Goal: Book appointment/travel/reservation

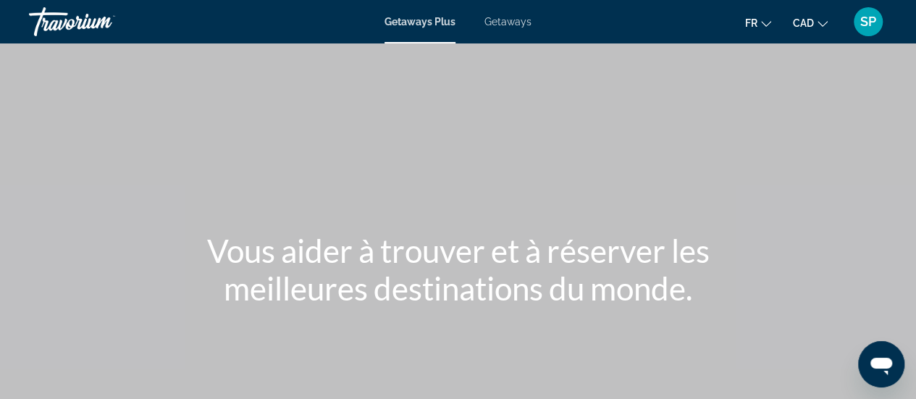
click at [422, 26] on span "Getaways Plus" at bounding box center [419, 22] width 71 height 12
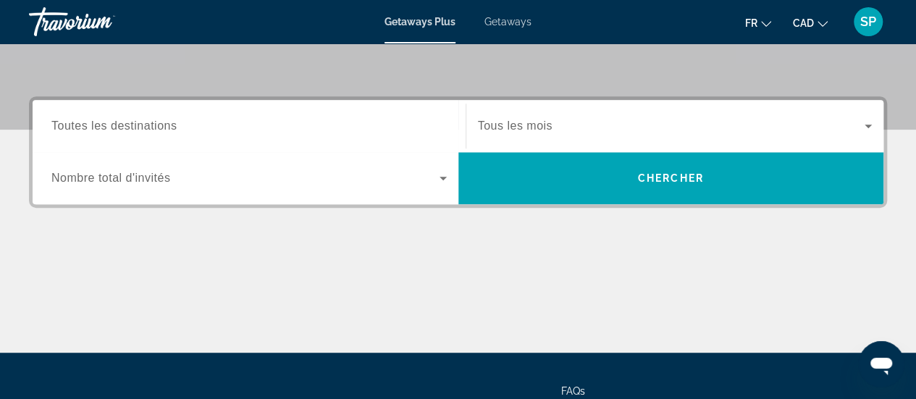
scroll to position [307, 0]
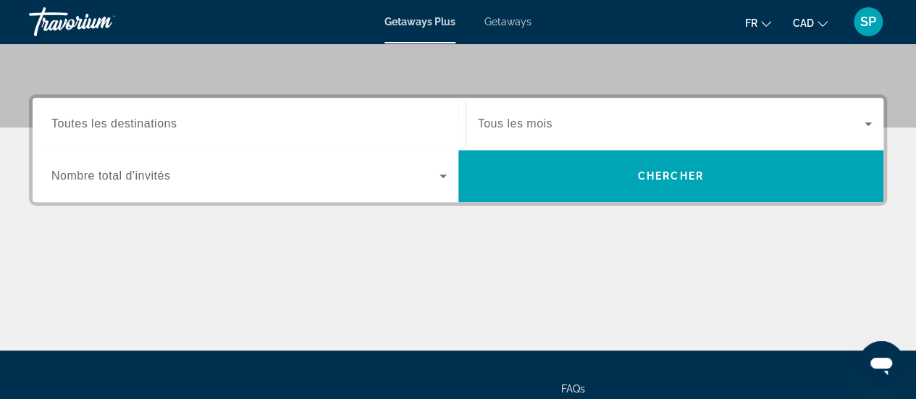
click at [129, 119] on span "Toutes les destinations" at bounding box center [113, 123] width 125 height 12
click at [129, 119] on input "Destination Toutes les destinations" at bounding box center [248, 124] width 395 height 17
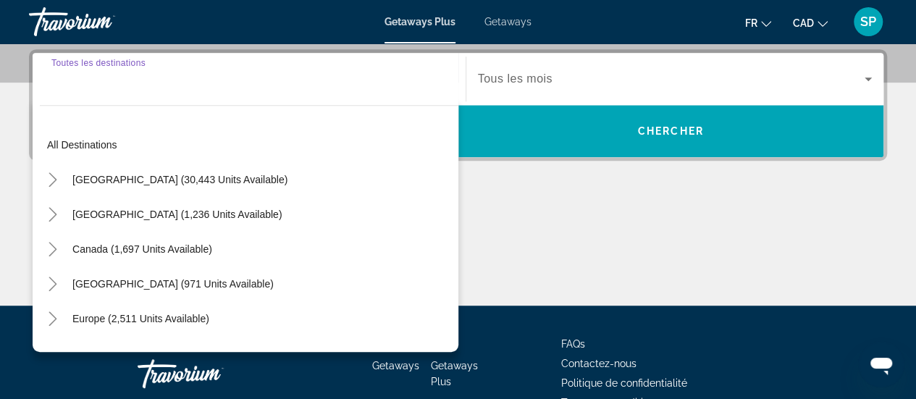
scroll to position [353, 0]
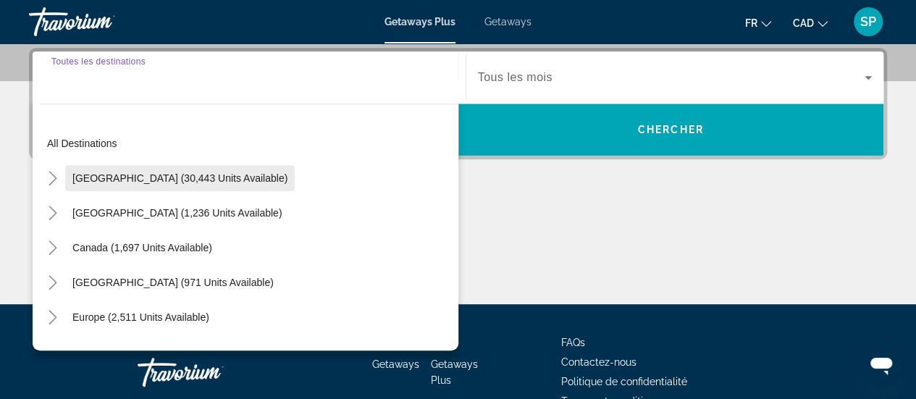
click at [126, 179] on span "[GEOGRAPHIC_DATA] (30,443 units available)" at bounding box center [179, 178] width 215 height 12
type input "**********"
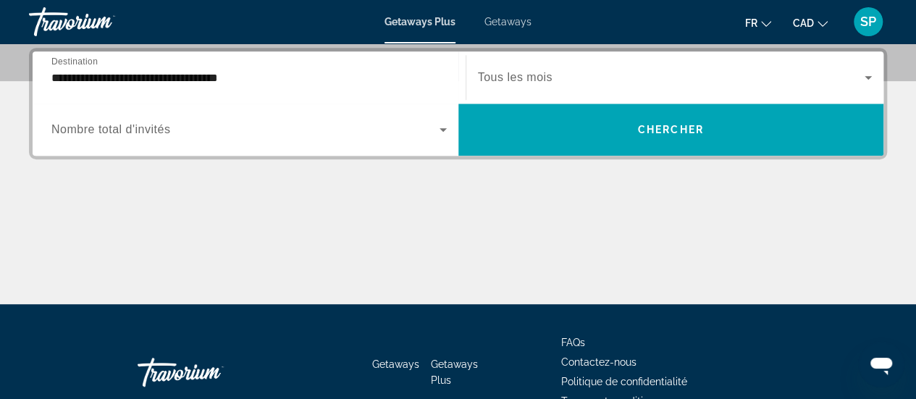
click at [143, 123] on span "Nombre total d'invités" at bounding box center [110, 129] width 119 height 12
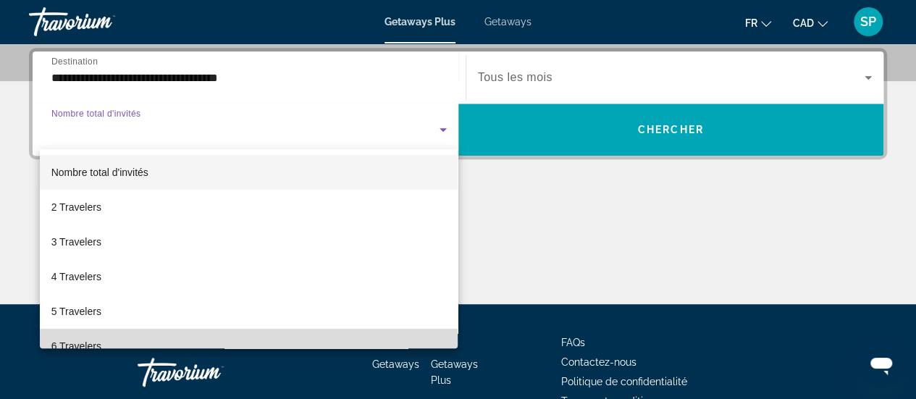
click at [300, 334] on mat-option "6 Travelers" at bounding box center [249, 346] width 418 height 35
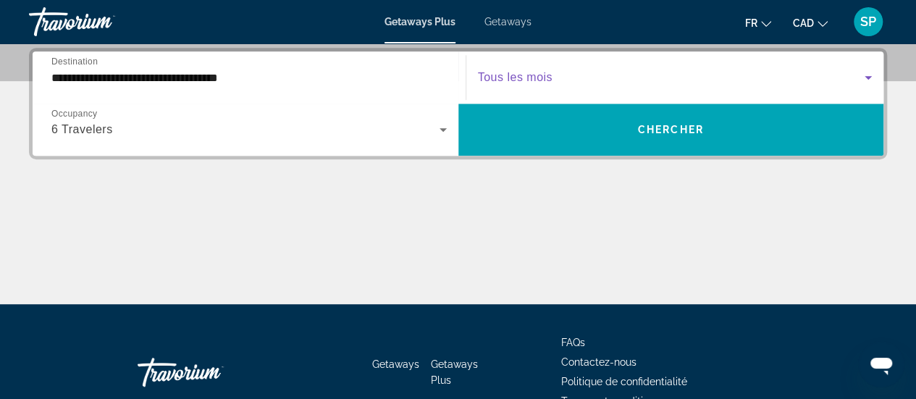
click at [573, 70] on span "Search widget" at bounding box center [671, 77] width 387 height 17
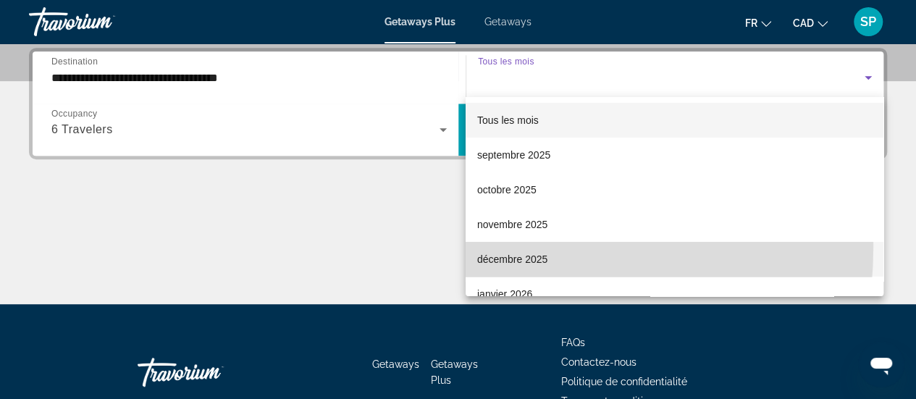
click at [482, 247] on mat-option "décembre 2025" at bounding box center [674, 259] width 418 height 35
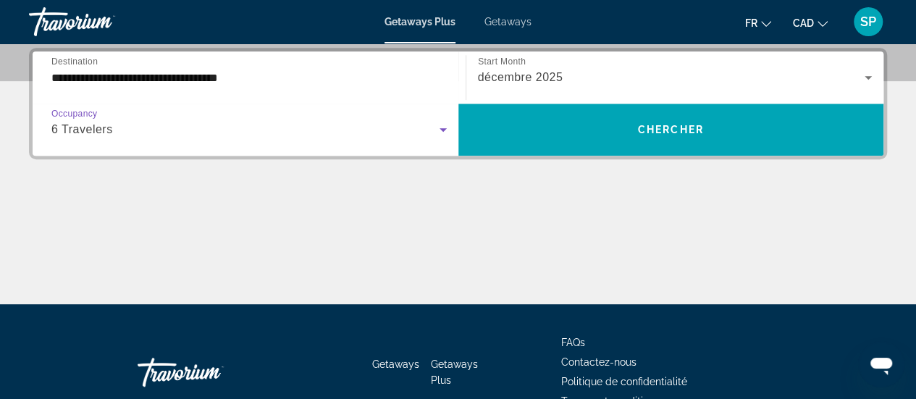
click at [438, 125] on icon "Search widget" at bounding box center [442, 129] width 17 height 17
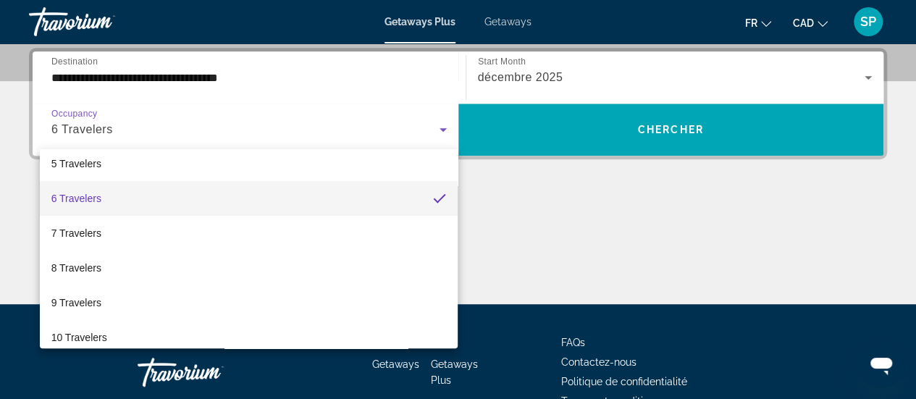
scroll to position [155, 0]
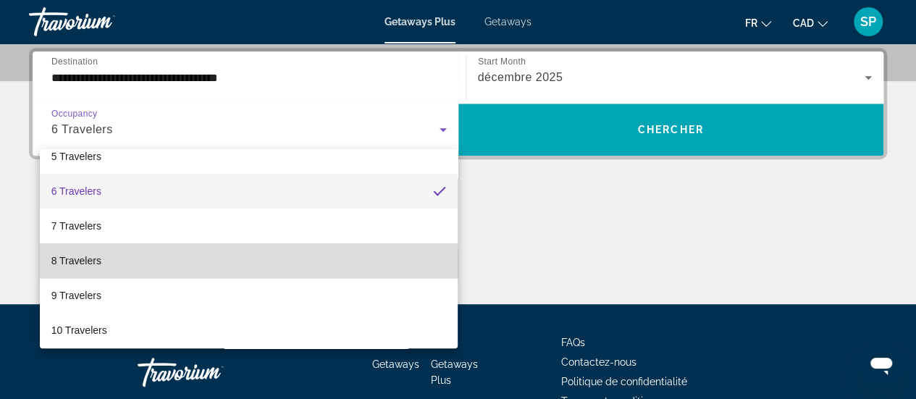
click at [248, 271] on mat-option "8 Travelers" at bounding box center [249, 260] width 418 height 35
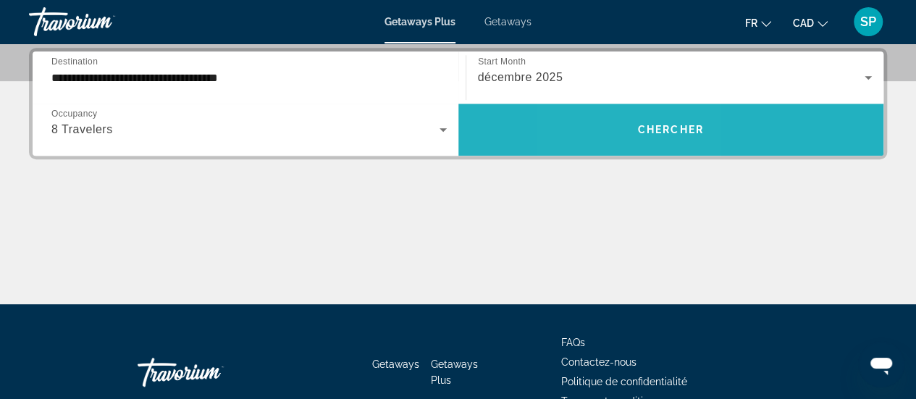
click at [620, 109] on span "Search widget" at bounding box center [671, 130] width 426 height 52
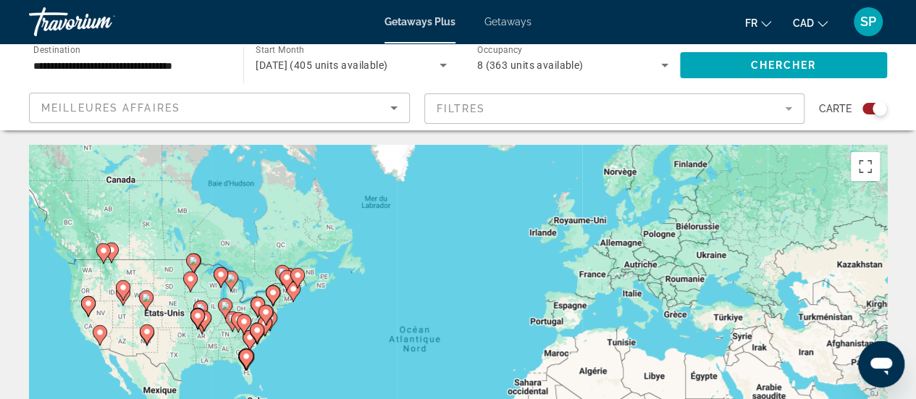
click at [253, 383] on div "Pour activer le glissement avec le clavier, appuyez sur Alt+Entrée. Une fois ce…" at bounding box center [458, 362] width 858 height 434
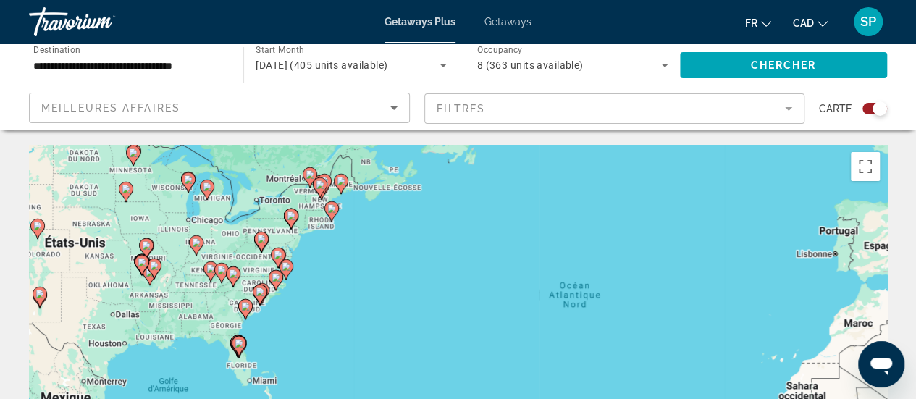
click at [253, 383] on div "Pour activer le glissement avec le clavier, appuyez sur Alt+Entrée. Une fois ce…" at bounding box center [458, 362] width 858 height 434
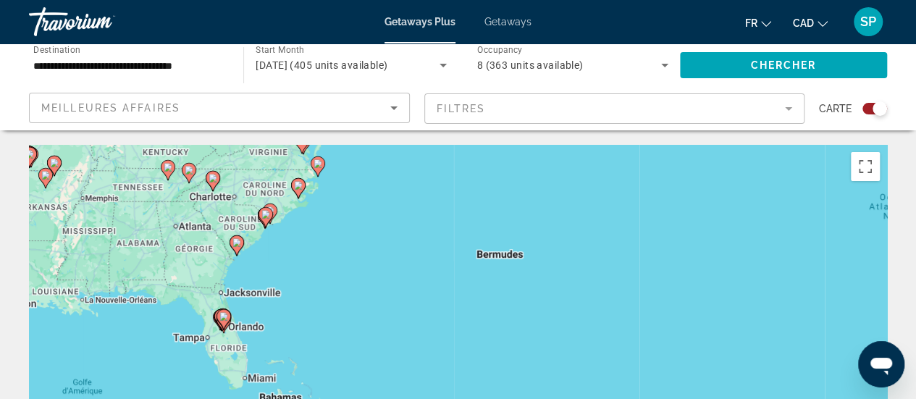
click at [253, 383] on div "Pour activer le glissement avec le clavier, appuyez sur Alt+Entrée. Une fois ce…" at bounding box center [458, 362] width 858 height 434
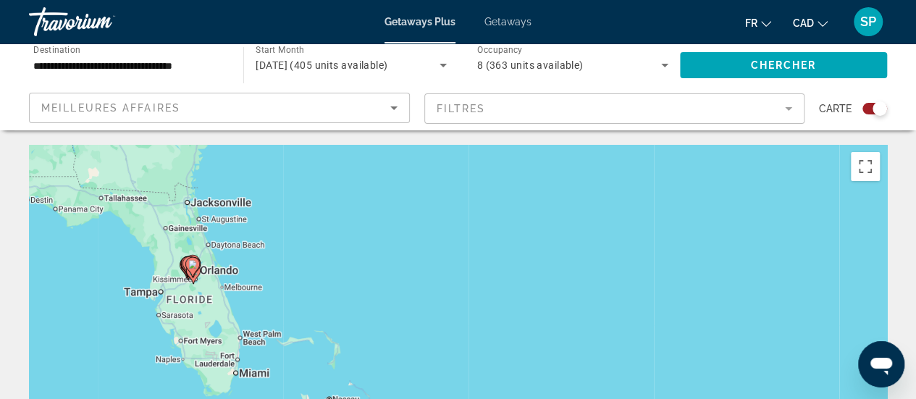
click at [253, 383] on div "Pour activer le glissement avec le clavier, appuyez sur Alt+Entrée. Une fois ce…" at bounding box center [458, 362] width 858 height 434
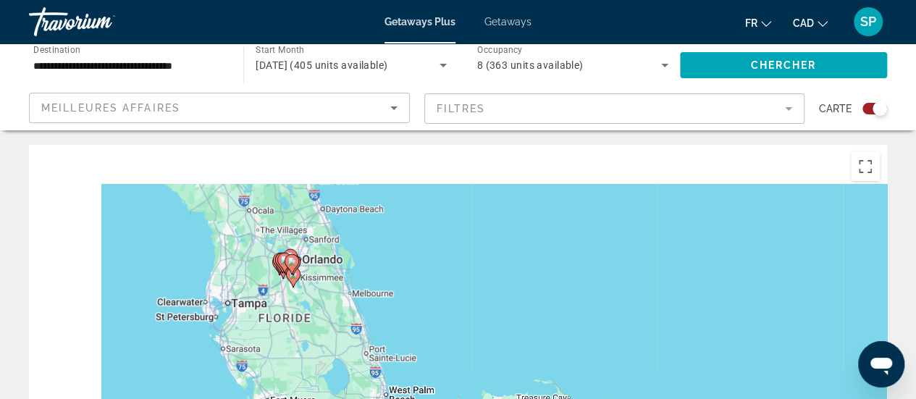
drag, startPoint x: 197, startPoint y: 251, endPoint x: 382, endPoint y: 358, distance: 214.0
click at [382, 358] on div "Pour activer le glissement avec le clavier, appuyez sur Alt+Entrée. Une fois ce…" at bounding box center [458, 362] width 858 height 434
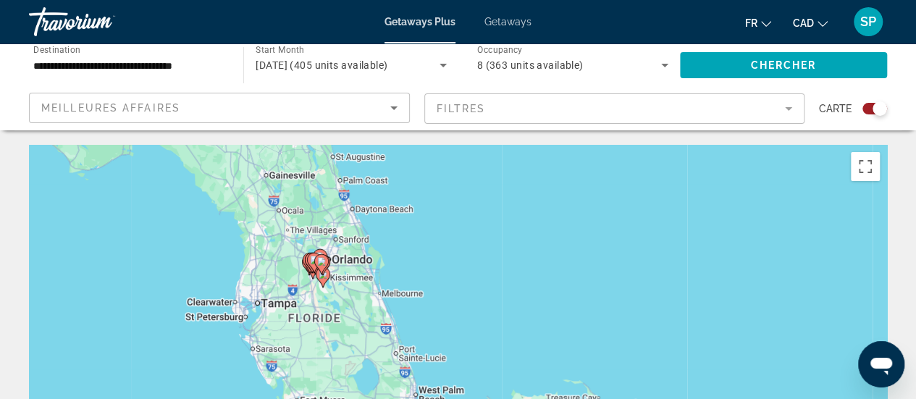
click at [355, 271] on div "Pour activer le glissement avec le clavier, appuyez sur Alt+Entrée. Une fois ce…" at bounding box center [458, 362] width 858 height 434
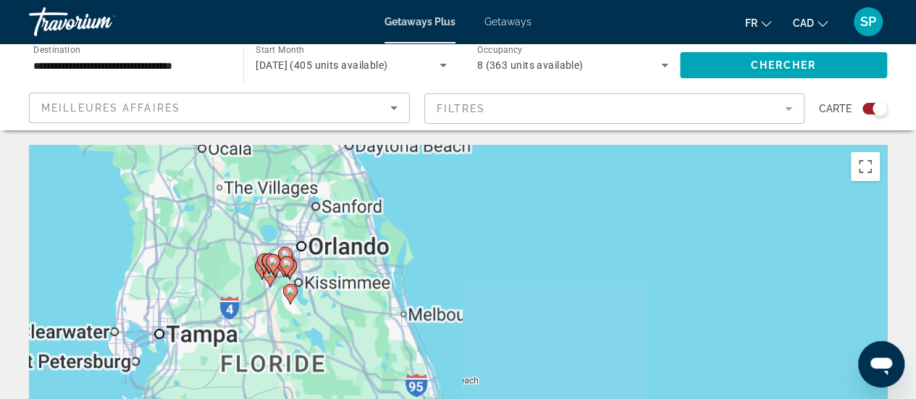
click at [355, 271] on div "Pour activer le glissement avec le clavier, appuyez sur Alt+Entrée. Une fois ce…" at bounding box center [458, 362] width 858 height 434
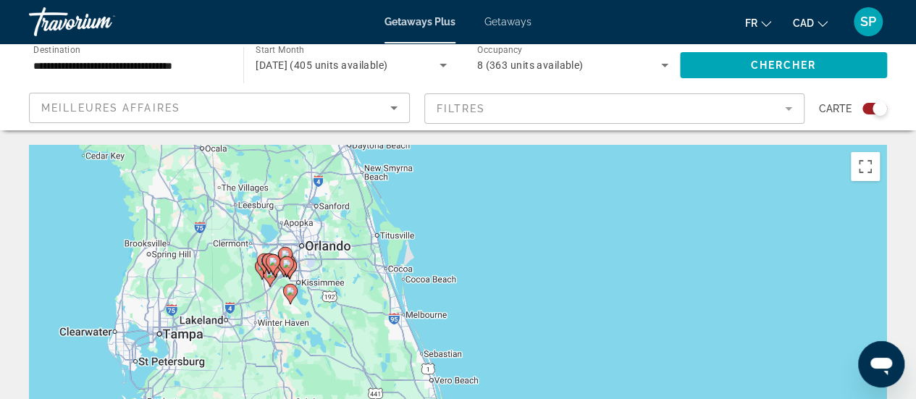
click at [355, 271] on div "Pour activer le glissement avec le clavier, appuyez sur Alt+Entrée. Une fois ce…" at bounding box center [458, 362] width 858 height 434
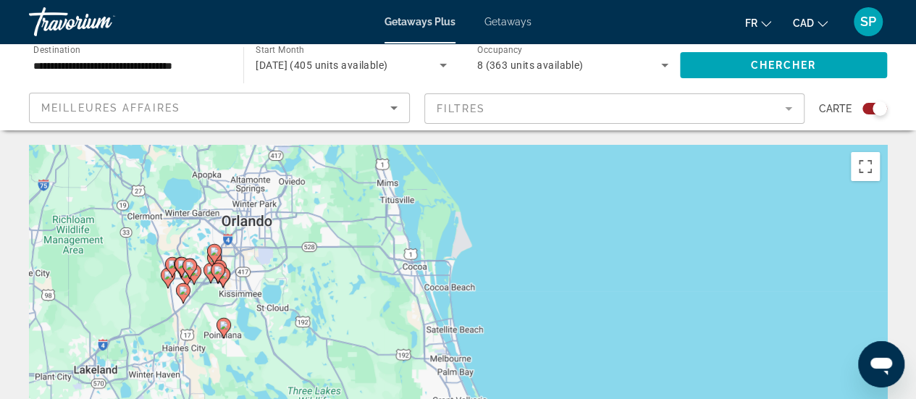
click at [245, 279] on div "Pour activer le glissement avec le clavier, appuyez sur Alt+Entrée. Une fois ce…" at bounding box center [458, 362] width 858 height 434
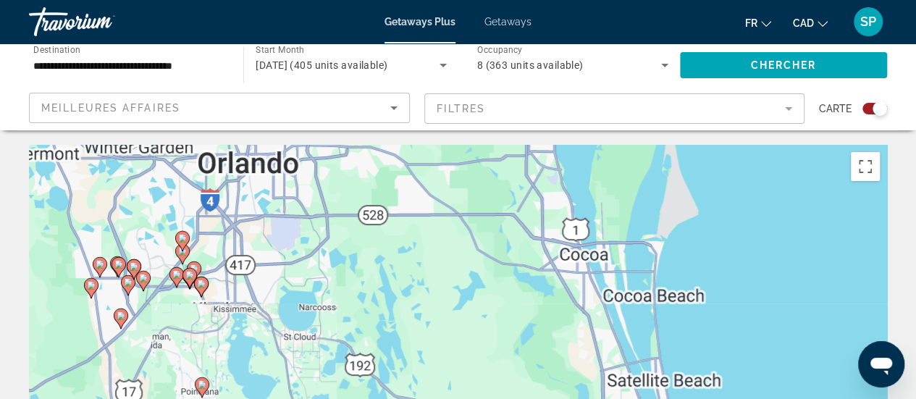
click at [245, 279] on div "Pour activer le glissement avec le clavier, appuyez sur Alt+Entrée. Une fois ce…" at bounding box center [458, 362] width 858 height 434
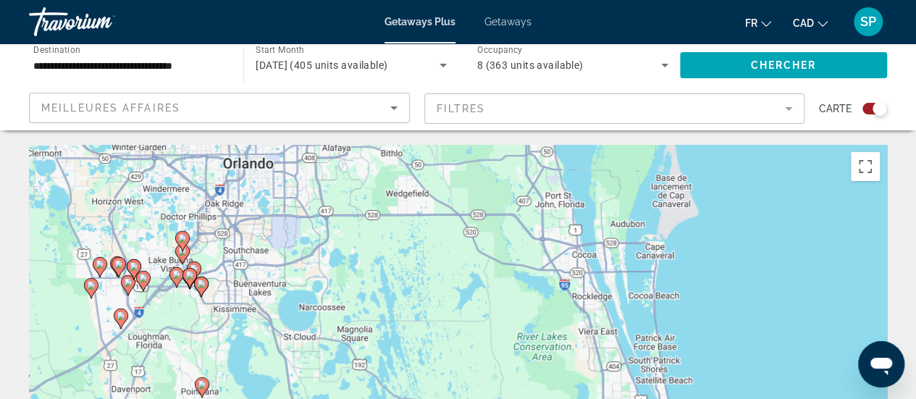
click at [245, 279] on div "Pour activer le glissement avec le clavier, appuyez sur Alt+Entrée. Une fois ce…" at bounding box center [458, 362] width 858 height 434
click at [165, 250] on div "Pour activer le glissement avec le clavier, appuyez sur Alt+Entrée. Une fois ce…" at bounding box center [458, 362] width 858 height 434
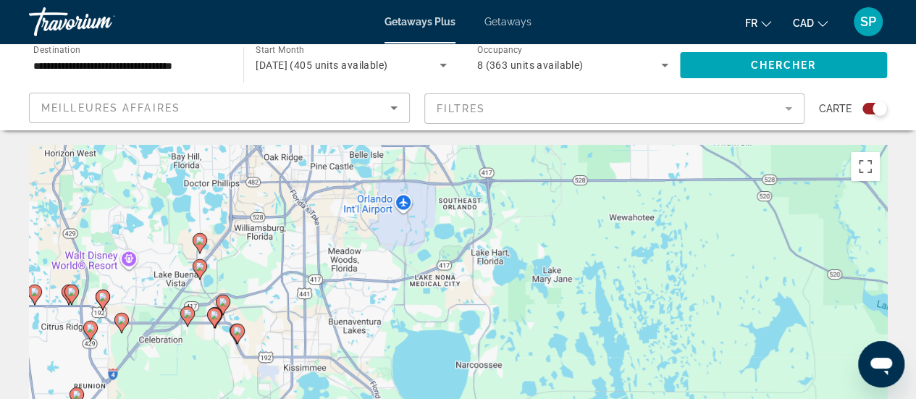
click at [206, 274] on gmp-advanced-marker "Main content" at bounding box center [200, 269] width 14 height 22
click at [206, 274] on div "Pour naviguer, appuyez sur les touches fléchées. Pour activer le glissement ave…" at bounding box center [458, 362] width 858 height 434
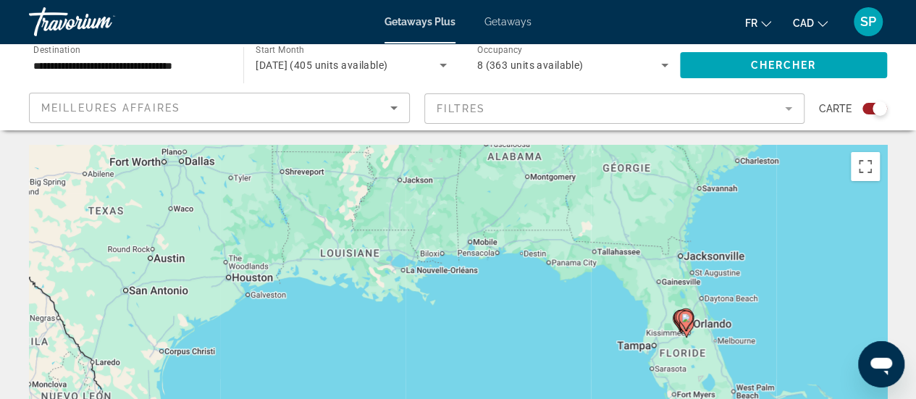
drag, startPoint x: 528, startPoint y: 324, endPoint x: 507, endPoint y: 174, distance: 150.5
click at [507, 174] on div "Pour activer le glissement avec le clavier, appuyez sur Alt+Entrée. Une fois ce…" at bounding box center [458, 362] width 858 height 434
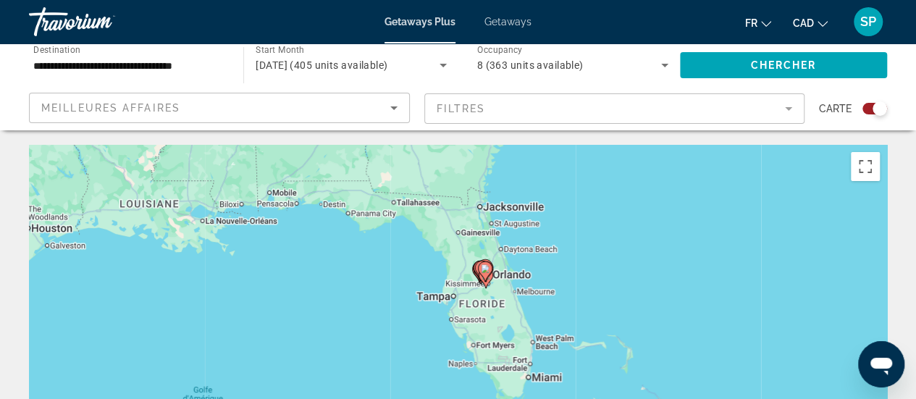
drag, startPoint x: 805, startPoint y: 302, endPoint x: 584, endPoint y: 292, distance: 221.0
click at [584, 292] on div "Pour activer le glissement avec le clavier, appuyez sur Alt+Entrée. Une fois ce…" at bounding box center [458, 362] width 858 height 434
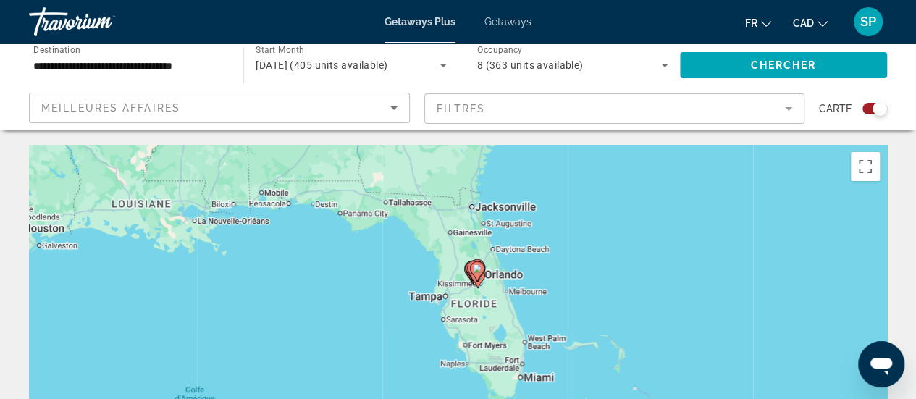
click at [563, 290] on div "Pour activer le glissement avec le clavier, appuyez sur Alt+Entrée. Une fois ce…" at bounding box center [458, 362] width 858 height 434
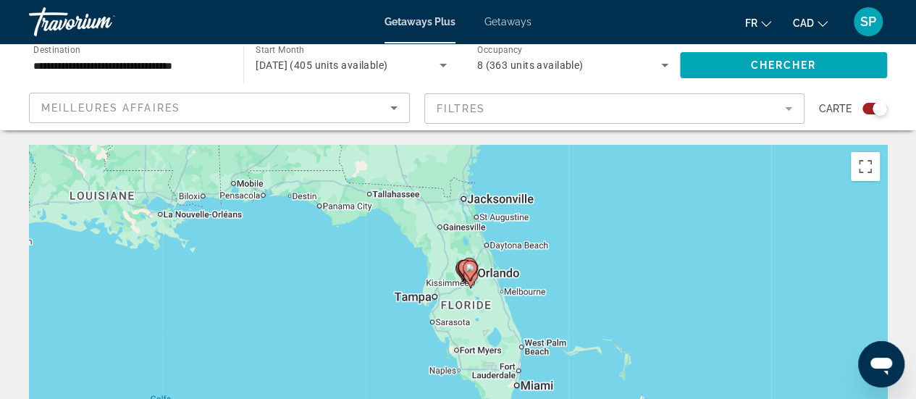
click at [563, 290] on div "Pour activer le glissement avec le clavier, appuyez sur Alt+Entrée. Une fois ce…" at bounding box center [458, 362] width 858 height 434
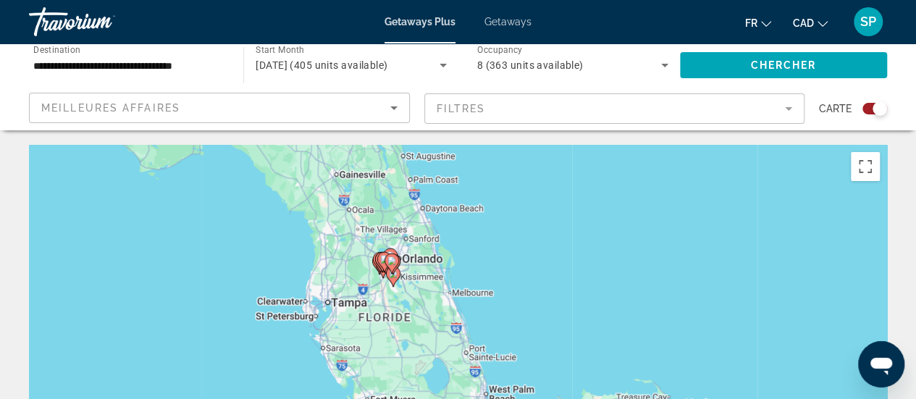
click at [563, 290] on div "Pour activer le glissement avec le clavier, appuyez sur Alt+Entrée. Une fois ce…" at bounding box center [458, 362] width 858 height 434
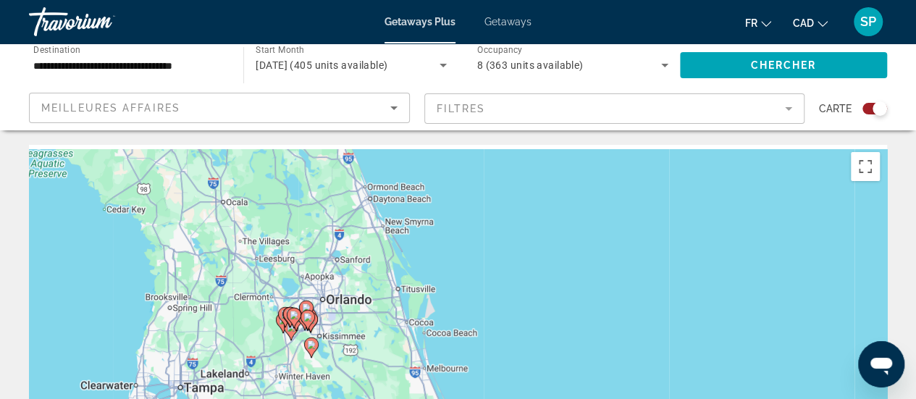
drag, startPoint x: 227, startPoint y: 276, endPoint x: 327, endPoint y: 361, distance: 132.0
click at [327, 361] on div "Pour naviguer, appuyez sur les touches fléchées. Pour activer le glissement ave…" at bounding box center [458, 362] width 858 height 434
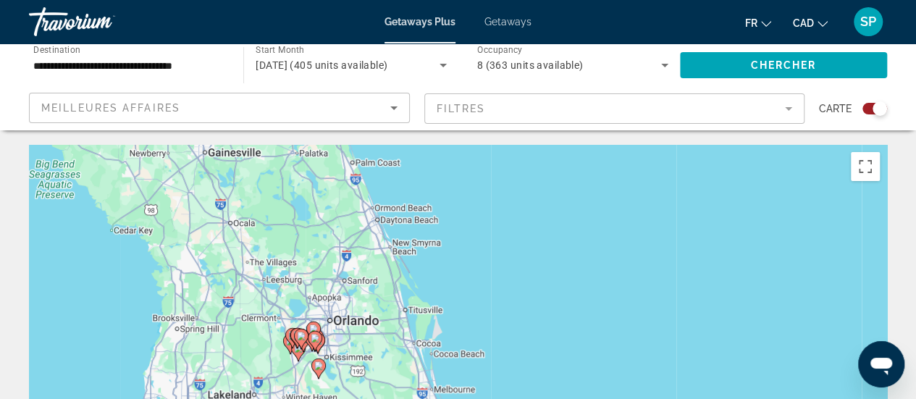
click at [289, 318] on div "Pour activer le glissement avec le clavier, appuyez sur Alt+Entrée. Une fois ce…" at bounding box center [458, 362] width 858 height 434
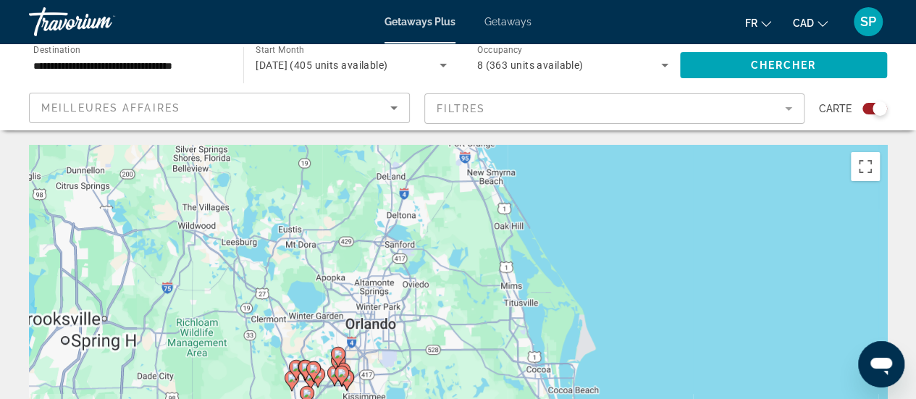
click at [289, 318] on div "Pour activer le glissement avec le clavier, appuyez sur Alt+Entrée. Une fois ce…" at bounding box center [458, 362] width 858 height 434
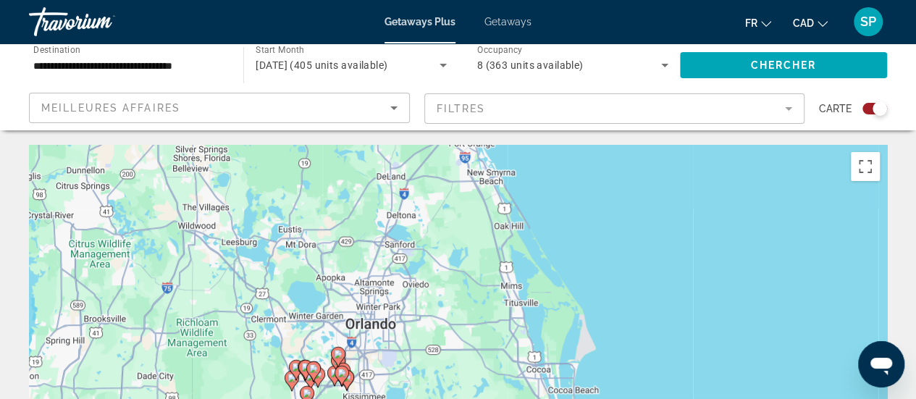
click at [289, 318] on div "Pour activer le glissement avec le clavier, appuyez sur Alt+Entrée. Une fois ce…" at bounding box center [458, 362] width 858 height 434
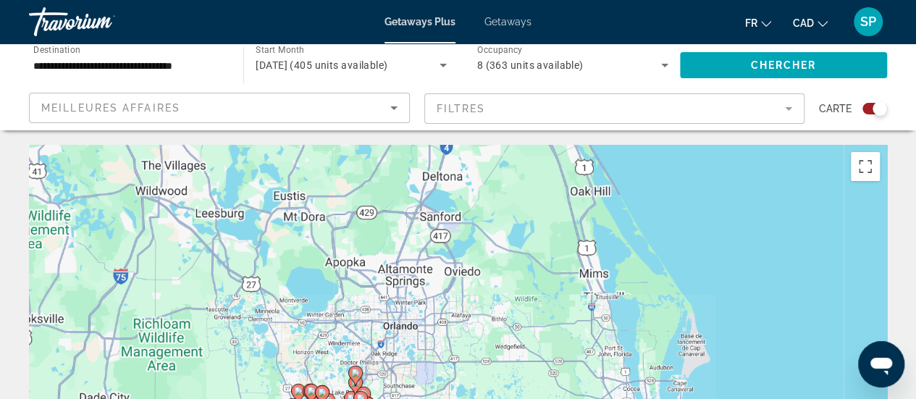
click at [289, 318] on div "Pour activer le glissement avec le clavier, appuyez sur Alt+Entrée. Une fois ce…" at bounding box center [458, 362] width 858 height 434
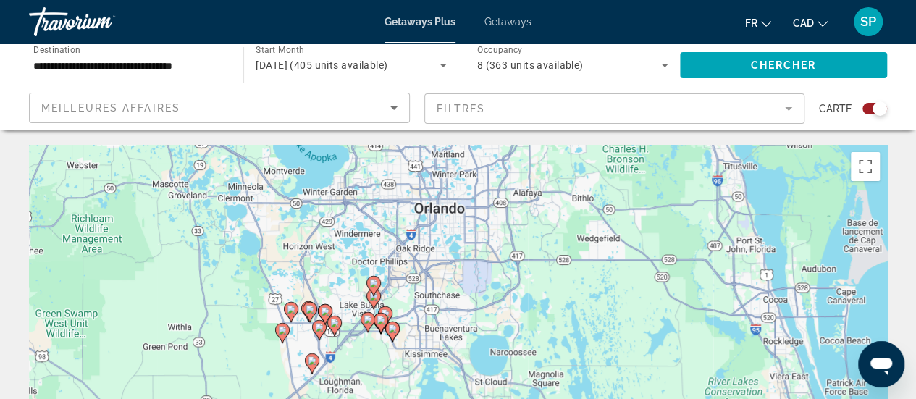
drag, startPoint x: 431, startPoint y: 357, endPoint x: 414, endPoint y: 214, distance: 144.4
click at [414, 214] on div "Pour activer le glissement avec le clavier, appuyez sur Alt+Entrée. Une fois ce…" at bounding box center [458, 362] width 858 height 434
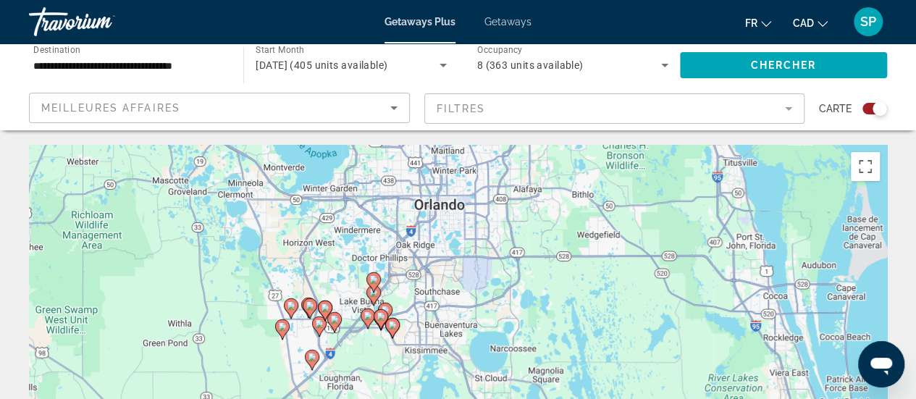
click at [353, 298] on div "Pour activer le glissement avec le clavier, appuyez sur Alt+Entrée. Une fois ce…" at bounding box center [458, 362] width 858 height 434
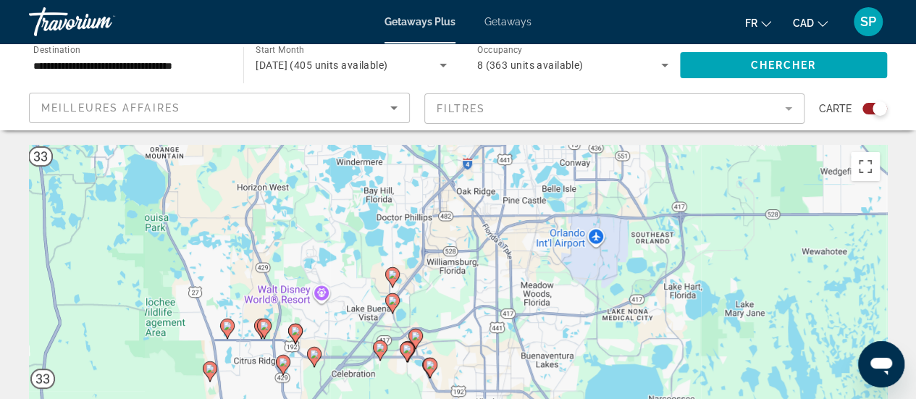
click at [353, 298] on div "Pour activer le glissement avec le clavier, appuyez sur Alt+Entrée. Une fois ce…" at bounding box center [458, 362] width 858 height 434
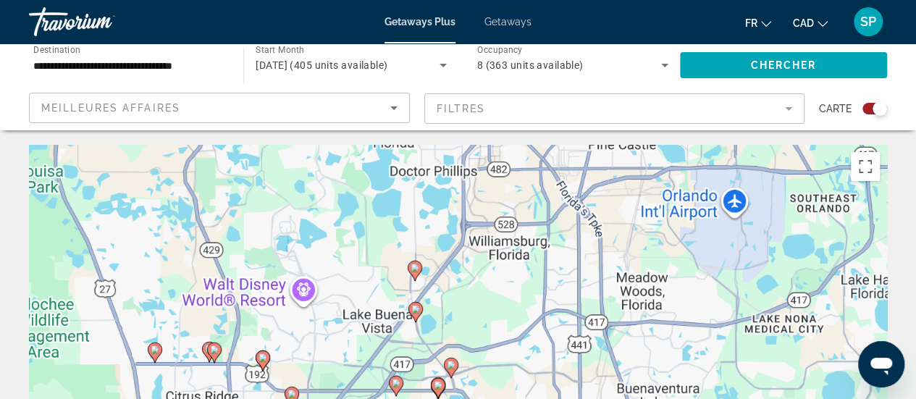
click at [353, 298] on div "Pour activer le glissement avec le clavier, appuyez sur Alt+Entrée. Une fois ce…" at bounding box center [458, 362] width 858 height 434
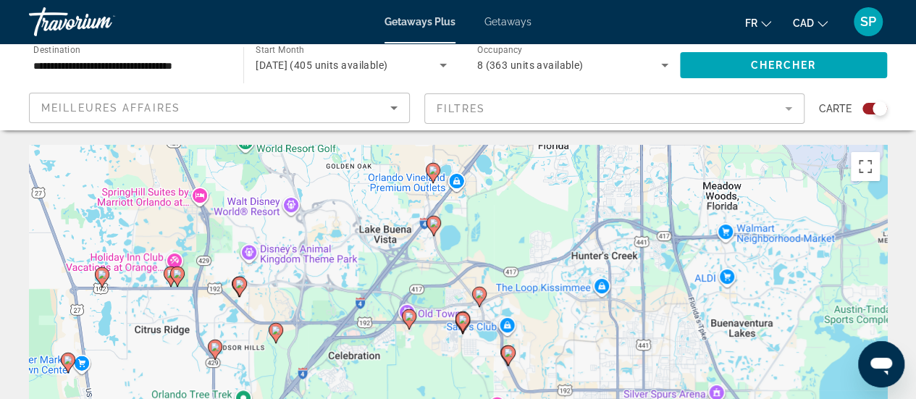
drag, startPoint x: 434, startPoint y: 350, endPoint x: 434, endPoint y: 250, distance: 99.9
click at [434, 250] on div "Pour activer le glissement avec le clavier, appuyez sur Alt+Entrée. Une fois ce…" at bounding box center [458, 362] width 858 height 434
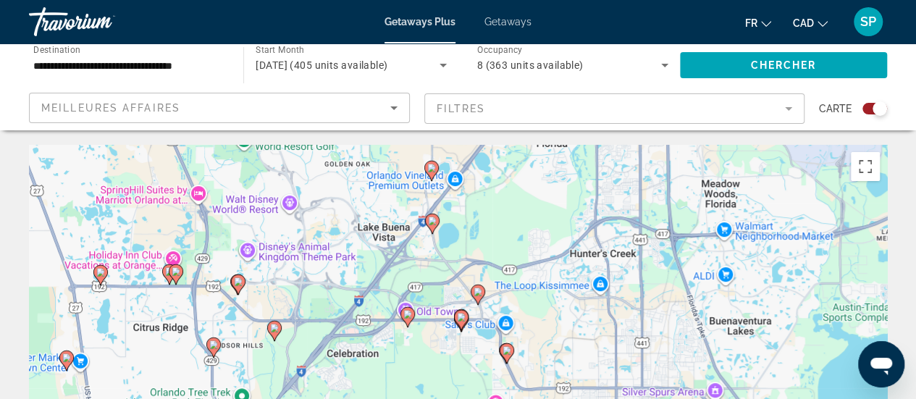
click at [396, 260] on div "Pour activer le glissement avec le clavier, appuyez sur Alt+Entrée. Une fois ce…" at bounding box center [458, 362] width 858 height 434
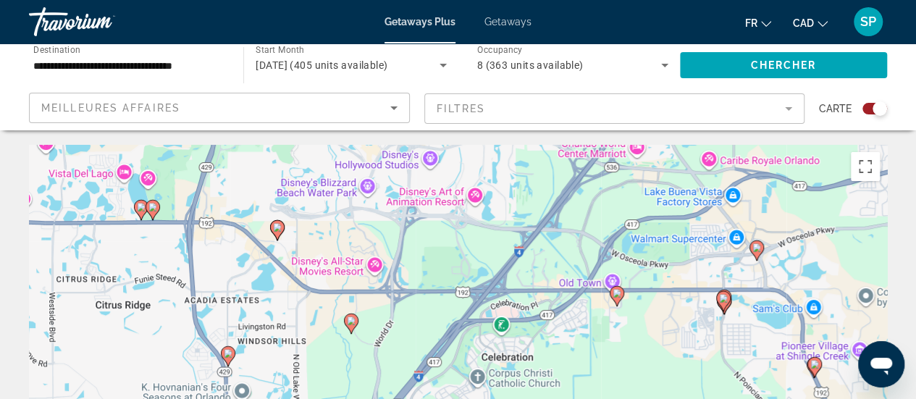
drag, startPoint x: 426, startPoint y: 295, endPoint x: 627, endPoint y: 196, distance: 224.0
click at [627, 196] on div "Pour activer le glissement avec le clavier, appuyez sur Alt+Entrée. Une fois ce…" at bounding box center [458, 362] width 858 height 434
click at [279, 235] on icon "Main content" at bounding box center [276, 230] width 13 height 19
type input "**********"
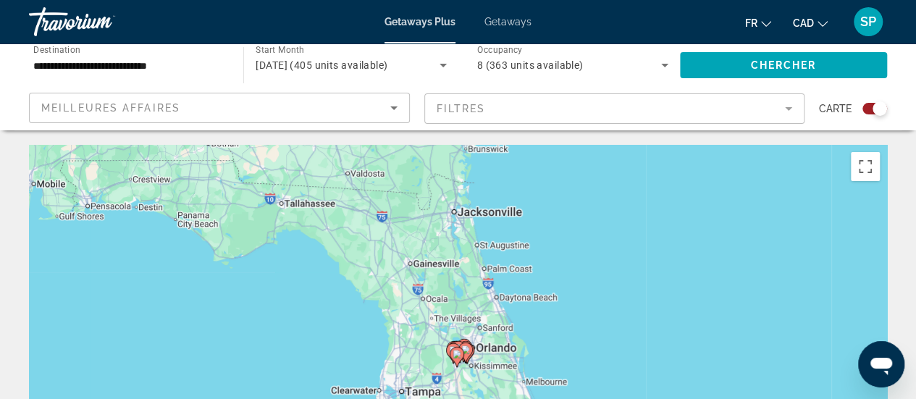
click at [477, 381] on div "Pour activer le glissement avec le clavier, appuyez sur Alt+Entrée. Une fois ce…" at bounding box center [458, 362] width 858 height 434
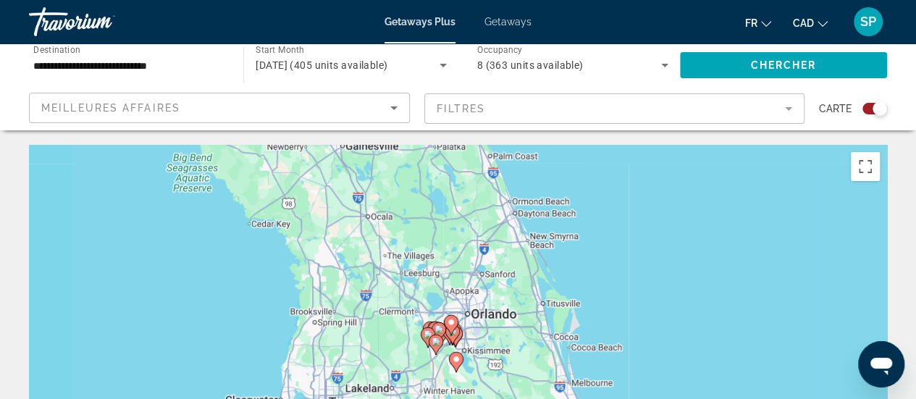
click at [477, 381] on div "Pour activer le glissement avec le clavier, appuyez sur Alt+Entrée. Une fois ce…" at bounding box center [458, 362] width 858 height 434
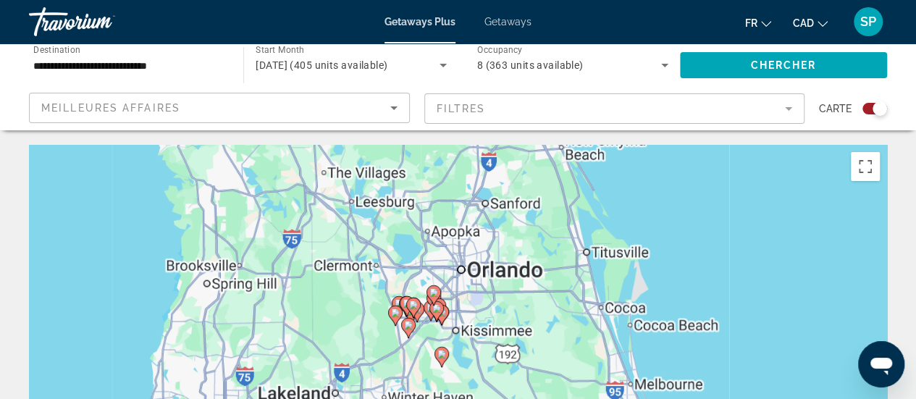
click at [477, 381] on div "Pour activer le glissement avec le clavier, appuyez sur Alt+Entrée. Une fois ce…" at bounding box center [458, 362] width 858 height 434
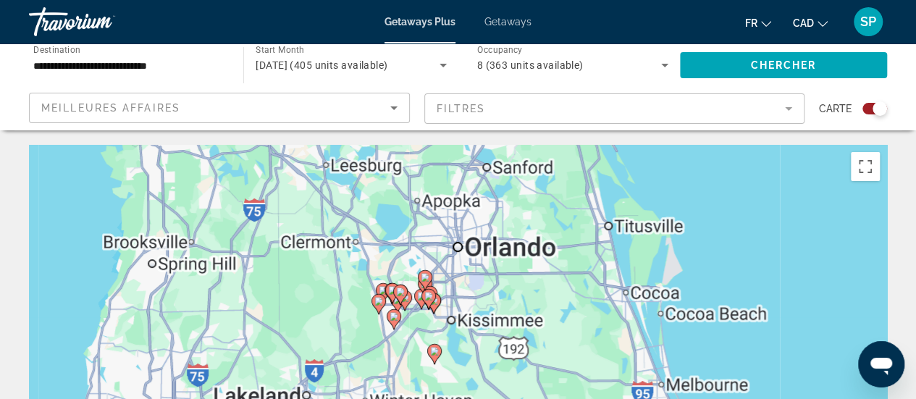
click at [477, 381] on div "Pour activer le glissement avec le clavier, appuyez sur Alt+Entrée. Une fois ce…" at bounding box center [458, 362] width 858 height 434
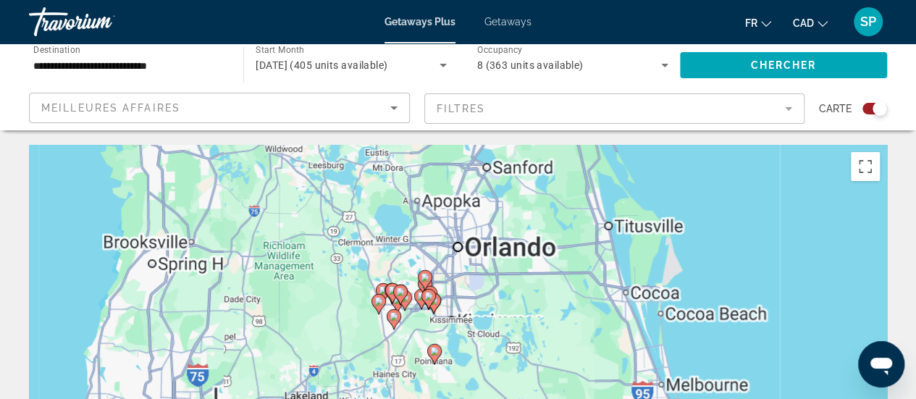
click at [477, 381] on div "Pour activer le glissement avec le clavier, appuyez sur Alt+Entrée. Une fois ce…" at bounding box center [458, 362] width 858 height 434
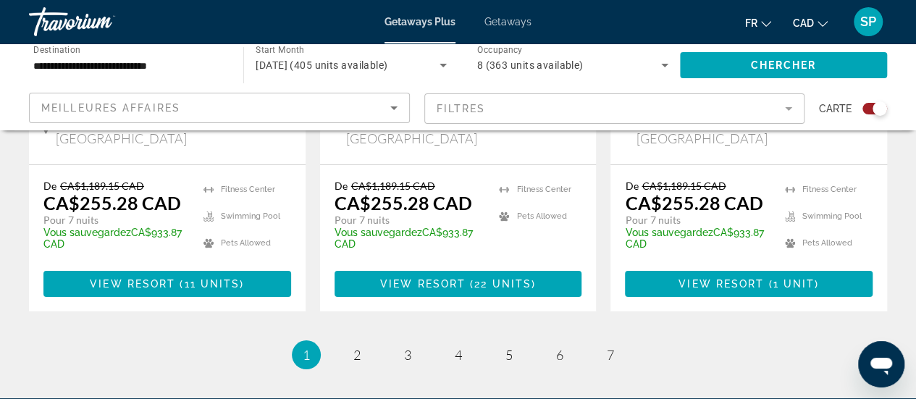
scroll to position [2521, 0]
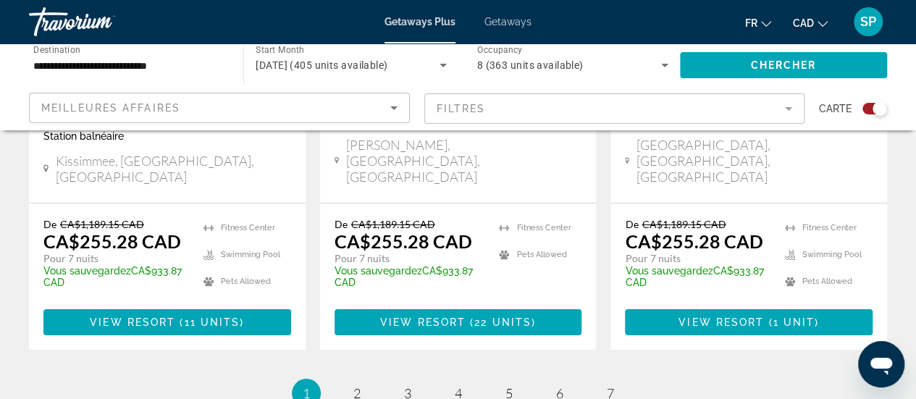
drag, startPoint x: 919, startPoint y: 43, endPoint x: 41, endPoint y: 9, distance: 878.7
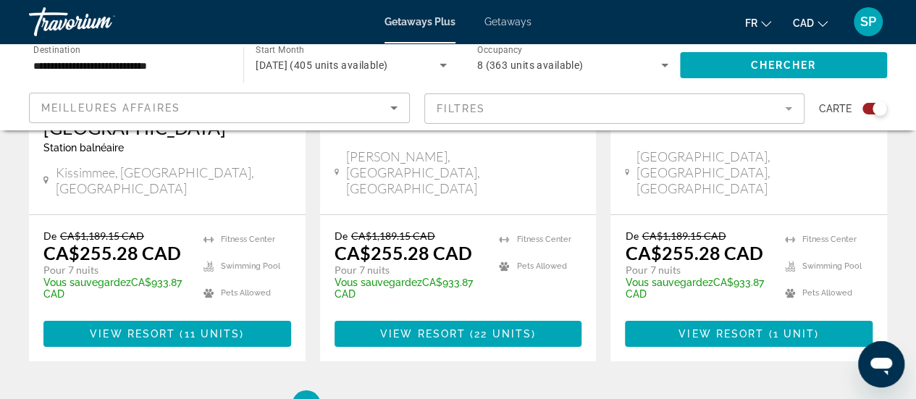
click at [151, 263] on p "Pour 7 nuits" at bounding box center [115, 269] width 145 height 13
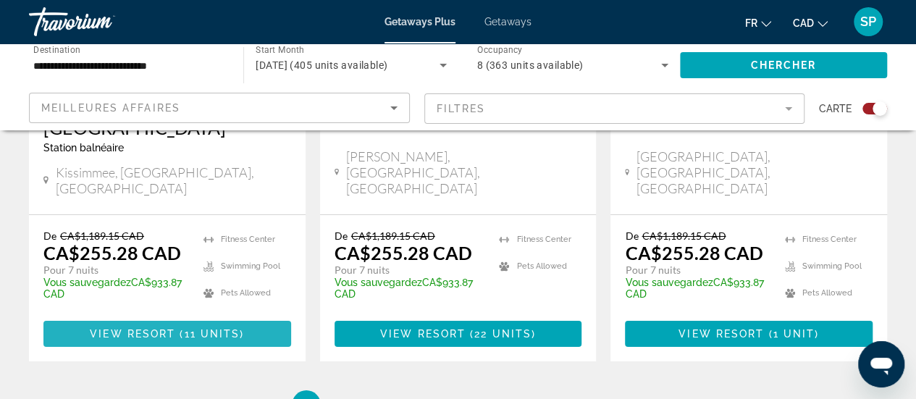
click at [161, 316] on span "Main content" at bounding box center [167, 333] width 248 height 35
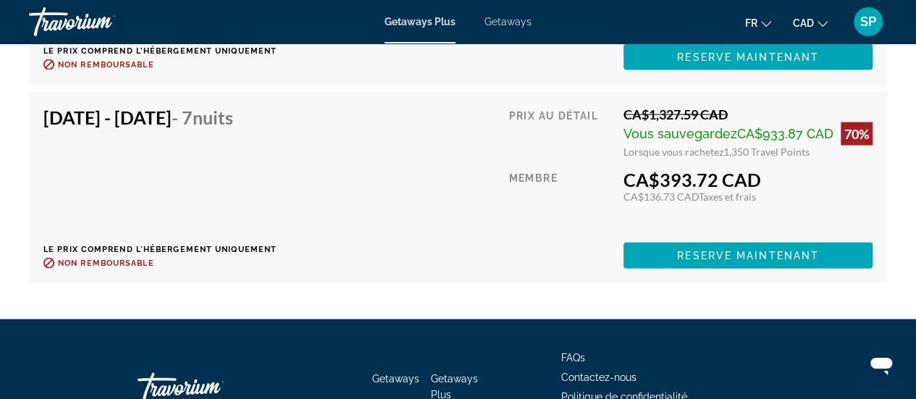
scroll to position [4265, 0]
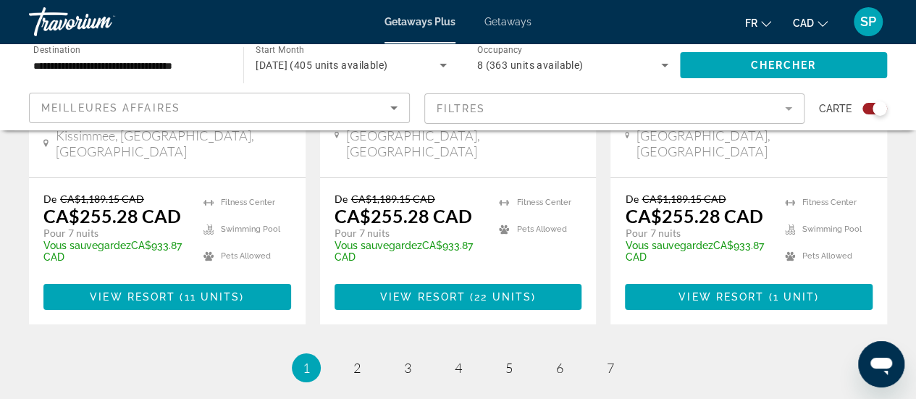
scroll to position [2488, 0]
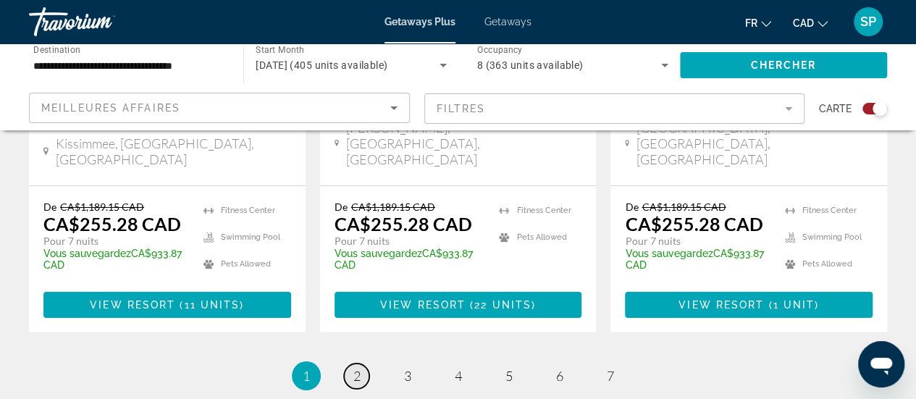
click at [353, 368] on span "2" at bounding box center [356, 376] width 7 height 16
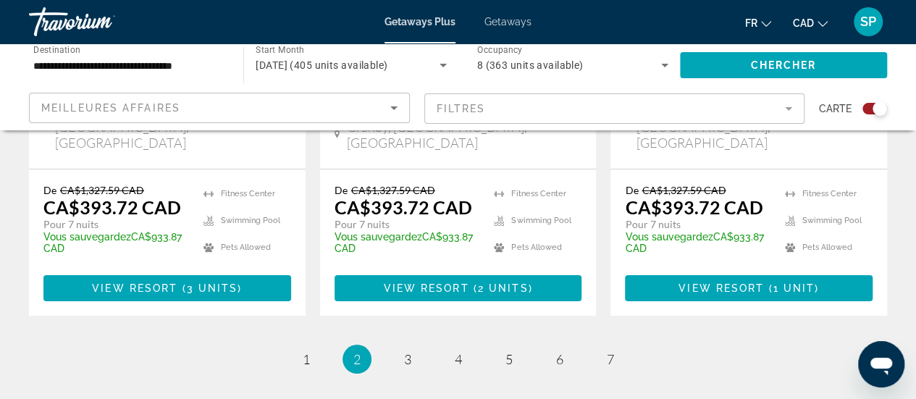
scroll to position [2511, 0]
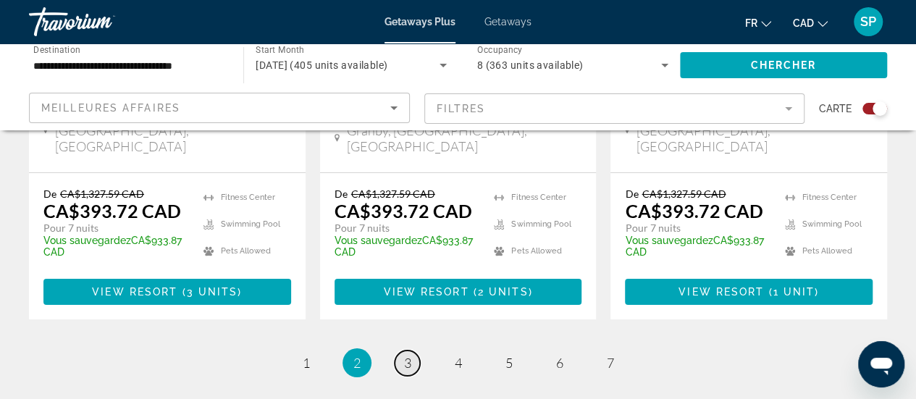
click at [410, 355] on span "3" at bounding box center [407, 363] width 7 height 16
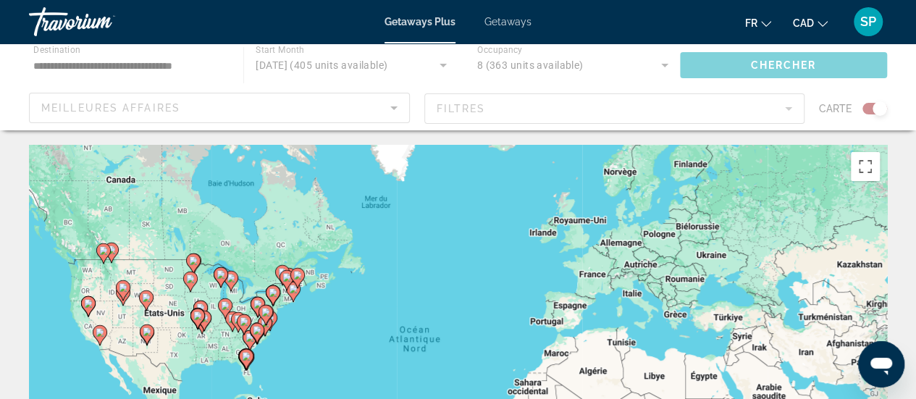
click at [410, 238] on div "Pour activer le glissement avec le clavier, appuyez sur Alt+Entrée. Une fois ce…" at bounding box center [458, 362] width 858 height 434
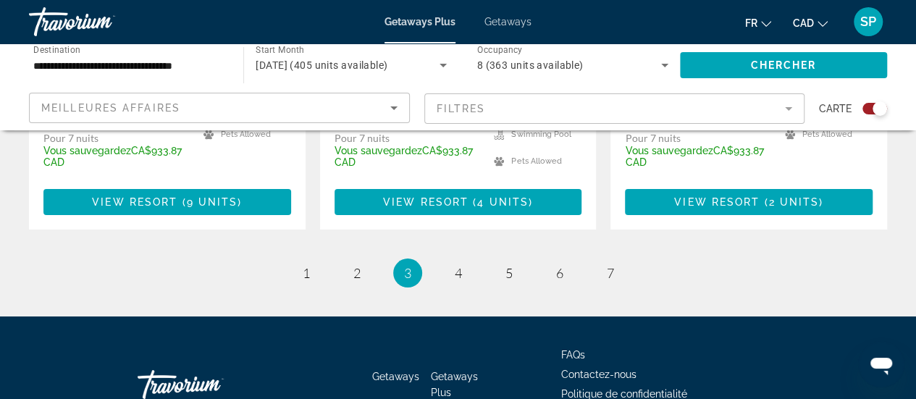
scroll to position [2555, 0]
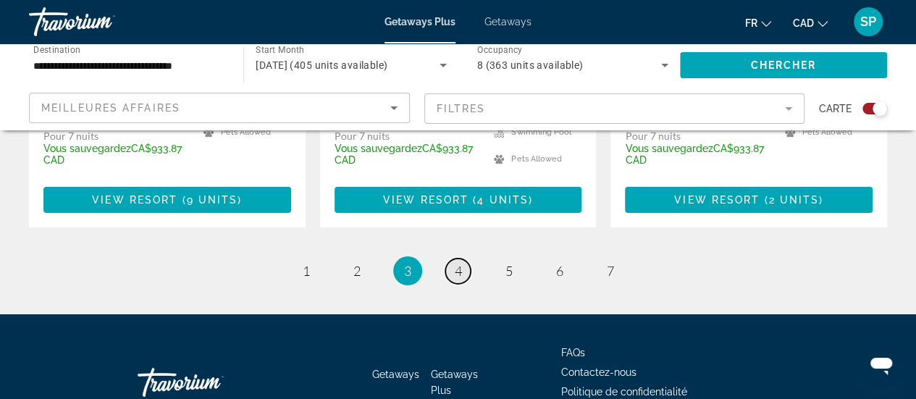
click at [455, 263] on span "4" at bounding box center [458, 271] width 7 height 16
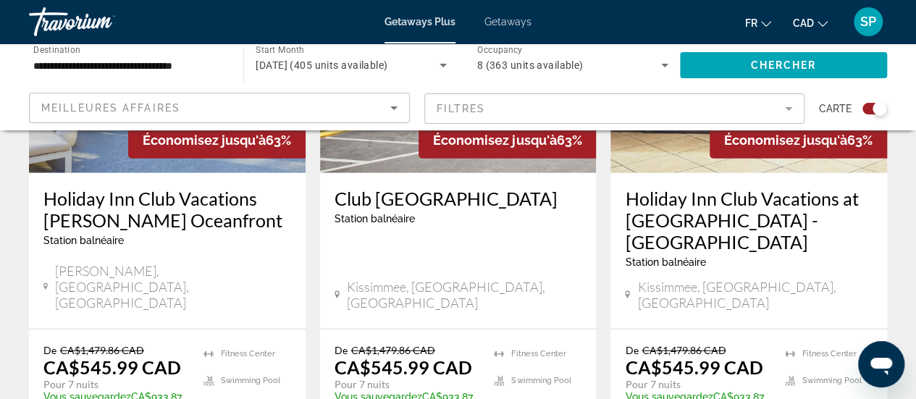
scroll to position [1821, 0]
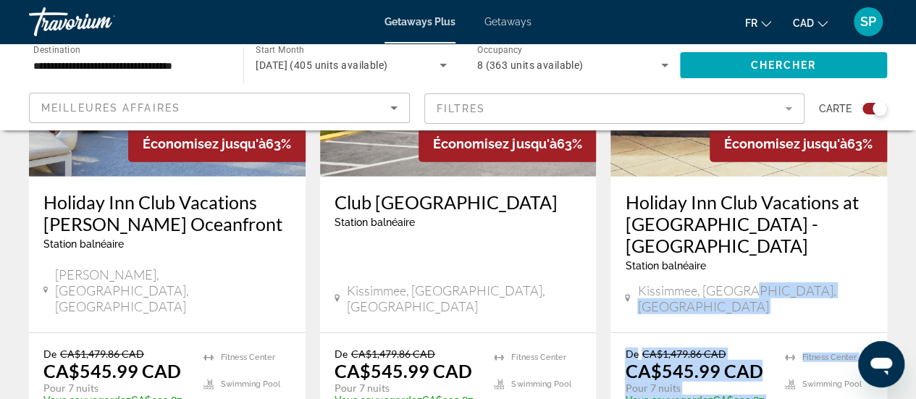
drag, startPoint x: 896, startPoint y: 256, endPoint x: 896, endPoint y: 240, distance: 15.9
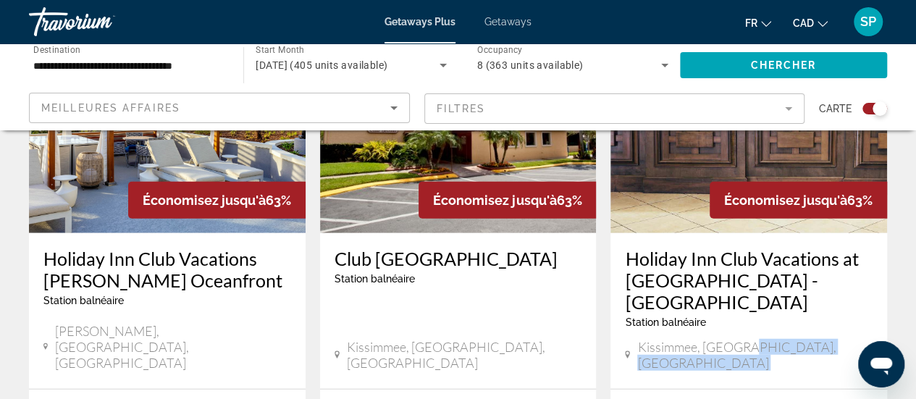
scroll to position [1768, 0]
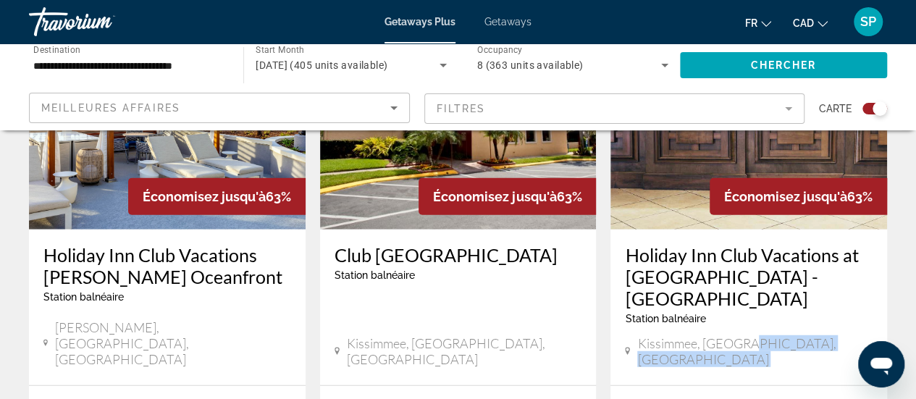
click at [718, 244] on h3 "Holiday Inn Club Vacations at [GEOGRAPHIC_DATA] - [GEOGRAPHIC_DATA]" at bounding box center [749, 276] width 248 height 65
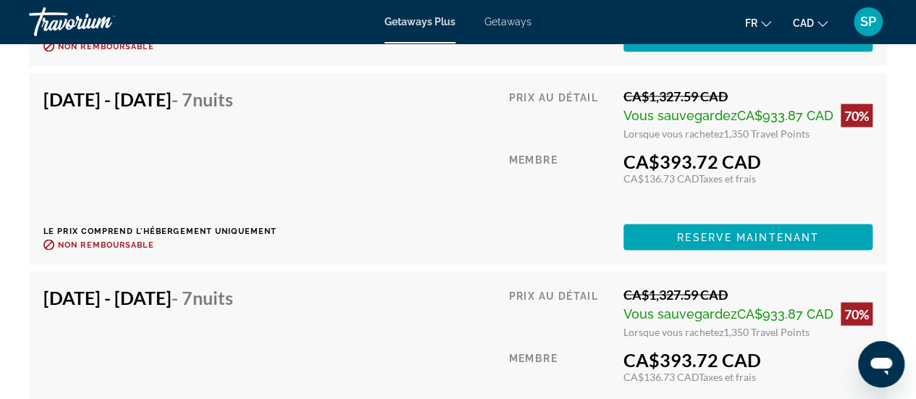
scroll to position [4109, 0]
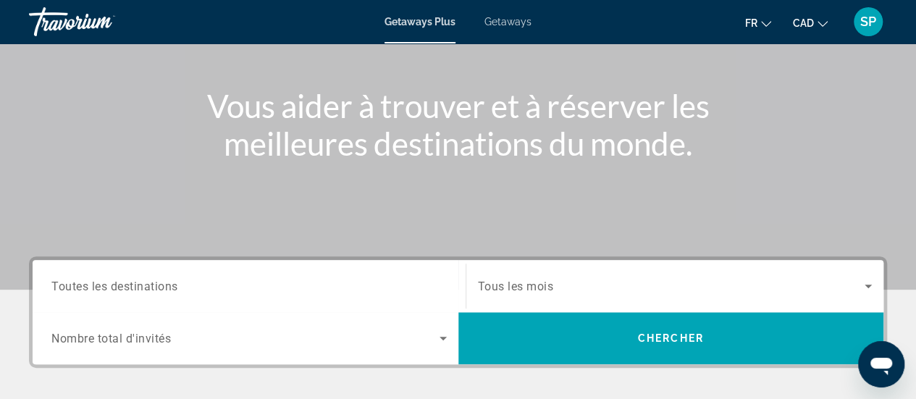
scroll to position [123, 0]
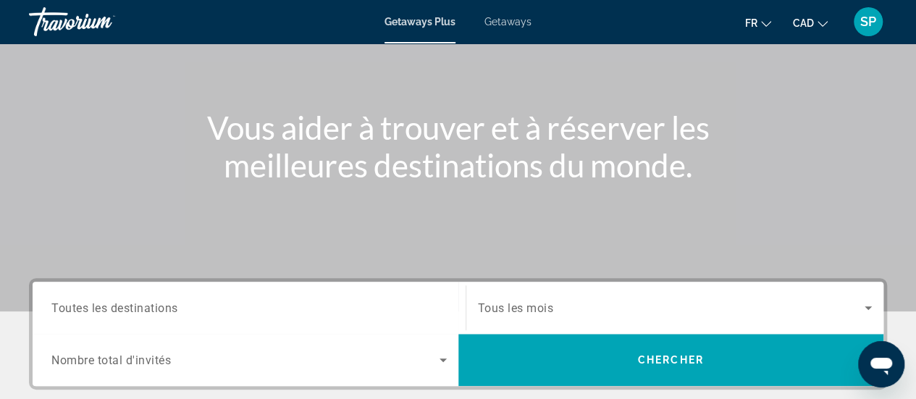
drag, startPoint x: 253, startPoint y: 288, endPoint x: 203, endPoint y: 308, distance: 54.6
click at [203, 308] on div "Search widget" at bounding box center [248, 307] width 395 height 41
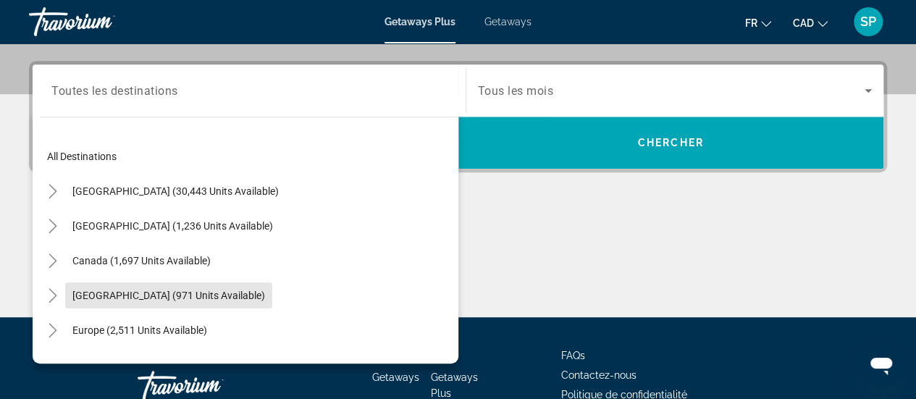
scroll to position [353, 0]
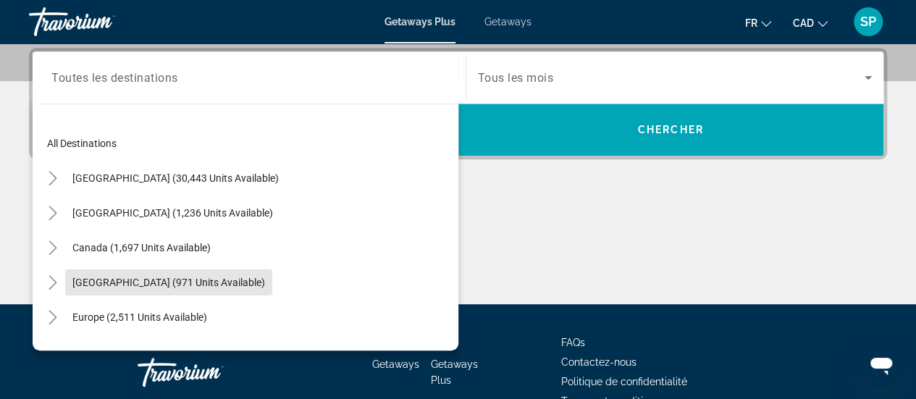
click at [203, 308] on mat-tree "All destinations [GEOGRAPHIC_DATA] (30,443 units available) [GEOGRAPHIC_DATA] (…" at bounding box center [249, 352] width 418 height 452
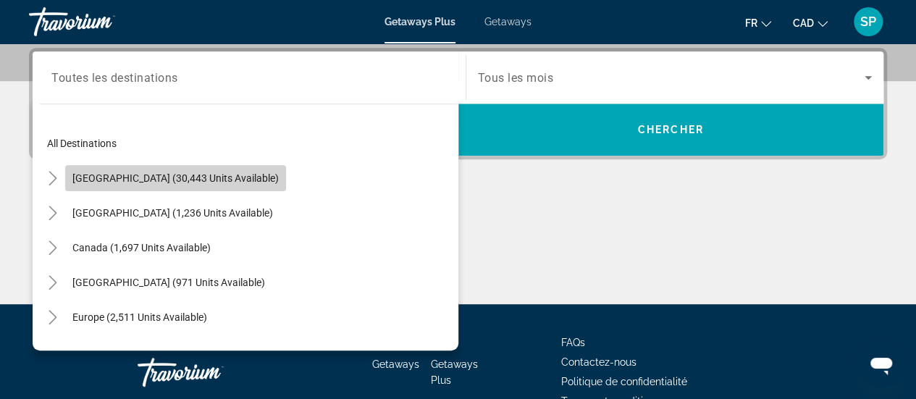
click at [179, 167] on span "Search widget" at bounding box center [175, 178] width 221 height 35
type input "**********"
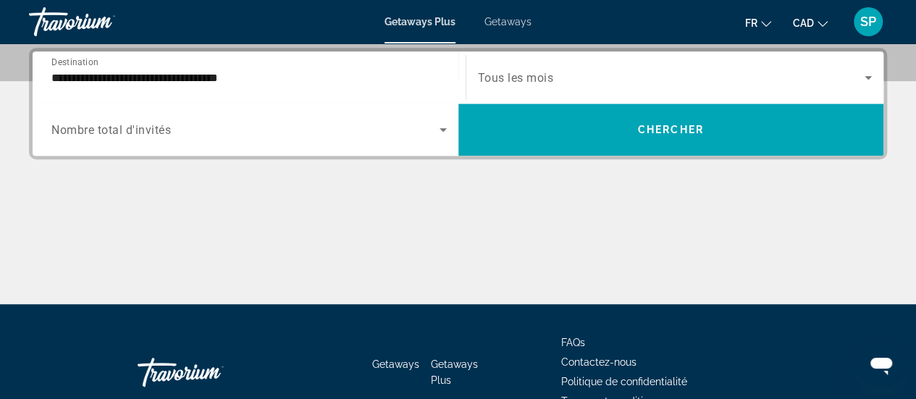
click at [197, 112] on div "Search widget" at bounding box center [248, 129] width 395 height 41
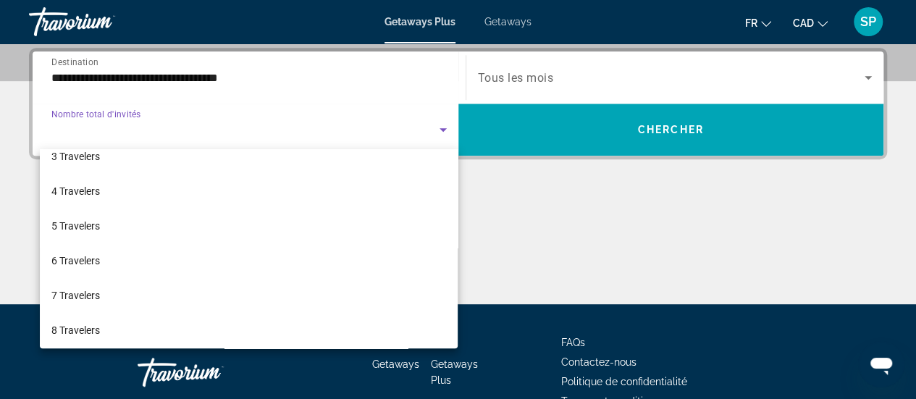
scroll to position [86, 0]
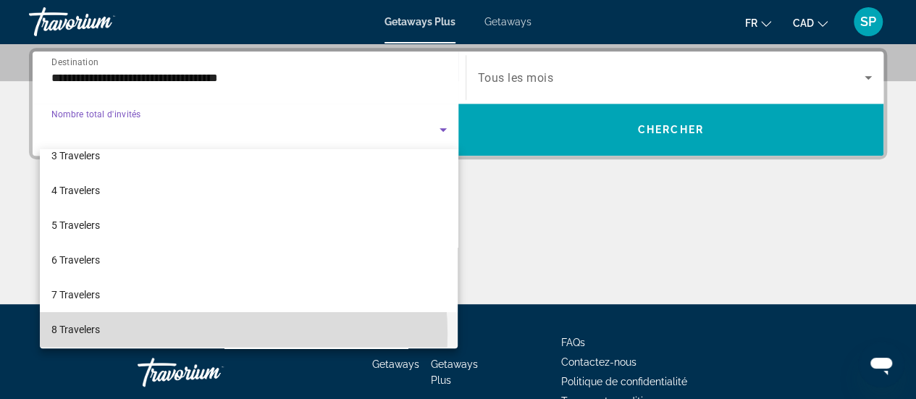
click at [158, 334] on mat-option "8 Travelers" at bounding box center [249, 329] width 418 height 35
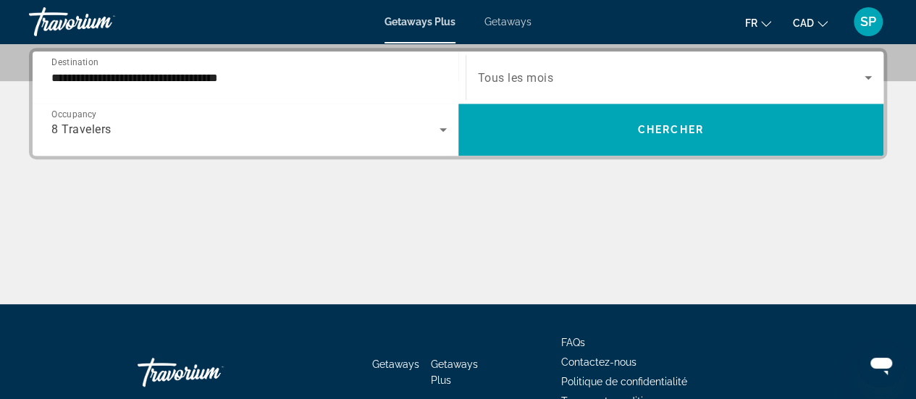
click at [524, 81] on span "Tous les mois" at bounding box center [516, 78] width 76 height 14
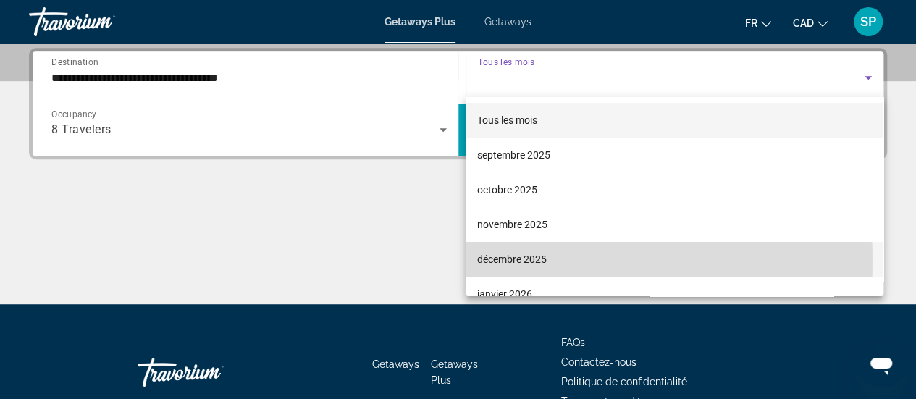
click at [545, 260] on span "décembre 2025" at bounding box center [511, 258] width 69 height 17
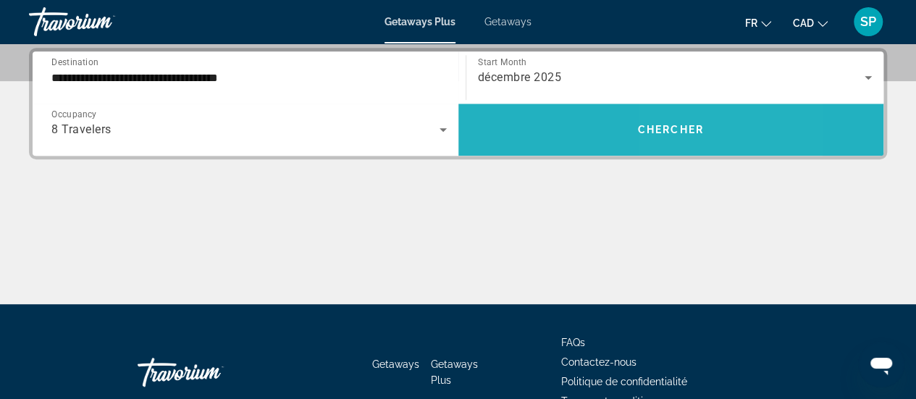
click at [680, 112] on span "Search widget" at bounding box center [671, 129] width 426 height 35
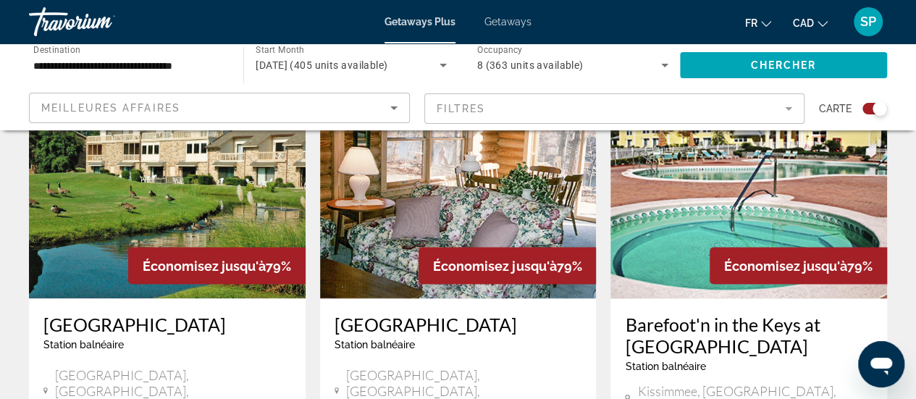
scroll to position [1124, 0]
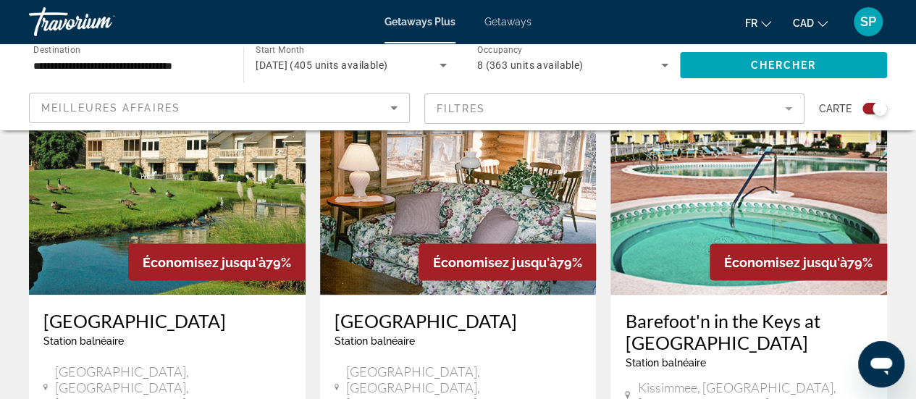
click at [691, 185] on img "Main content" at bounding box center [748, 179] width 277 height 232
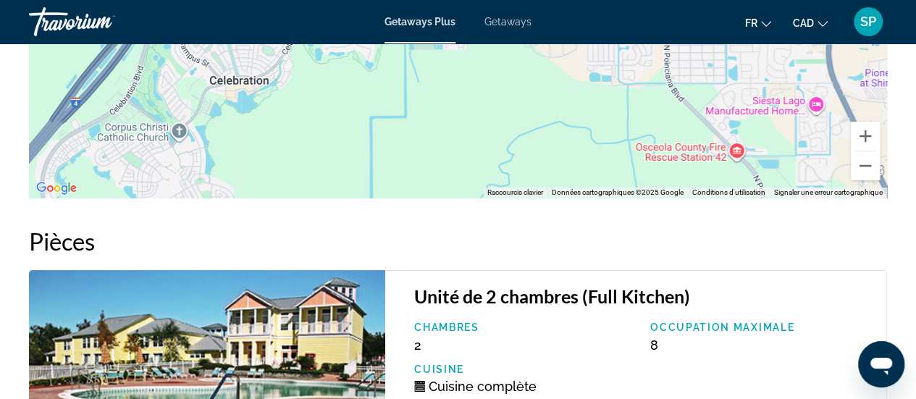
scroll to position [2615, 0]
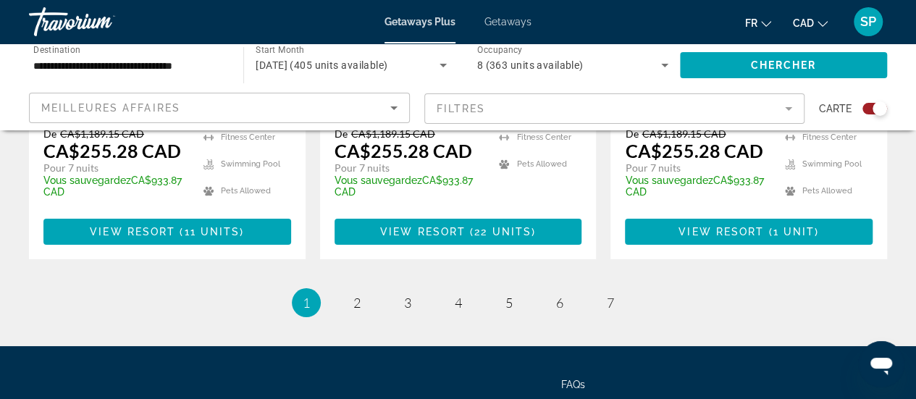
scroll to position [2577, 0]
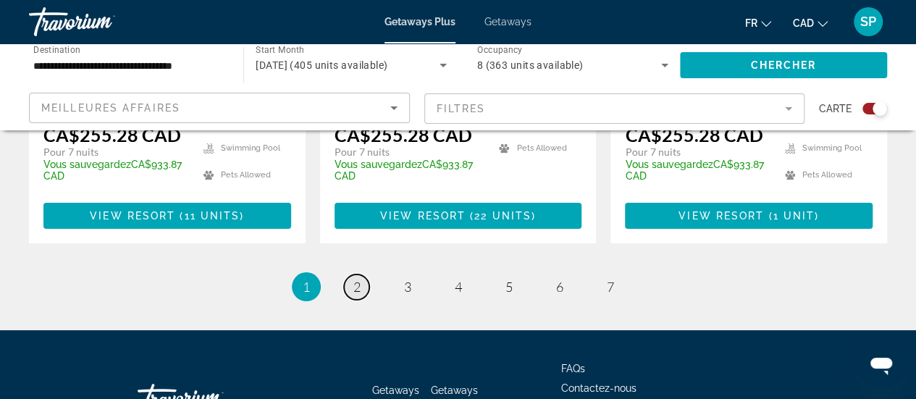
click at [346, 274] on link "page 2" at bounding box center [356, 286] width 25 height 25
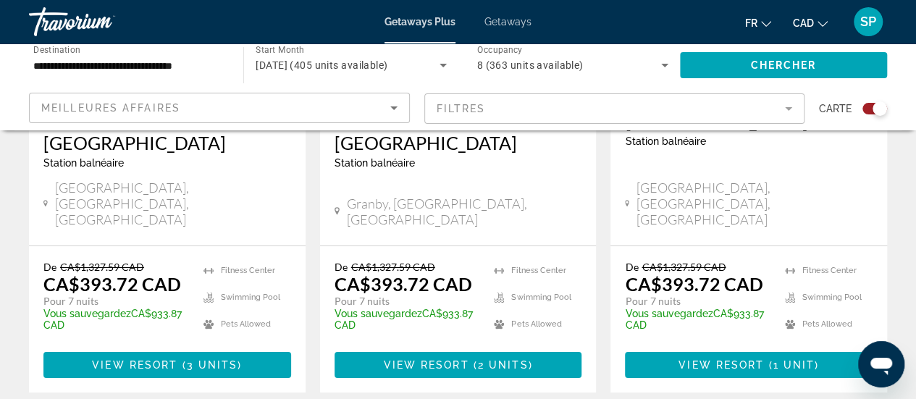
scroll to position [2446, 0]
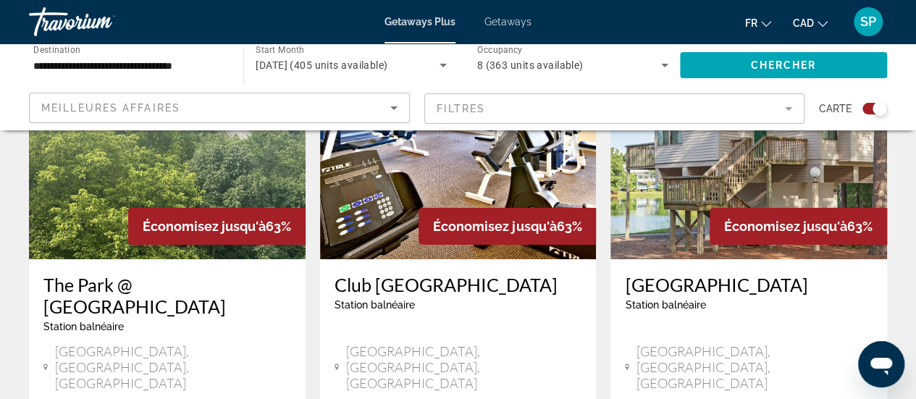
scroll to position [2295, 0]
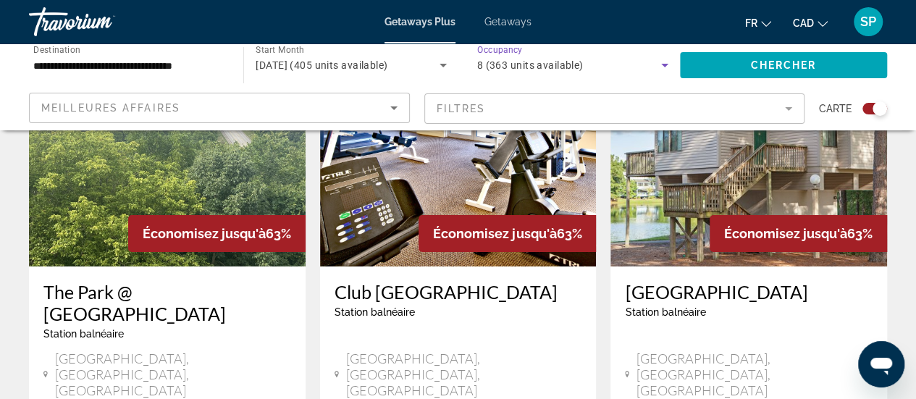
click at [656, 66] on icon "Search widget" at bounding box center [664, 64] width 17 height 17
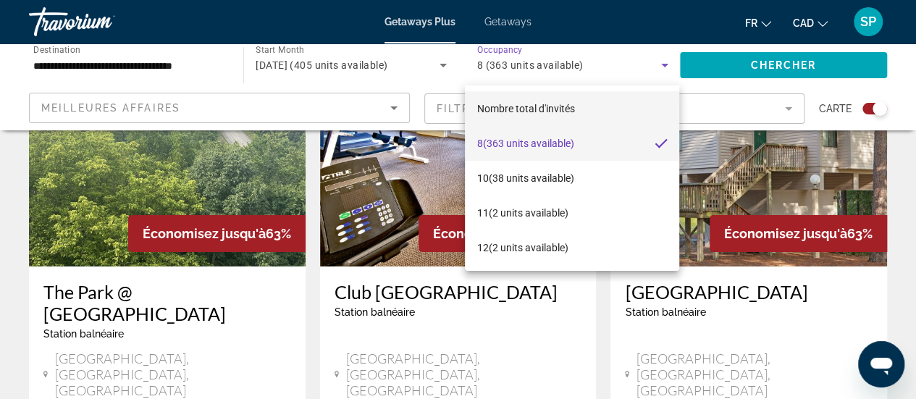
click at [598, 104] on mat-option "Nombre total d'invités" at bounding box center [572, 108] width 214 height 35
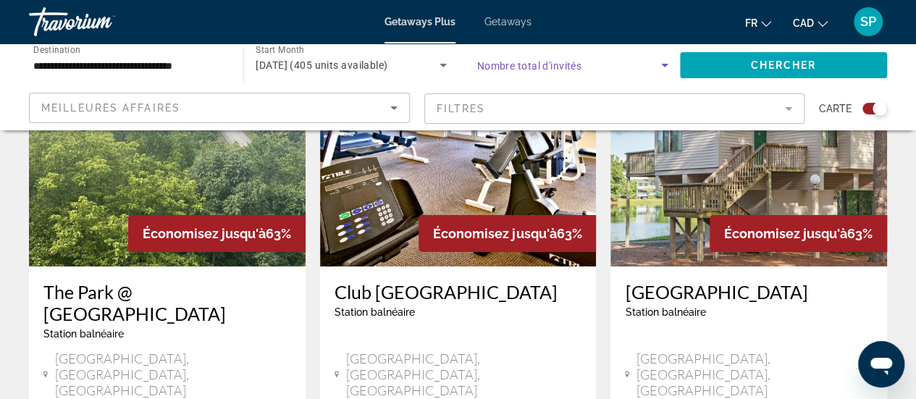
click at [636, 66] on span "Search widget" at bounding box center [569, 64] width 184 height 17
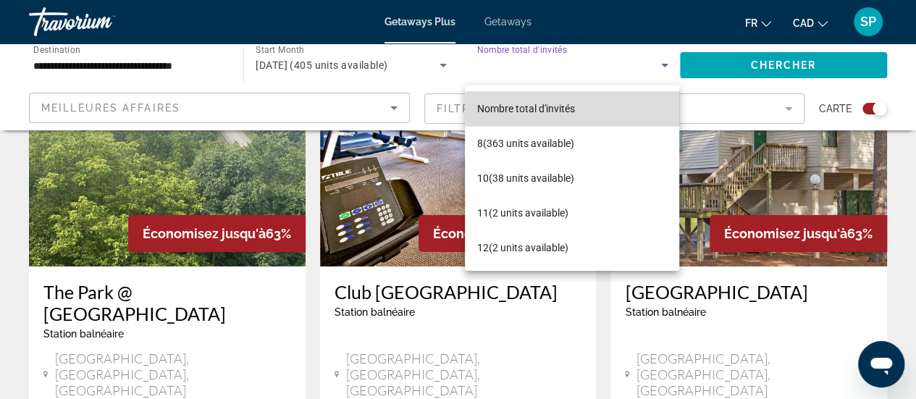
click at [596, 109] on mat-option "Nombre total d'invités" at bounding box center [572, 108] width 214 height 35
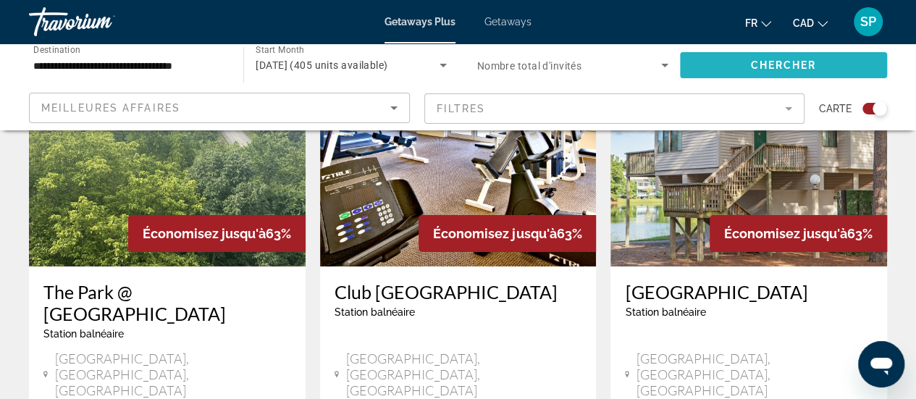
click at [743, 72] on span "Search widget" at bounding box center [783, 65] width 207 height 35
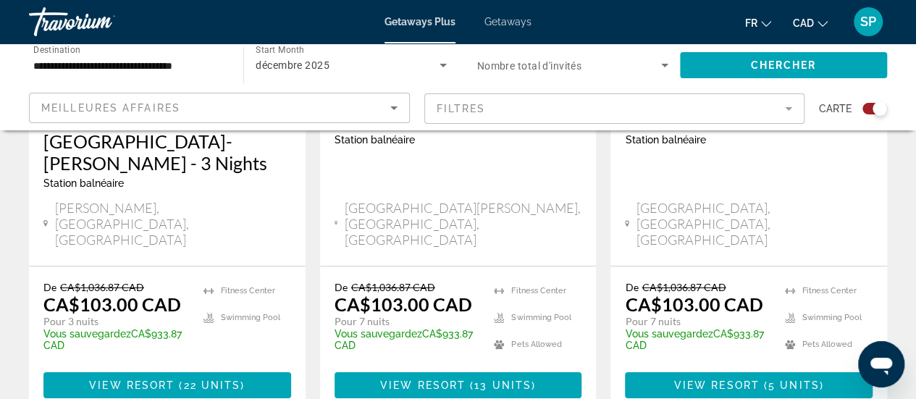
scroll to position [2486, 0]
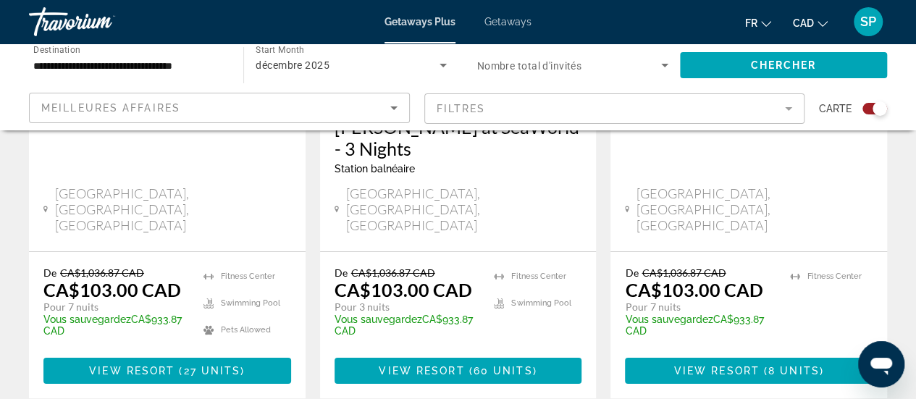
scroll to position [2563, 0]
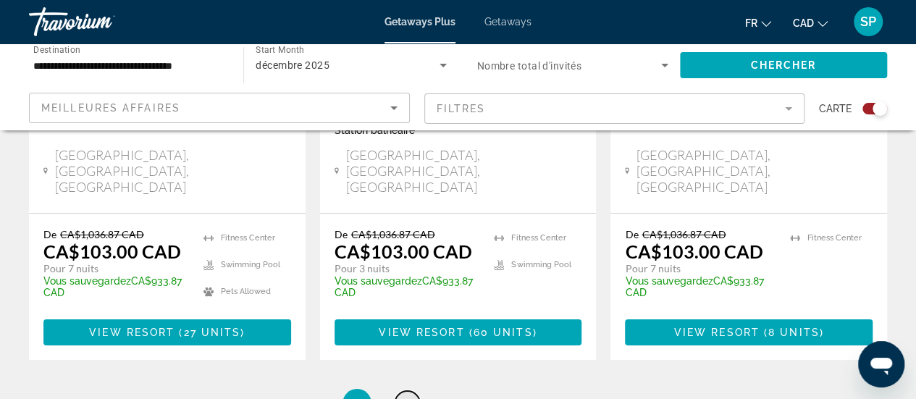
click at [410, 395] on span "3" at bounding box center [407, 403] width 7 height 16
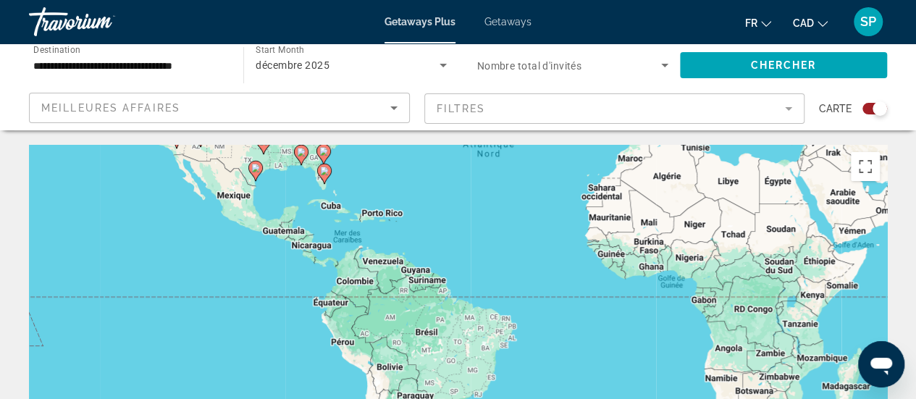
drag, startPoint x: 297, startPoint y: 345, endPoint x: 372, endPoint y: 148, distance: 210.8
click at [372, 148] on div "Pour activer le glissement avec le clavier, appuyez sur Alt+Entrée. Une fois ce…" at bounding box center [458, 362] width 858 height 434
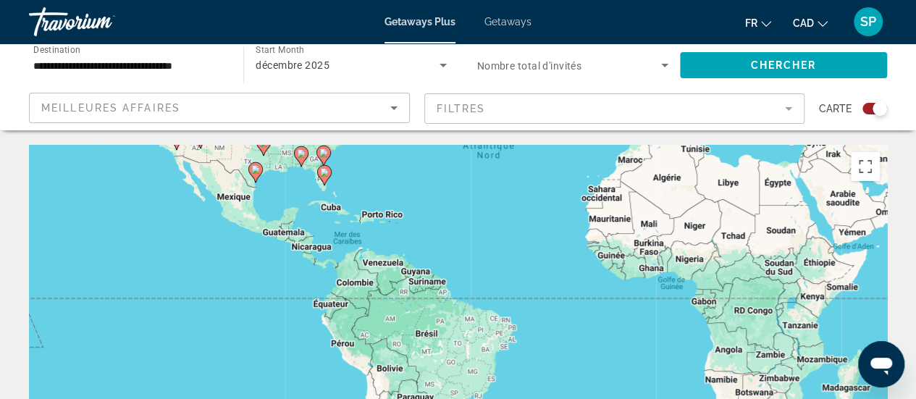
click at [343, 187] on div "Pour activer le glissement avec le clavier, appuyez sur Alt+Entrée. Une fois ce…" at bounding box center [458, 362] width 858 height 434
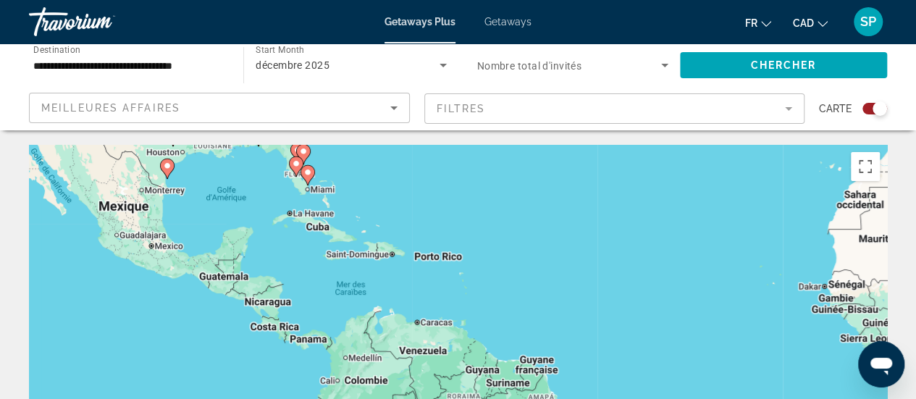
click at [343, 187] on div "Pour activer le glissement avec le clavier, appuyez sur Alt+Entrée. Une fois ce…" at bounding box center [458, 362] width 858 height 434
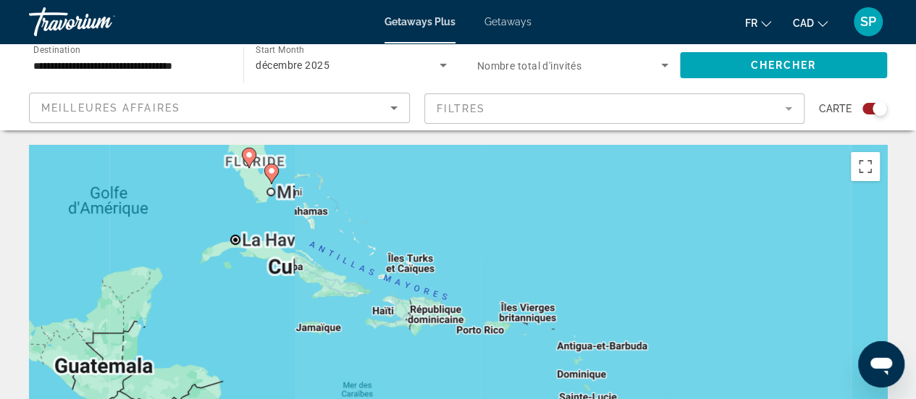
click at [343, 187] on div "Pour activer le glissement avec le clavier, appuyez sur Alt+Entrée. Une fois ce…" at bounding box center [458, 362] width 858 height 434
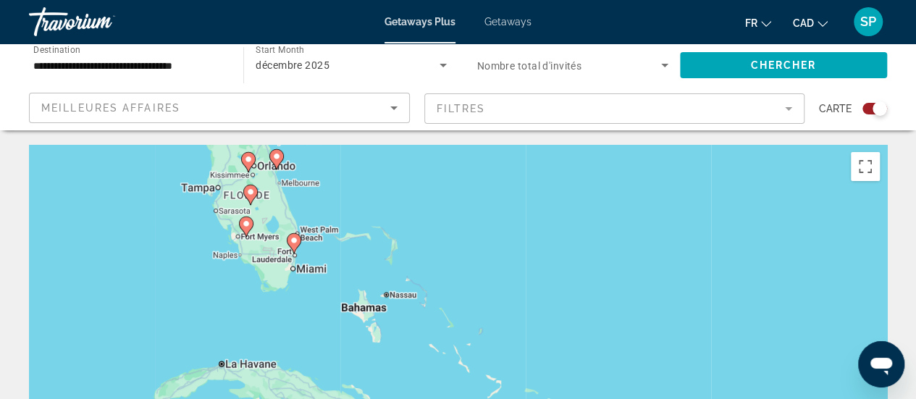
drag, startPoint x: 274, startPoint y: 181, endPoint x: 377, endPoint y: 261, distance: 131.0
click at [377, 261] on div "Pour activer le glissement avec le clavier, appuyez sur Alt+Entrée. Une fois ce…" at bounding box center [458, 362] width 858 height 434
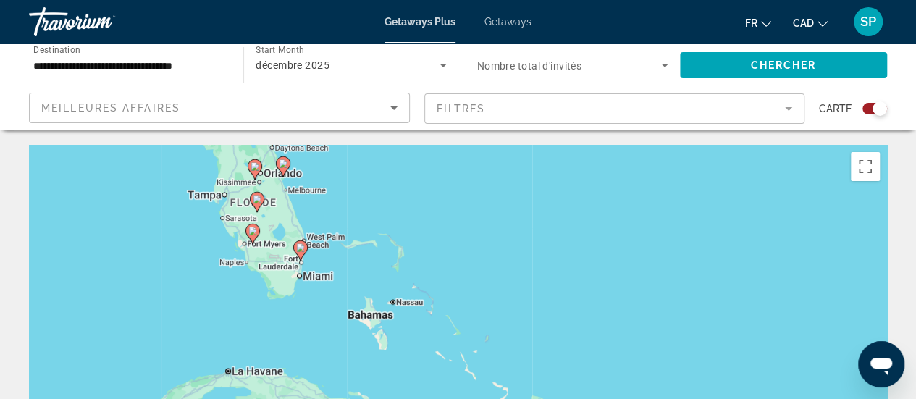
click at [333, 193] on div "Pour activer le glissement avec le clavier, appuyez sur Alt+Entrée. Une fois ce…" at bounding box center [458, 362] width 858 height 434
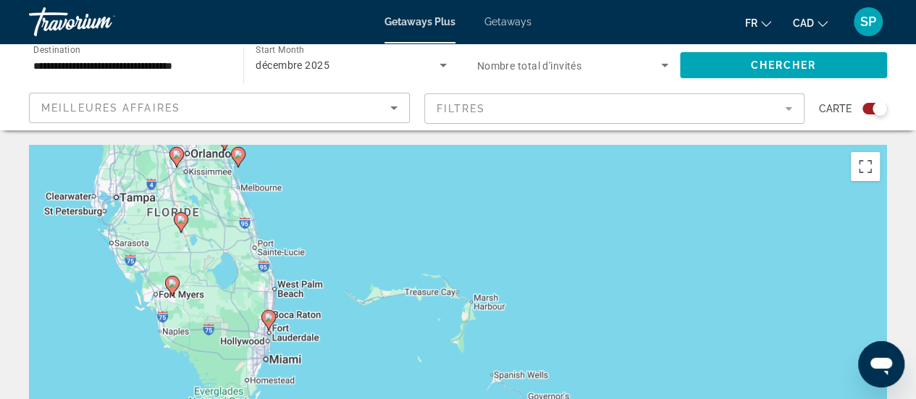
click at [334, 193] on div "Pour activer le glissement avec le clavier, appuyez sur Alt+Entrée. Une fois ce…" at bounding box center [458, 362] width 858 height 434
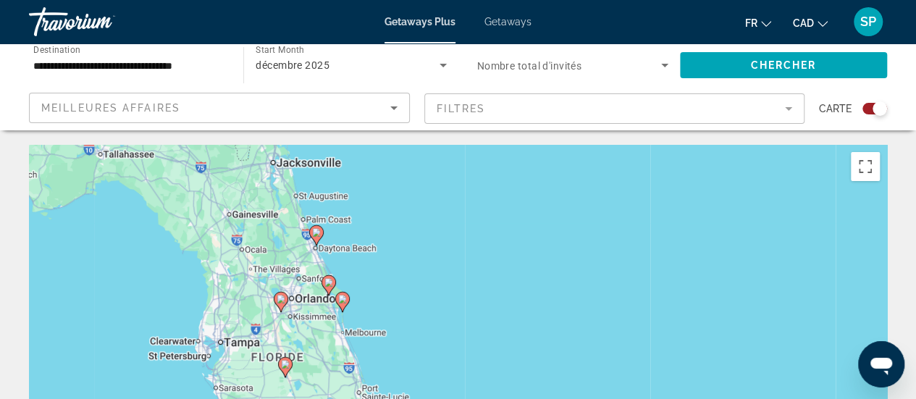
drag, startPoint x: 269, startPoint y: 203, endPoint x: 382, endPoint y: 384, distance: 212.7
click at [382, 384] on div "Pour activer le glissement avec le clavier, appuyez sur Alt+Entrée. Une fois ce…" at bounding box center [458, 362] width 858 height 434
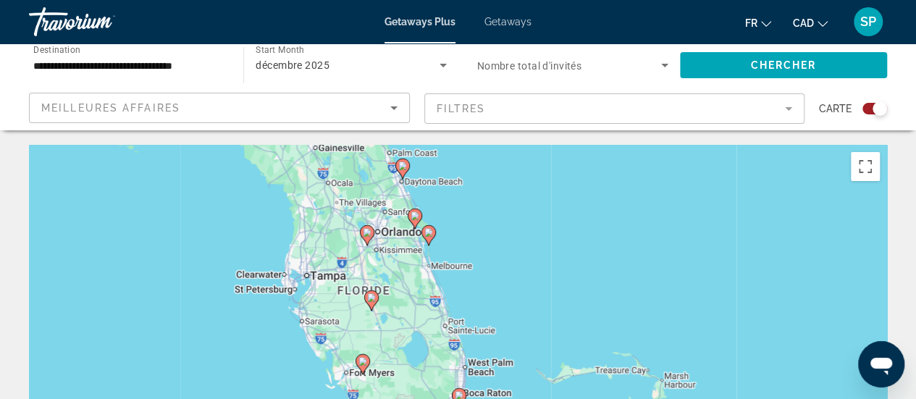
drag, startPoint x: 343, startPoint y: 262, endPoint x: 421, endPoint y: 146, distance: 139.3
click at [421, 146] on div "Pour activer le glissement avec le clavier, appuyez sur Alt+Entrée. Une fois ce…" at bounding box center [458, 362] width 858 height 434
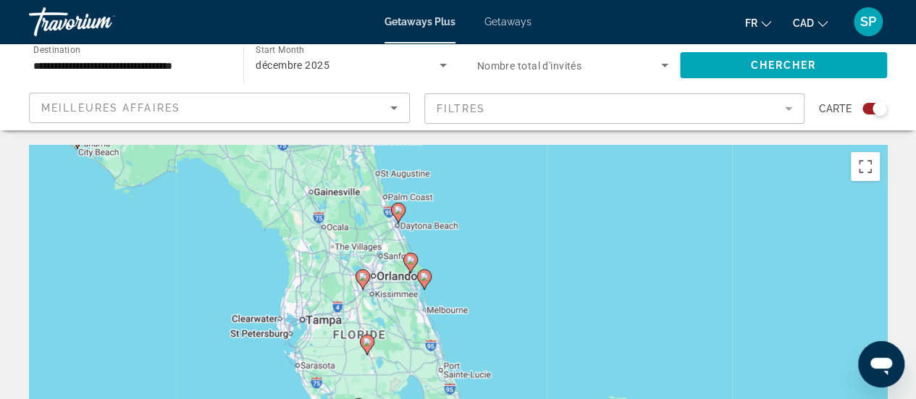
drag, startPoint x: 475, startPoint y: 276, endPoint x: 471, endPoint y: 332, distance: 55.9
click at [471, 332] on div "Pour activer le glissement avec le clavier, appuyez sur Alt+Entrée. Une fois ce…" at bounding box center [458, 362] width 858 height 434
click at [362, 294] on div "Pour activer le glissement avec le clavier, appuyez sur Alt+Entrée. Une fois ce…" at bounding box center [458, 362] width 858 height 434
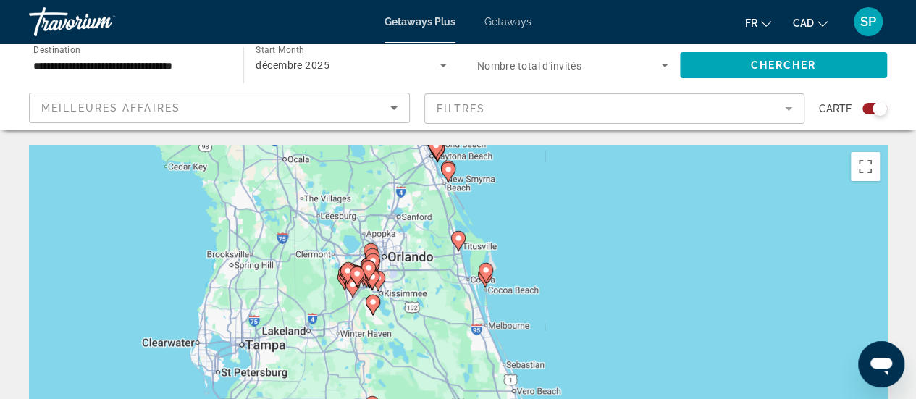
click at [362, 294] on div "Pour activer le glissement avec le clavier, appuyez sur Alt+Entrée. Une fois ce…" at bounding box center [458, 362] width 858 height 434
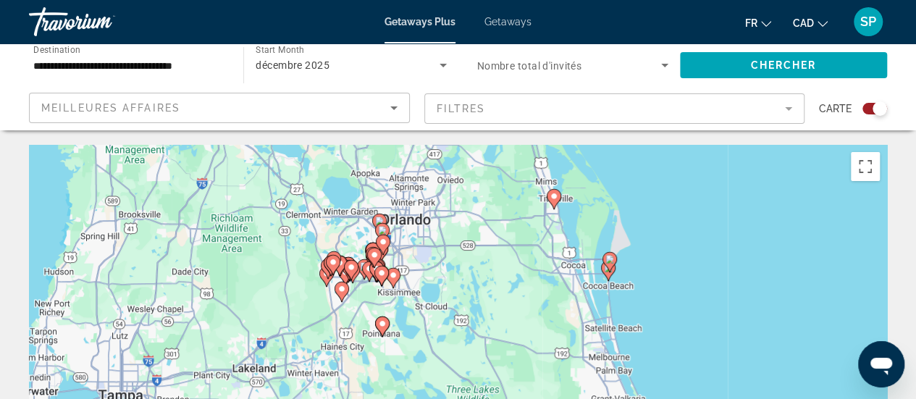
click at [362, 294] on div "Pour activer le glissement avec le clavier, appuyez sur Alt+Entrée. Une fois ce…" at bounding box center [458, 362] width 858 height 434
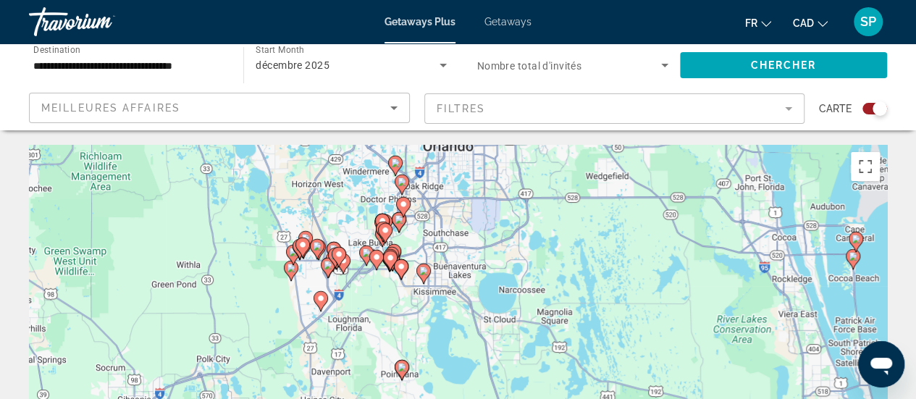
click at [362, 294] on div "Pour activer le glissement avec le clavier, appuyez sur Alt+Entrée. Une fois ce…" at bounding box center [458, 362] width 858 height 434
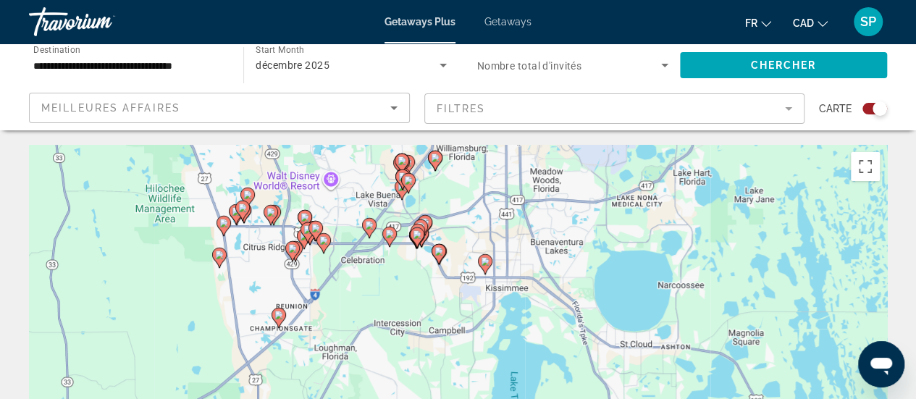
click at [362, 294] on div "Pour activer le glissement avec le clavier, appuyez sur Alt+Entrée. Une fois ce…" at bounding box center [458, 362] width 858 height 434
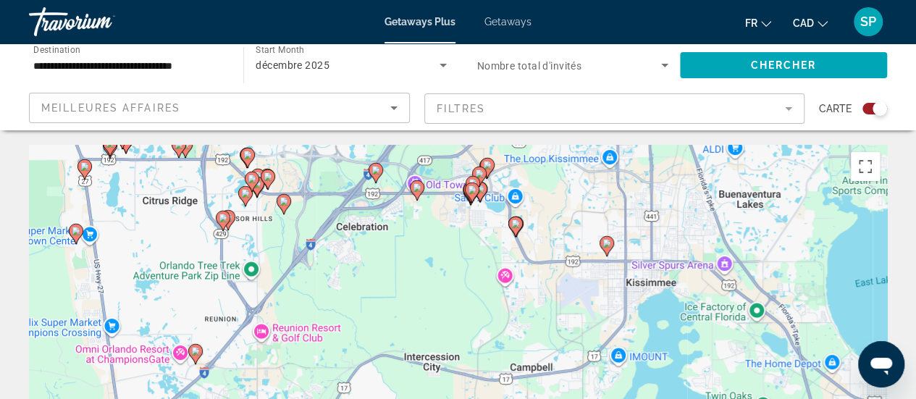
click at [362, 294] on div "Pour activer le glissement avec le clavier, appuyez sur Alt+Entrée. Une fois ce…" at bounding box center [458, 362] width 858 height 434
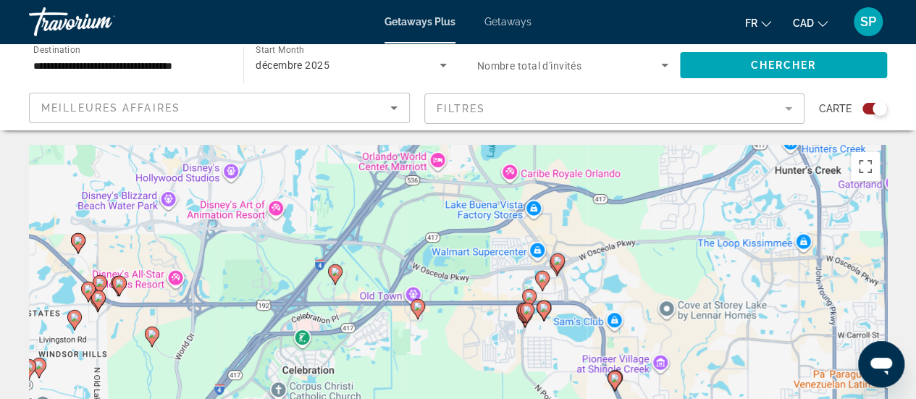
drag, startPoint x: 422, startPoint y: 212, endPoint x: 366, endPoint y: 433, distance: 227.7
click at [366, 398] on html "**********" at bounding box center [458, 199] width 916 height 399
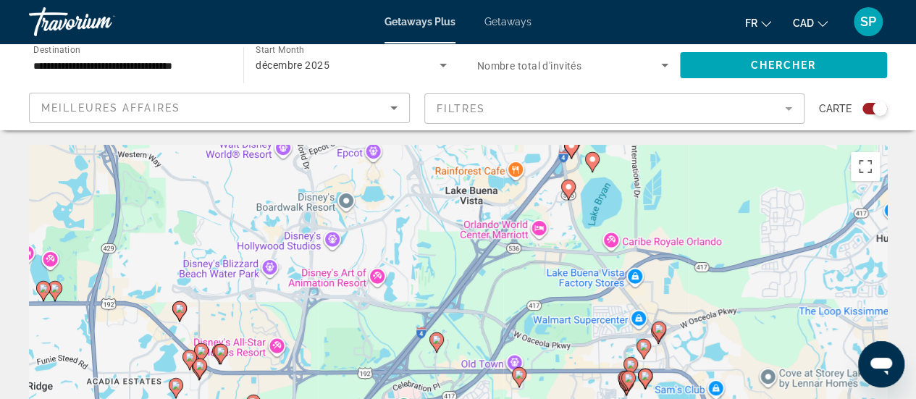
drag, startPoint x: 360, startPoint y: 282, endPoint x: 494, endPoint y: 341, distance: 146.2
click at [494, 341] on div "Pour activer le glissement avec le clavier, appuyez sur Alt+Entrée. Une fois ce…" at bounding box center [458, 362] width 858 height 434
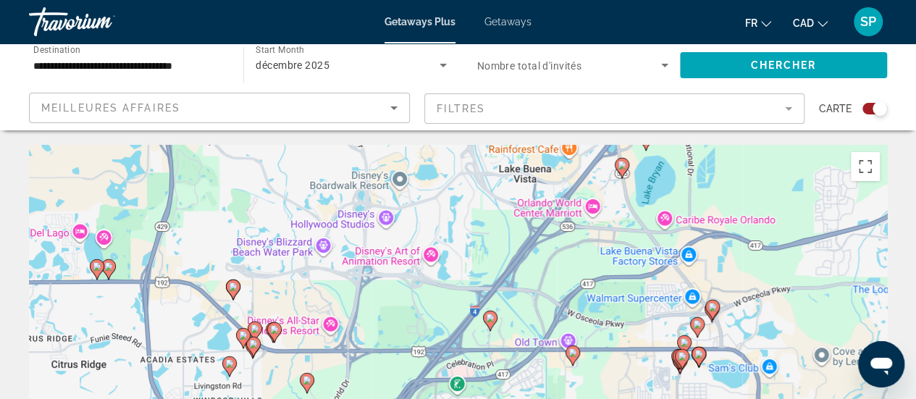
click at [343, 334] on div "Pour activer le glissement avec le clavier, appuyez sur Alt+Entrée. Une fois ce…" at bounding box center [458, 362] width 858 height 434
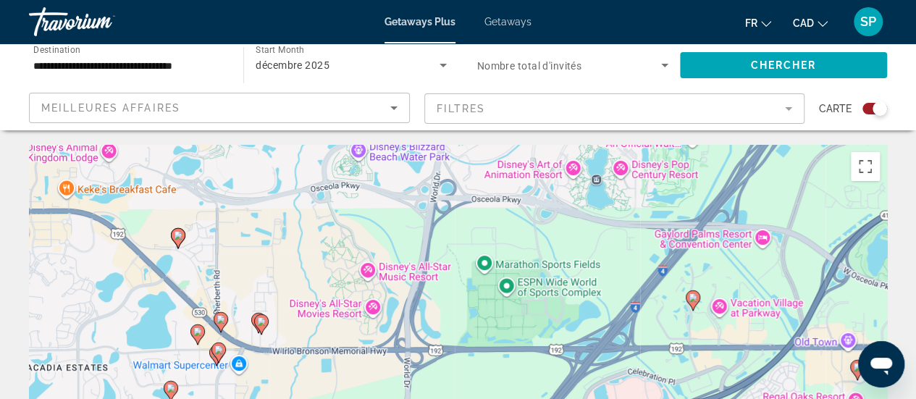
drag, startPoint x: 217, startPoint y: 330, endPoint x: 318, endPoint y: 298, distance: 105.5
click at [318, 298] on div "Pour activer le glissement avec le clavier, appuyez sur Alt+Entrée. Une fois ce…" at bounding box center [458, 362] width 858 height 434
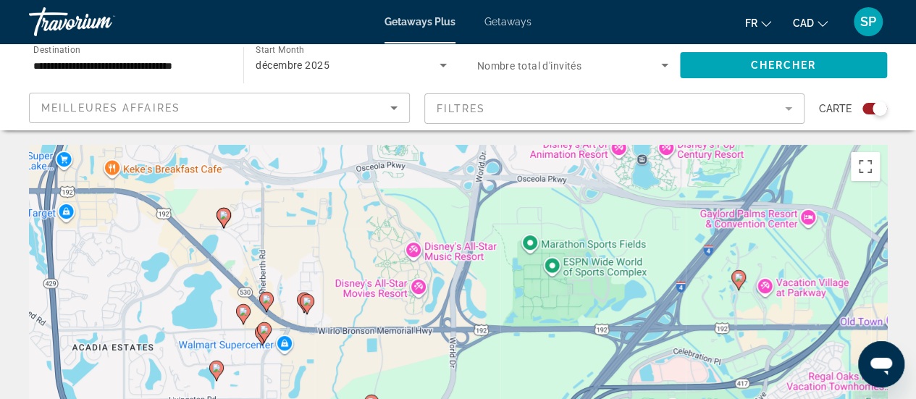
click at [292, 284] on div "Pour activer le glissement avec le clavier, appuyez sur Alt+Entrée. Une fois ce…" at bounding box center [458, 362] width 858 height 434
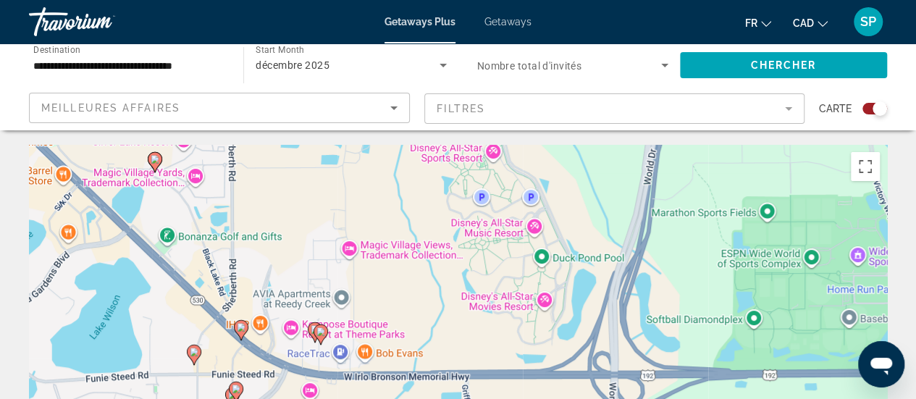
click at [292, 284] on div "Pour activer le glissement avec le clavier, appuyez sur Alt+Entrée. Une fois ce…" at bounding box center [458, 362] width 858 height 434
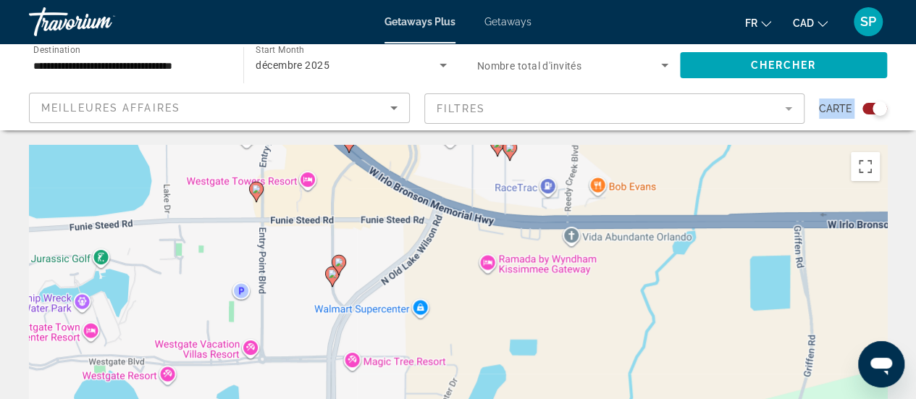
drag, startPoint x: 282, startPoint y: 359, endPoint x: 448, endPoint y: 89, distance: 316.8
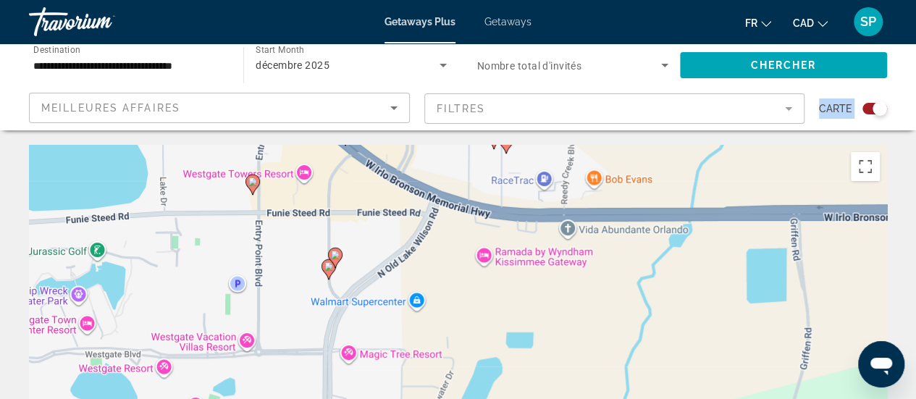
click at [333, 253] on image "Main content" at bounding box center [335, 254] width 9 height 9
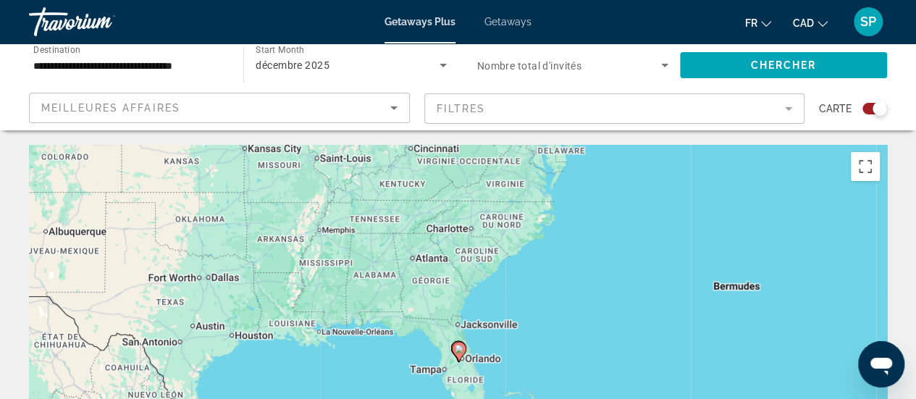
click at [452, 360] on gmp-advanced-marker "Main content" at bounding box center [459, 352] width 14 height 22
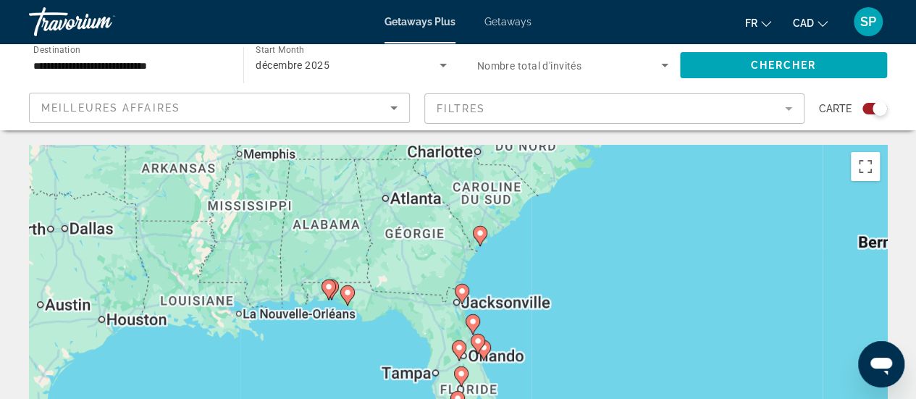
click at [451, 360] on div "Pour naviguer, appuyez sur les touches fléchées. Pour activer le glissement ave…" at bounding box center [458, 362] width 858 height 434
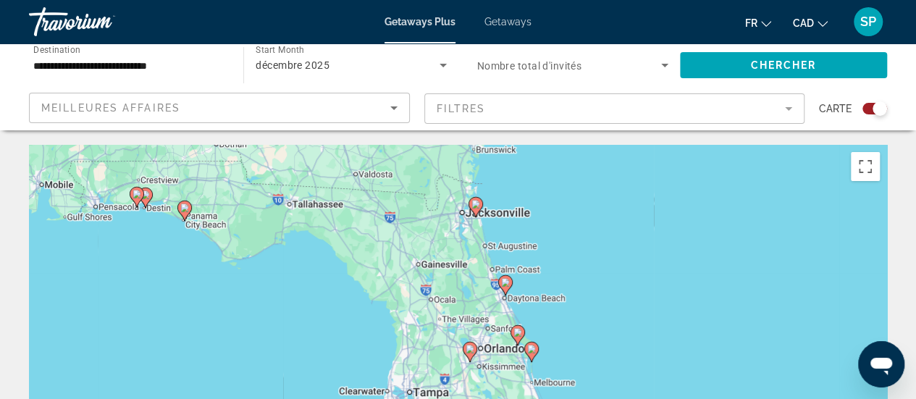
click at [451, 360] on div "Pour activer le glissement avec le clavier, appuyez sur Alt+Entrée. Une fois ce…" at bounding box center [458, 362] width 858 height 434
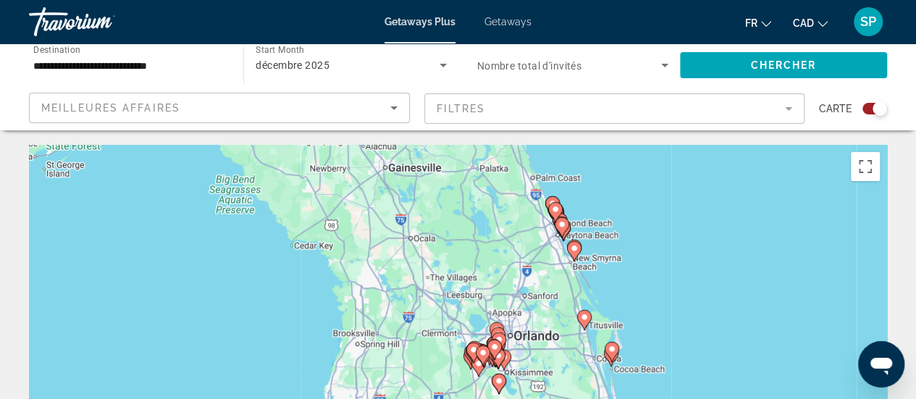
click at [507, 326] on div "Pour activer le glissement avec le clavier, appuyez sur Alt+Entrée. Une fois ce…" at bounding box center [458, 362] width 858 height 434
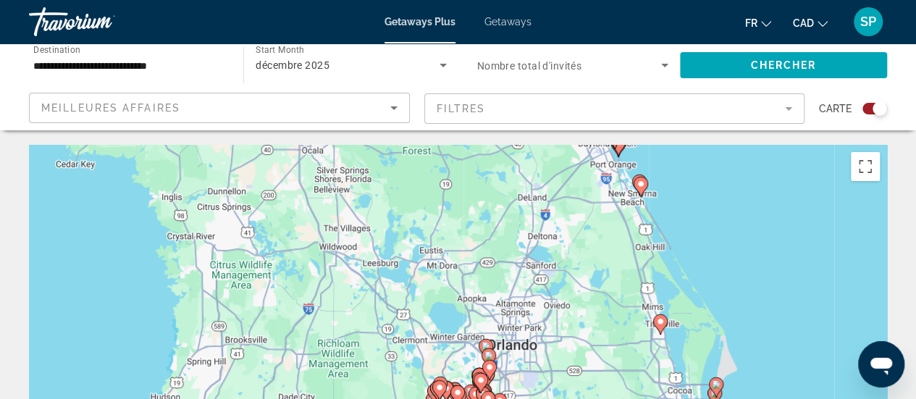
click at [507, 326] on div "Pour activer le glissement avec le clavier, appuyez sur Alt+Entrée. Une fois ce…" at bounding box center [458, 362] width 858 height 434
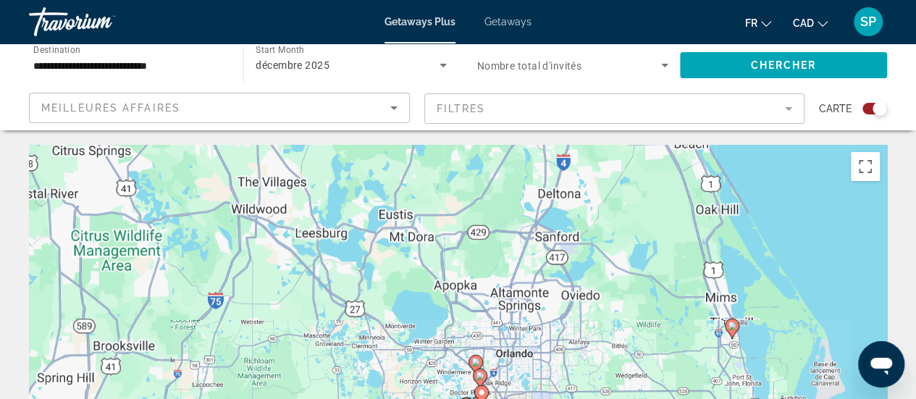
click at [507, 326] on div "Pour activer le glissement avec le clavier, appuyez sur Alt+Entrée. Une fois ce…" at bounding box center [458, 362] width 858 height 434
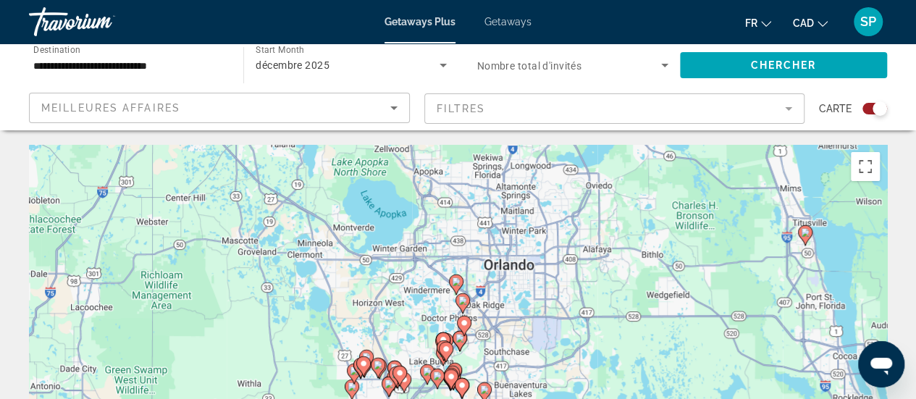
drag, startPoint x: 487, startPoint y: 354, endPoint x: 478, endPoint y: 251, distance: 103.2
click at [478, 251] on div "Pour activer le glissement avec le clavier, appuyez sur Alt+Entrée. Une fois ce…" at bounding box center [458, 362] width 858 height 434
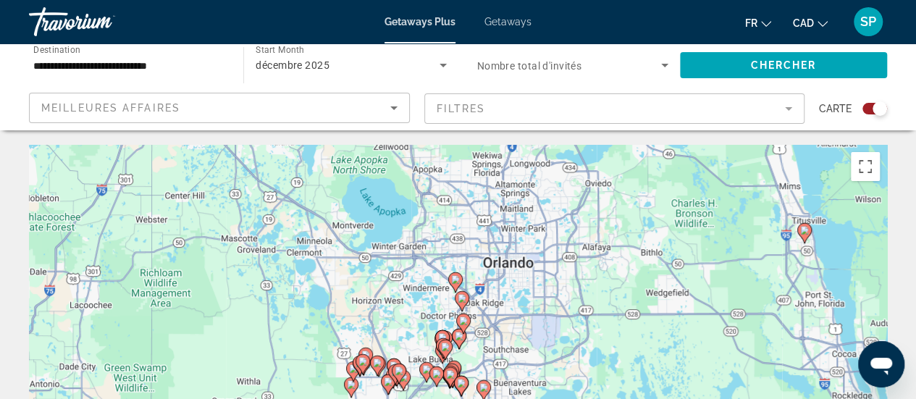
click at [449, 319] on div "Pour activer le glissement avec le clavier, appuyez sur Alt+Entrée. Une fois ce…" at bounding box center [458, 362] width 858 height 434
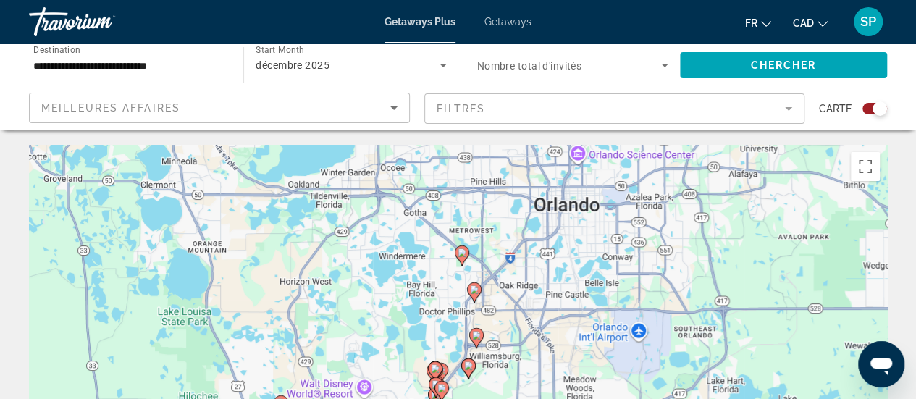
click at [449, 319] on div "Pour activer le glissement avec le clavier, appuyez sur Alt+Entrée. Une fois ce…" at bounding box center [458, 362] width 858 height 434
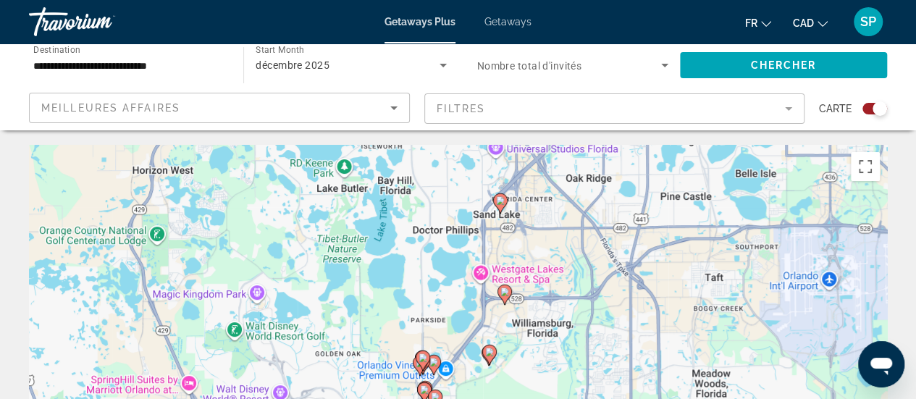
drag, startPoint x: 428, startPoint y: 363, endPoint x: 434, endPoint y: 283, distance: 80.6
click at [434, 283] on div "Pour activer le glissement avec le clavier, appuyez sur Alt+Entrée. Une fois ce…" at bounding box center [458, 362] width 858 height 434
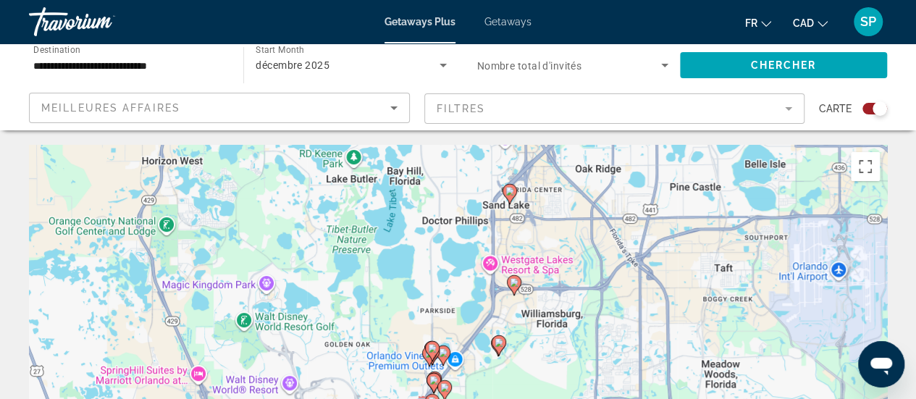
click at [434, 283] on div "Pour activer le glissement avec le clavier, appuyez sur Alt+Entrée. Une fois ce…" at bounding box center [458, 362] width 858 height 434
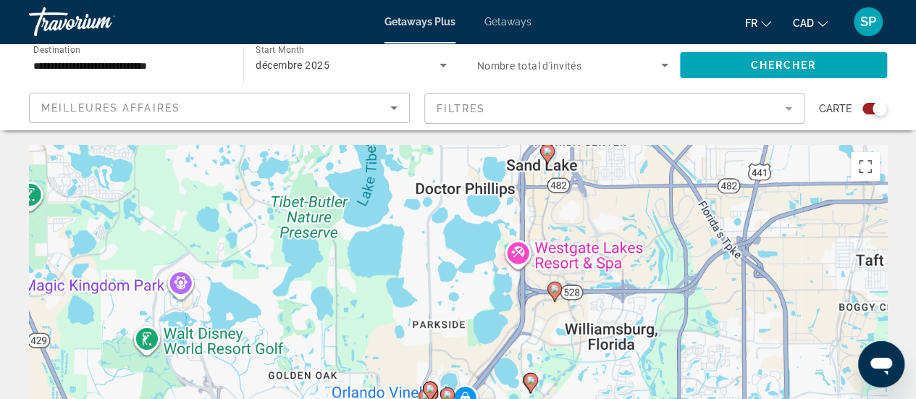
click at [434, 283] on div "Pour activer le glissement avec le clavier, appuyez sur Alt+Entrée. Une fois ce…" at bounding box center [458, 362] width 858 height 434
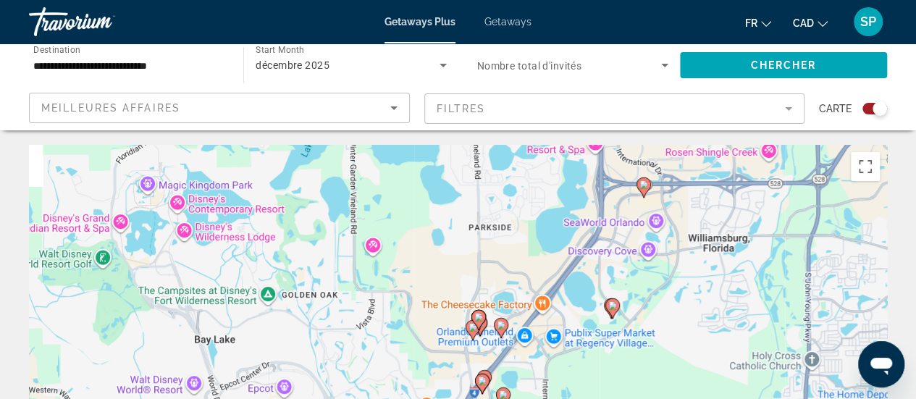
drag, startPoint x: 659, startPoint y: 274, endPoint x: 711, endPoint y: 152, distance: 133.0
click at [711, 152] on div "Pour activer le glissement avec le clavier, appuyez sur Alt+Entrée. Une fois ce…" at bounding box center [458, 362] width 858 height 434
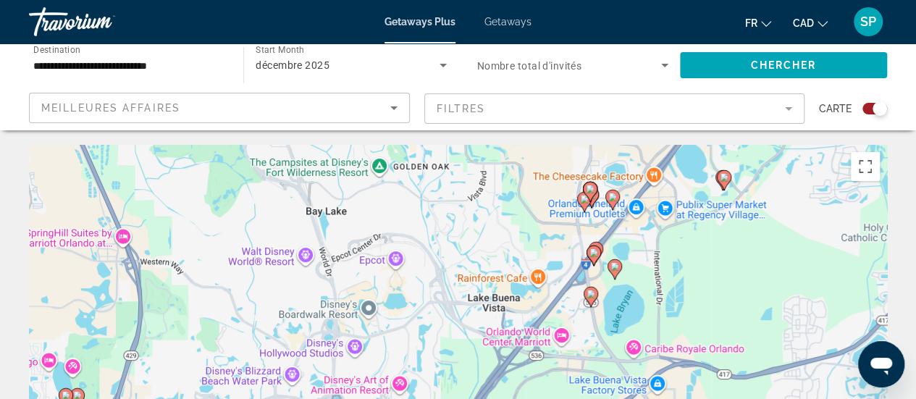
drag, startPoint x: 602, startPoint y: 258, endPoint x: 720, endPoint y: 122, distance: 180.7
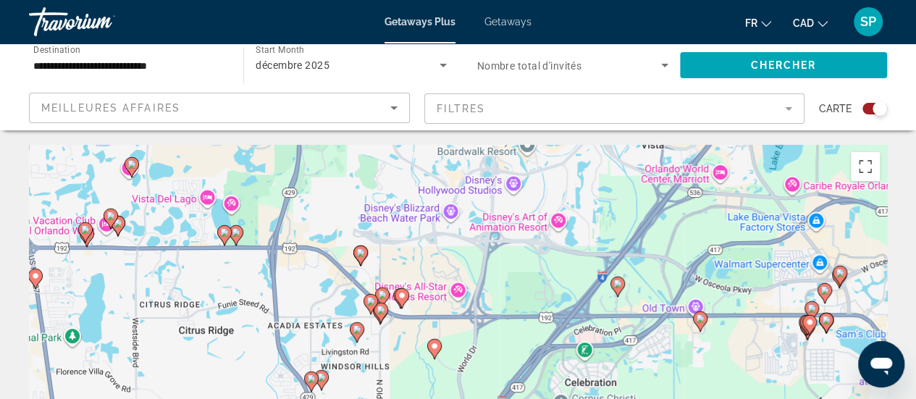
drag, startPoint x: 539, startPoint y: 182, endPoint x: 709, endPoint y: 16, distance: 237.5
click at [709, 16] on div "**********" at bounding box center [458, 199] width 916 height 399
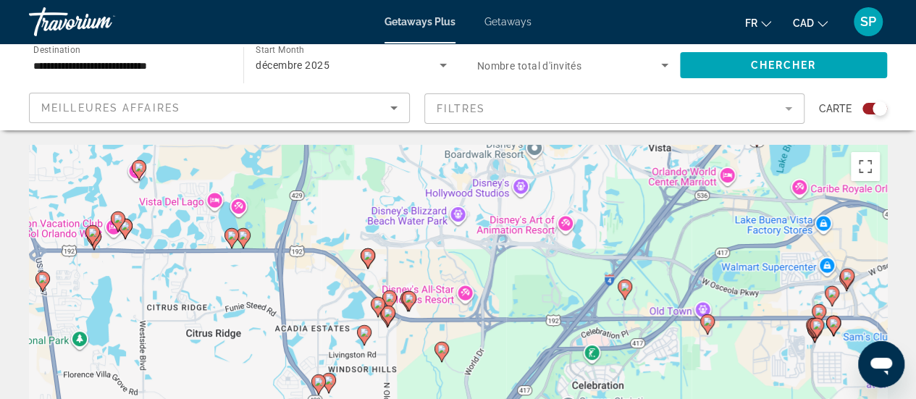
click at [269, 221] on div "Pour activer le glissement avec le clavier, appuyez sur Alt+Entrée. Une fois ce…" at bounding box center [458, 362] width 858 height 434
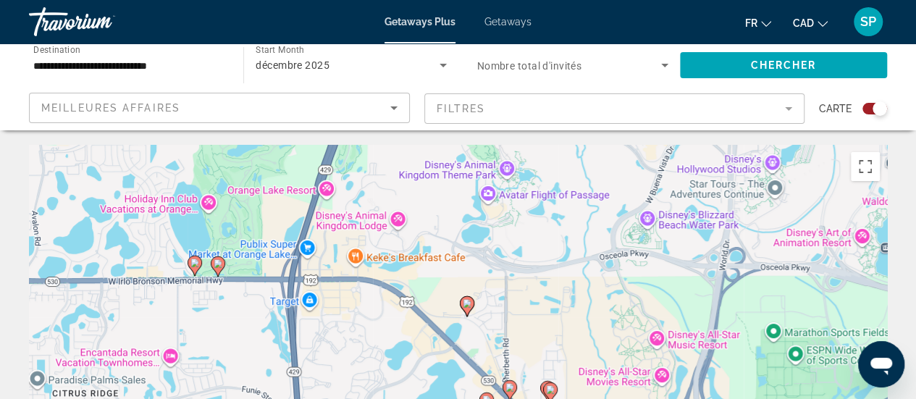
click at [269, 221] on div "Pour activer le glissement avec le clavier, appuyez sur Alt+Entrée. Une fois ce…" at bounding box center [458, 362] width 858 height 434
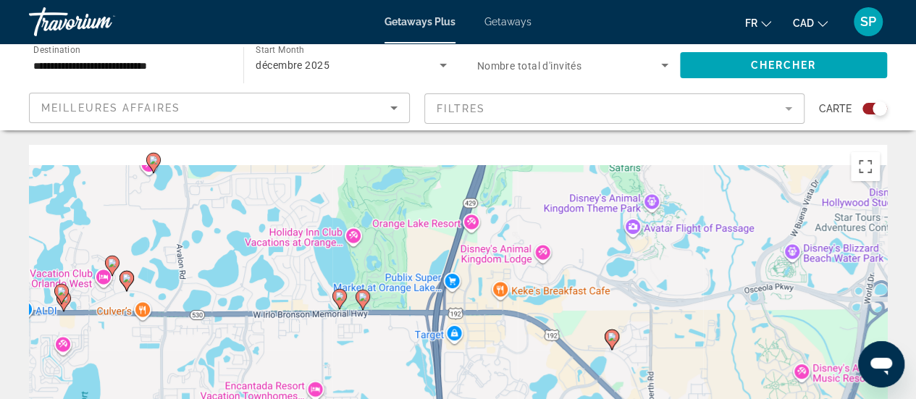
drag, startPoint x: 357, startPoint y: 311, endPoint x: 515, endPoint y: 355, distance: 164.8
click at [515, 355] on div "Pour activer le glissement avec le clavier, appuyez sur Alt+Entrée. Une fois ce…" at bounding box center [458, 362] width 858 height 434
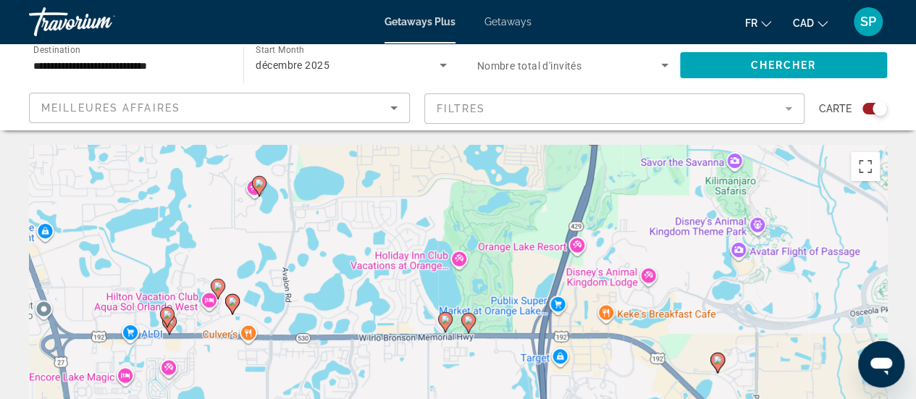
drag, startPoint x: 311, startPoint y: 303, endPoint x: 407, endPoint y: 315, distance: 96.3
click at [407, 315] on div "Pour activer le glissement avec le clavier, appuyez sur Alt+Entrée. Une fois ce…" at bounding box center [458, 362] width 858 height 434
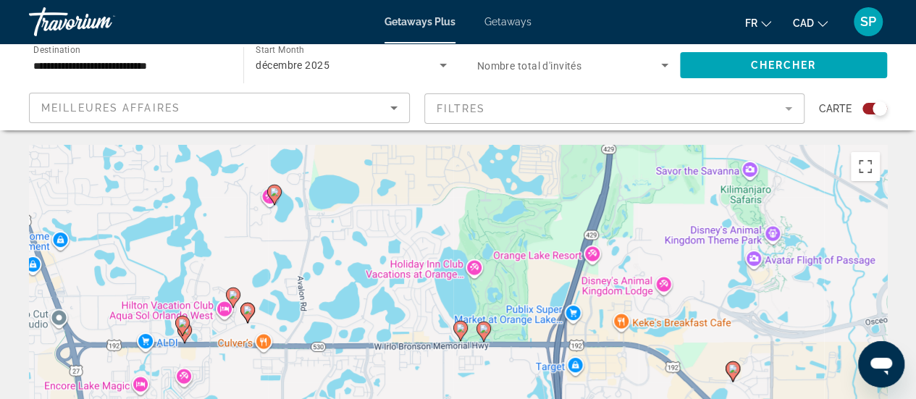
click at [305, 321] on div "Pour activer le glissement avec le clavier, appuyez sur Alt+Entrée. Une fois ce…" at bounding box center [458, 362] width 858 height 434
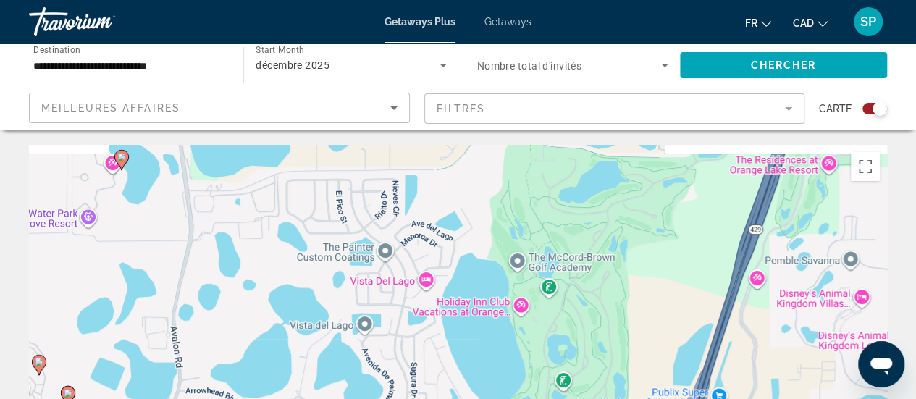
drag, startPoint x: 488, startPoint y: 287, endPoint x: 366, endPoint y: 369, distance: 147.0
click at [366, 369] on div "Pour activer le glissement avec le clavier, appuyez sur Alt+Entrée. Une fois ce…" at bounding box center [458, 362] width 858 height 434
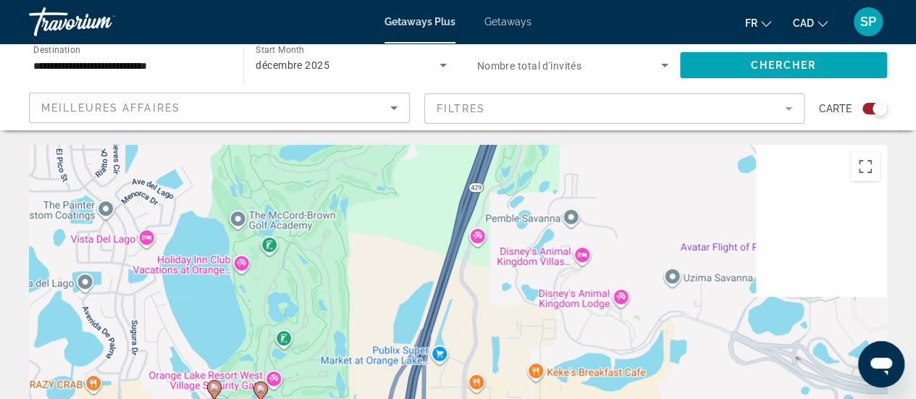
drag, startPoint x: 564, startPoint y: 329, endPoint x: 272, endPoint y: 279, distance: 296.1
click at [272, 279] on div "Pour activer le glissement avec le clavier, appuyez sur Alt+Entrée. Une fois ce…" at bounding box center [458, 362] width 858 height 434
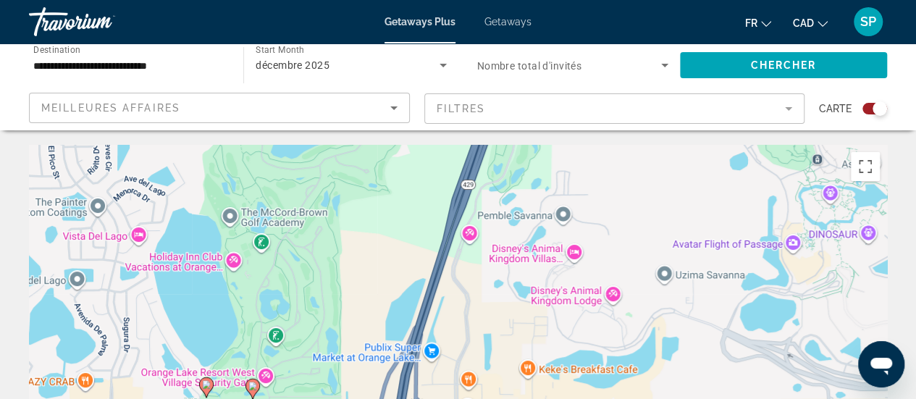
drag, startPoint x: 454, startPoint y: 321, endPoint x: 413, endPoint y: 182, distance: 144.8
click at [413, 182] on div "Pour activer le glissement avec le clavier, appuyez sur Alt+Entrée. Une fois ce…" at bounding box center [458, 362] width 858 height 434
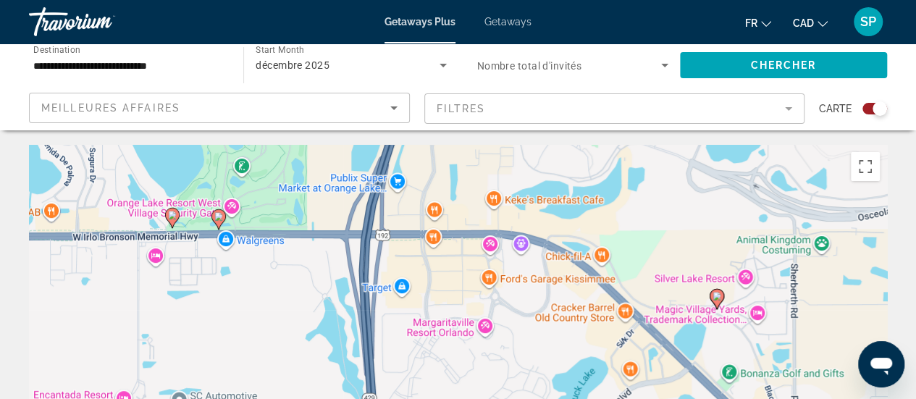
click at [531, 293] on div "Pour activer le glissement avec le clavier, appuyez sur Alt+Entrée. Une fois ce…" at bounding box center [458, 362] width 858 height 434
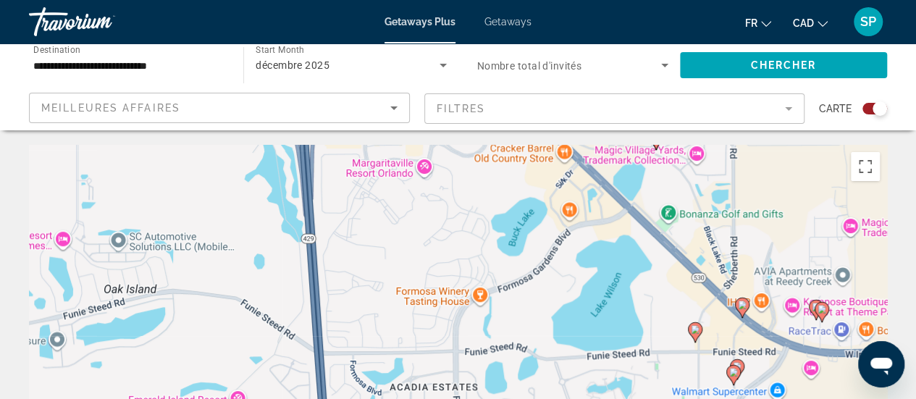
drag, startPoint x: 531, startPoint y: 293, endPoint x: 468, endPoint y: 129, distance: 176.0
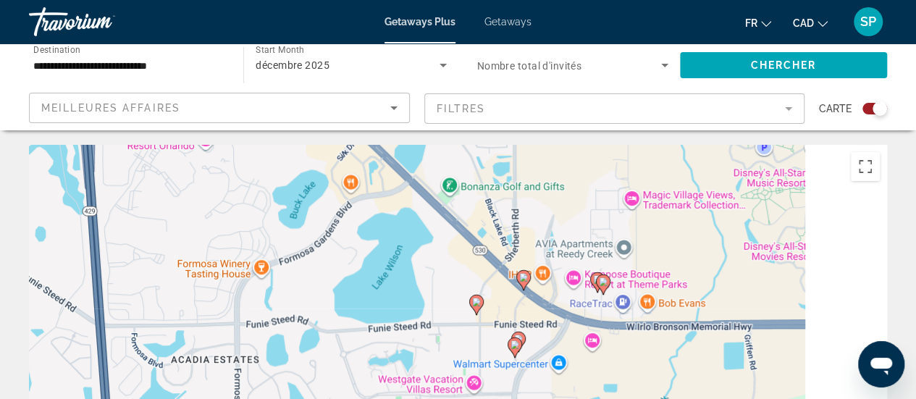
drag, startPoint x: 491, startPoint y: 245, endPoint x: 258, endPoint y: 223, distance: 234.2
click at [258, 223] on div "Pour activer le glissement avec le clavier, appuyez sur Alt+Entrée. Une fois ce…" at bounding box center [458, 362] width 858 height 434
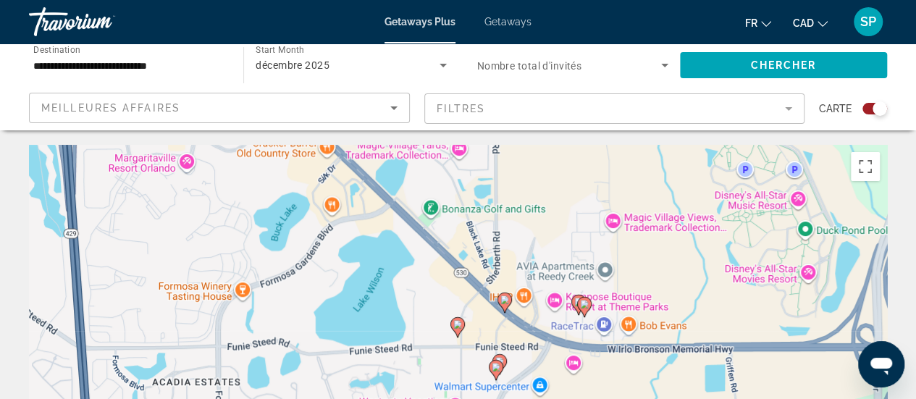
click at [526, 267] on div "Pour activer le glissement avec le clavier, appuyez sur Alt+Entrée. Une fois ce…" at bounding box center [458, 362] width 858 height 434
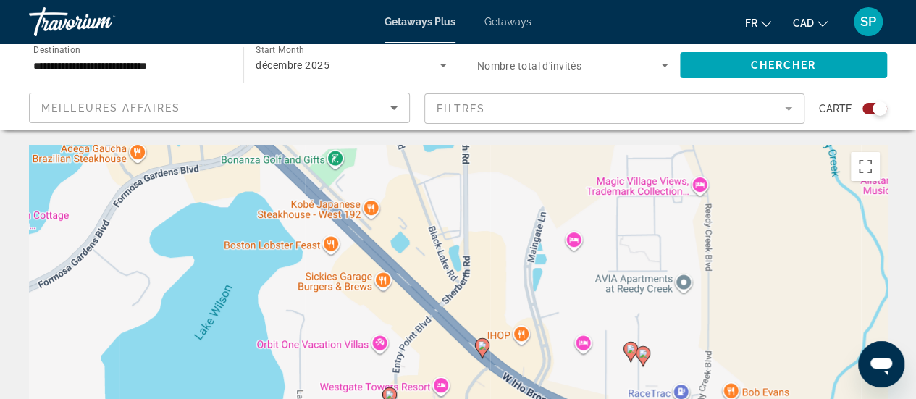
click at [701, 352] on div "Pour activer le glissement avec le clavier, appuyez sur Alt+Entrée. Une fois ce…" at bounding box center [458, 362] width 858 height 434
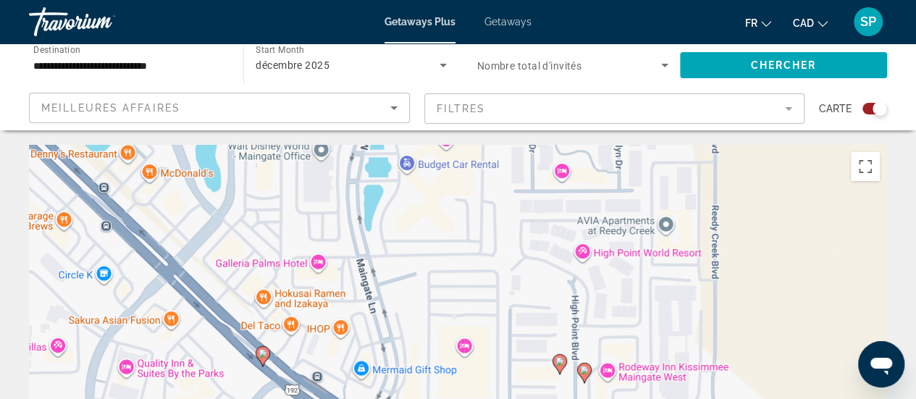
click at [582, 373] on image "Main content" at bounding box center [584, 370] width 9 height 9
type input "**********"
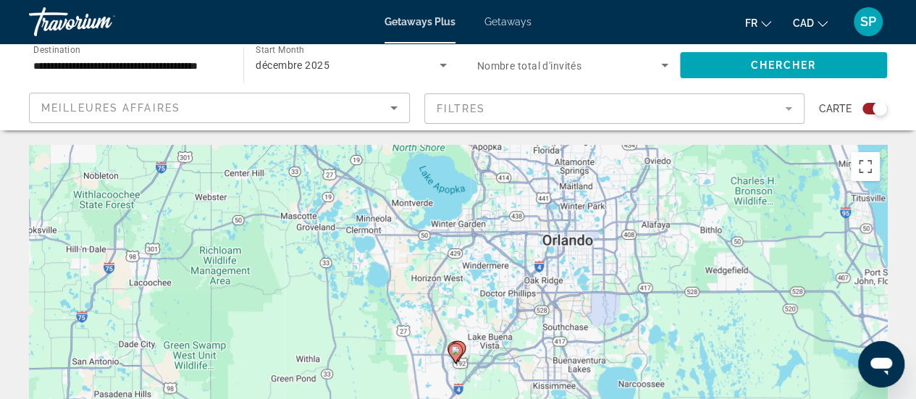
click at [456, 353] on image "Main content" at bounding box center [455, 350] width 9 height 9
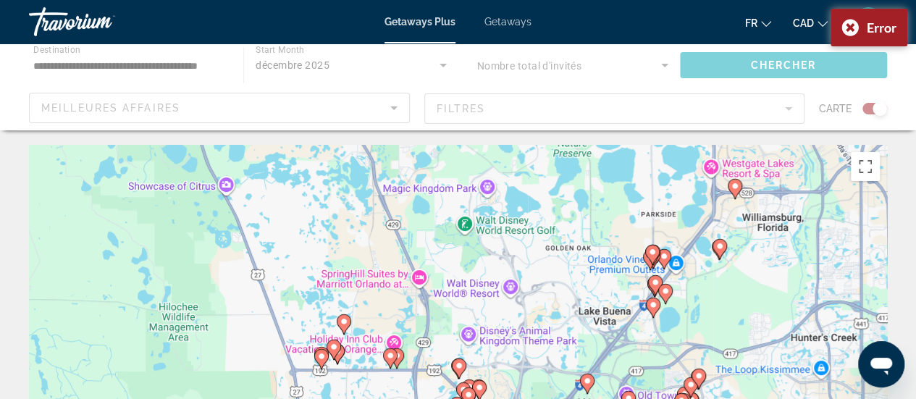
drag, startPoint x: 457, startPoint y: 361, endPoint x: 469, endPoint y: 188, distance: 173.4
click at [469, 188] on div "Pour activer le glissement avec le clavier, appuyez sur Alt+Entrée. Une fois ce…" at bounding box center [458, 362] width 858 height 434
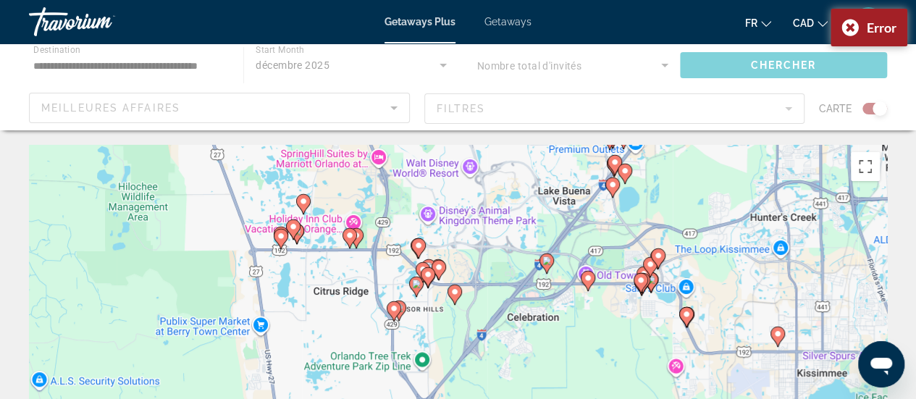
drag, startPoint x: 485, startPoint y: 263, endPoint x: 434, endPoint y: 150, distance: 124.7
click at [434, 150] on div "Pour activer le glissement avec le clavier, appuyez sur Alt+Entrée. Une fois ce…" at bounding box center [458, 362] width 858 height 434
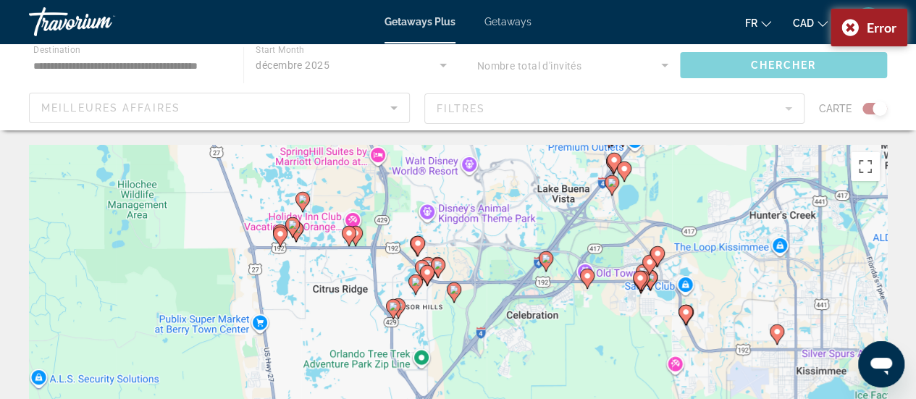
click at [432, 224] on div "Pour activer le glissement avec le clavier, appuyez sur Alt+Entrée. Une fois ce…" at bounding box center [458, 362] width 858 height 434
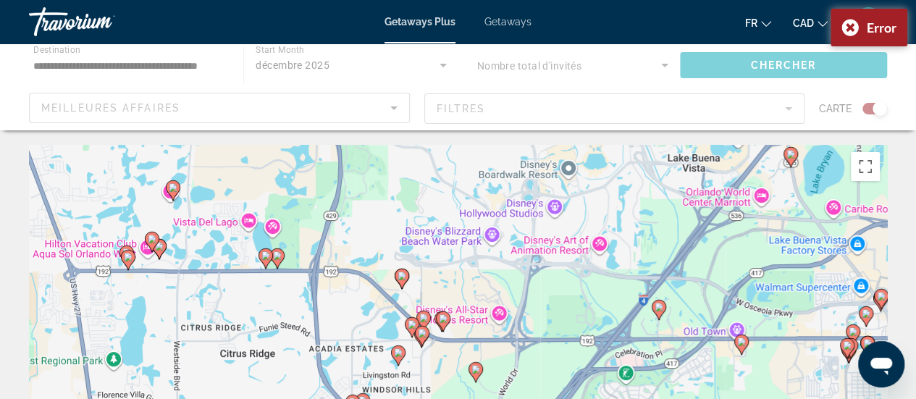
click at [442, 351] on div "Pour activer le glissement avec le clavier, appuyez sur Alt+Entrée. Une fois ce…" at bounding box center [458, 362] width 858 height 434
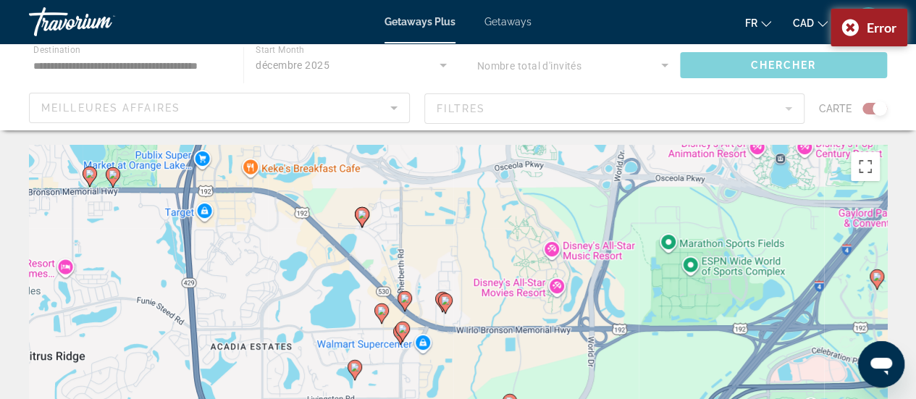
click at [442, 351] on div "Pour activer le glissement avec le clavier, appuyez sur Alt+Entrée. Une fois ce…" at bounding box center [458, 362] width 858 height 434
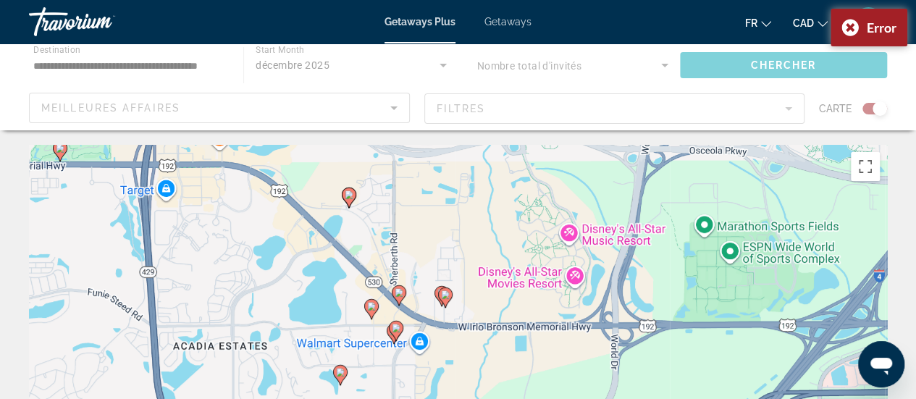
click at [442, 351] on div "Pour activer le glissement avec le clavier, appuyez sur Alt+Entrée. Une fois ce…" at bounding box center [458, 362] width 858 height 434
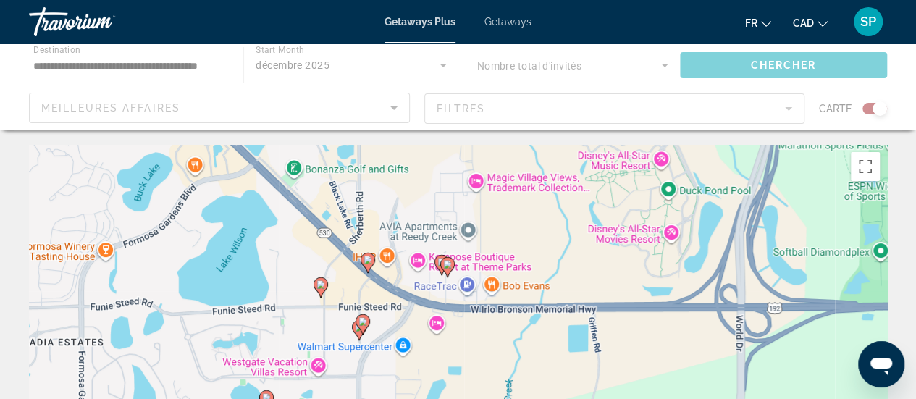
click at [442, 351] on div "Pour activer le glissement avec le clavier, appuyez sur Alt+Entrée. Une fois ce…" at bounding box center [458, 362] width 858 height 434
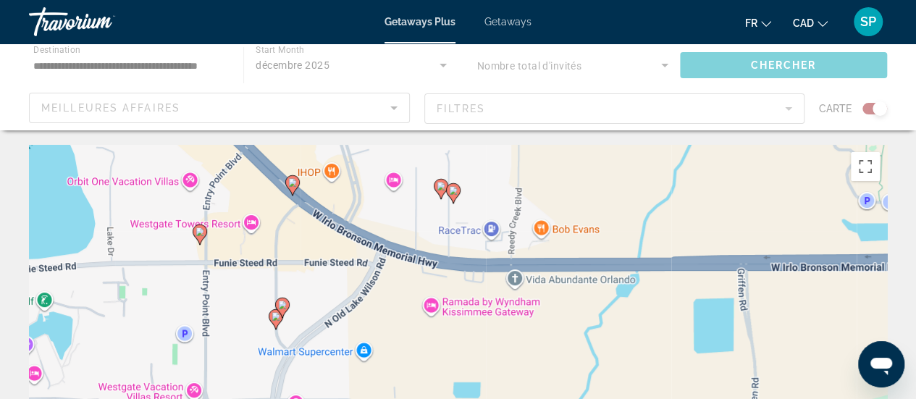
click at [292, 180] on image "Main content" at bounding box center [292, 182] width 9 height 9
click at [342, 305] on div "Pour naviguer, appuyez sur les touches fléchées. Pour activer le glissement ave…" at bounding box center [458, 362] width 858 height 434
click at [342, 305] on div "Pour activer le glissement avec le clavier, appuyez sur Alt+Entrée. Une fois ce…" at bounding box center [458, 362] width 858 height 434
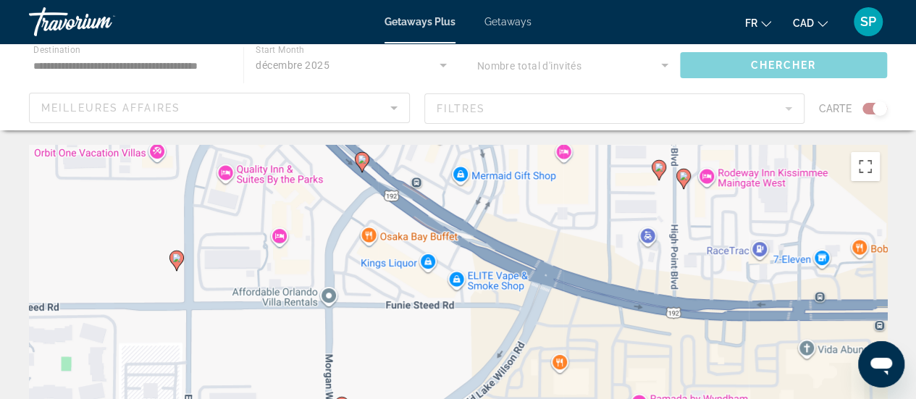
drag, startPoint x: 282, startPoint y: 255, endPoint x: 402, endPoint y: 342, distance: 149.3
click at [402, 342] on div "Pour activer le glissement avec le clavier, appuyez sur Alt+Entrée. Une fois ce…" at bounding box center [458, 362] width 858 height 434
click at [174, 258] on image "Main content" at bounding box center [176, 257] width 9 height 9
click at [178, 251] on icon "Main content" at bounding box center [175, 260] width 13 height 19
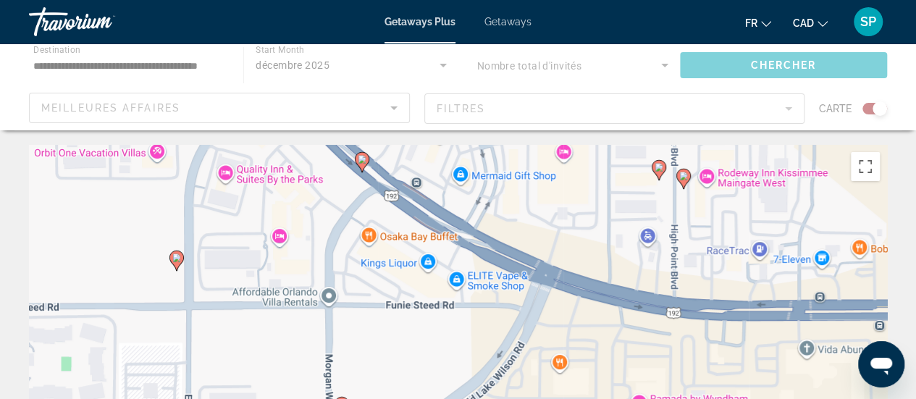
click at [178, 251] on icon "Main content" at bounding box center [175, 260] width 13 height 19
click at [174, 258] on image "Main content" at bounding box center [176, 257] width 9 height 9
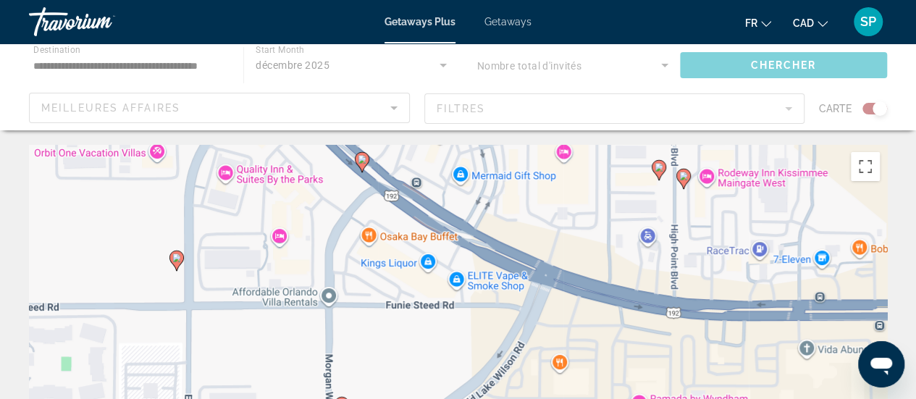
click at [174, 258] on image "Main content" at bounding box center [176, 257] width 9 height 9
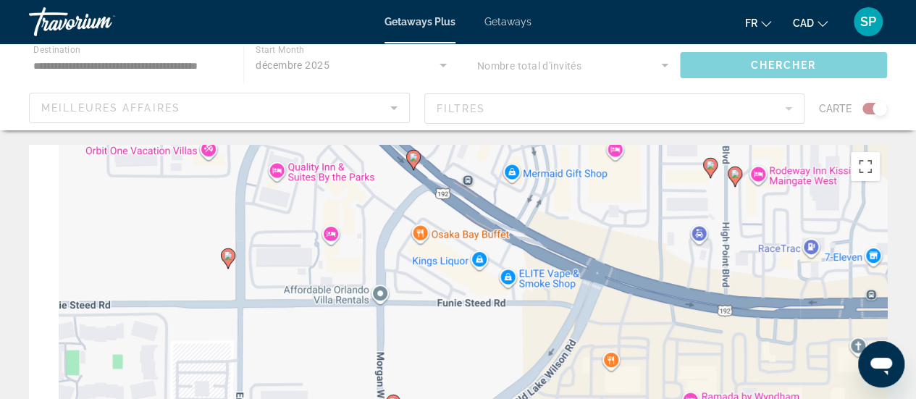
drag, startPoint x: 245, startPoint y: 272, endPoint x: 294, endPoint y: 269, distance: 49.3
click at [294, 269] on div "Pour activer le glissement avec le clavier, appuyez sur Alt+Entrée. Une fois ce…" at bounding box center [458, 362] width 858 height 434
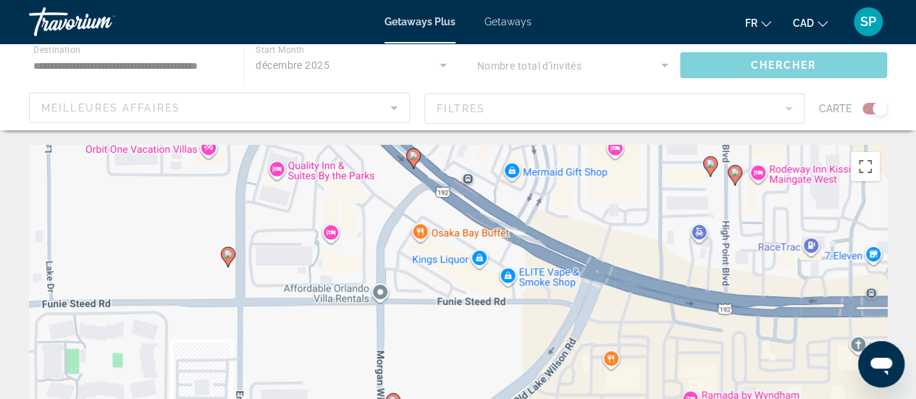
click at [229, 257] on image "Main content" at bounding box center [228, 254] width 9 height 9
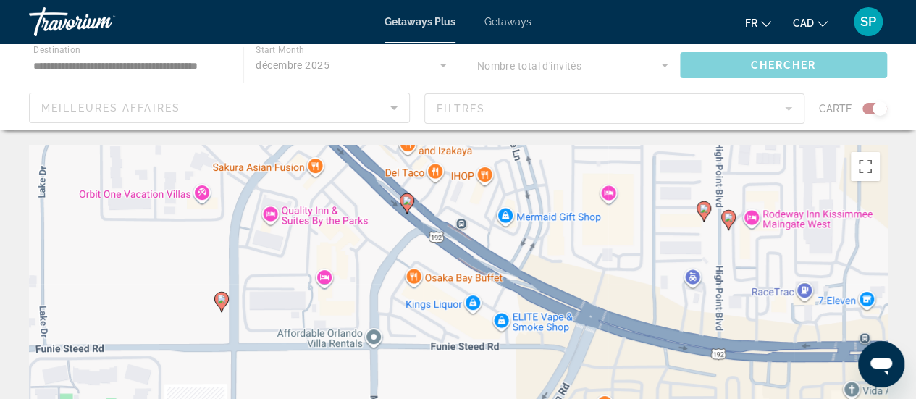
drag, startPoint x: 395, startPoint y: 254, endPoint x: 383, endPoint y: 321, distance: 67.7
click at [383, 321] on div "Pour activer le glissement avec le clavier, appuyez sur Alt+Entrée. Une fois ce…" at bounding box center [458, 362] width 858 height 434
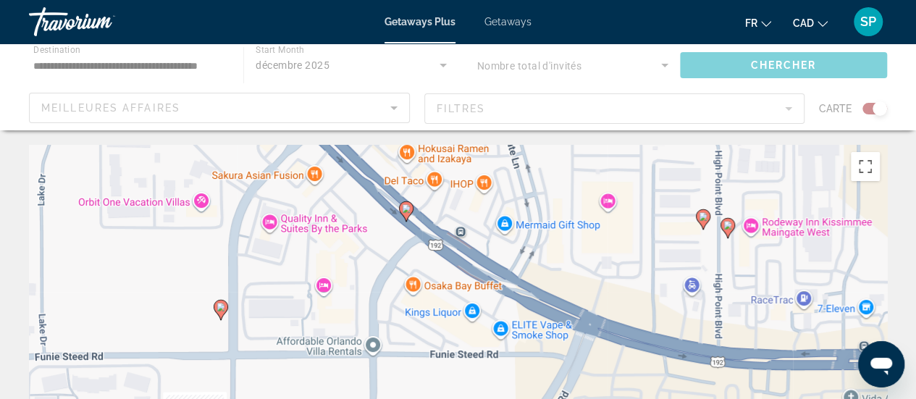
click at [408, 212] on image "Main content" at bounding box center [406, 208] width 9 height 9
click at [405, 202] on icon "Main content" at bounding box center [405, 211] width 13 height 19
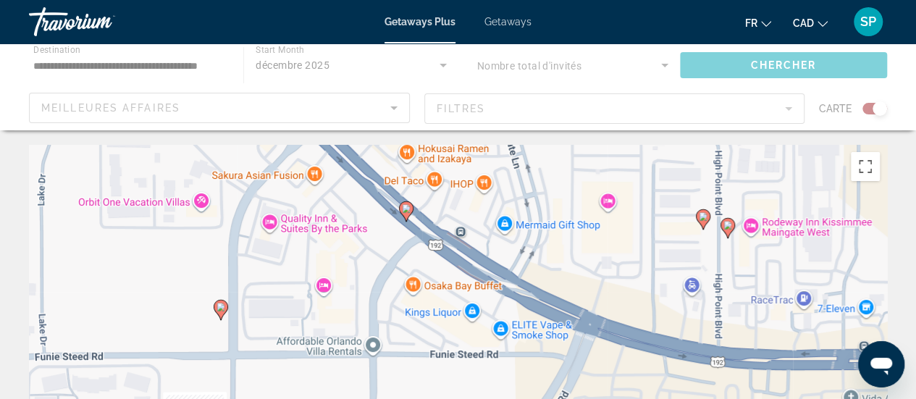
click at [405, 202] on icon "Main content" at bounding box center [405, 211] width 13 height 19
click at [405, 208] on image "Main content" at bounding box center [406, 208] width 9 height 9
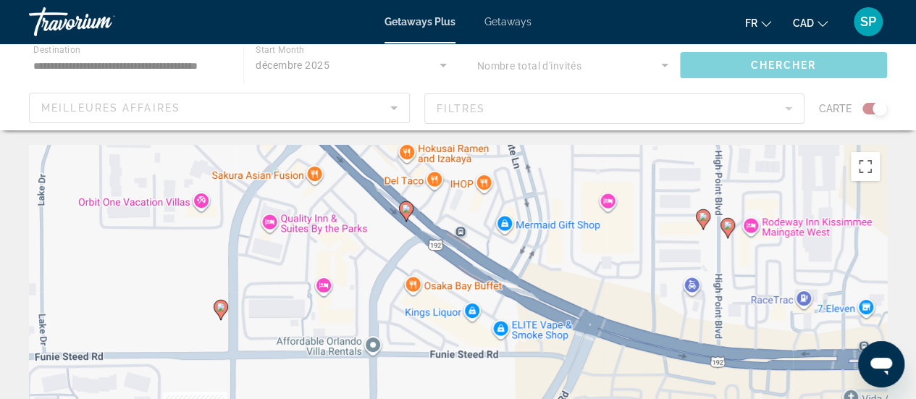
click at [405, 208] on image "Main content" at bounding box center [406, 208] width 9 height 9
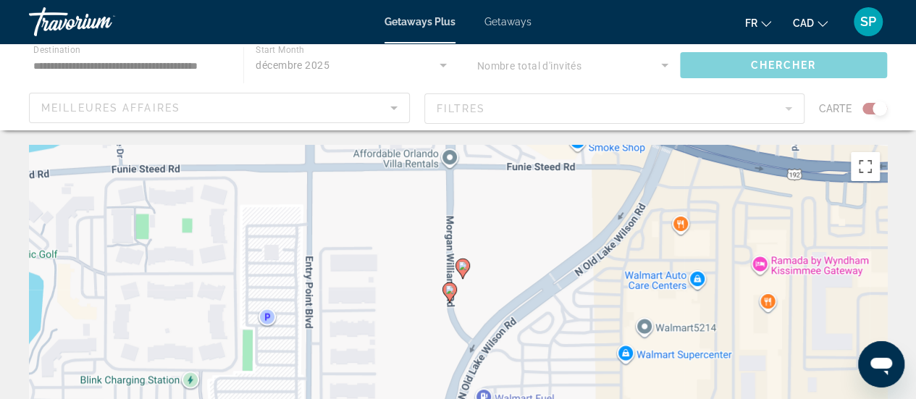
drag, startPoint x: 512, startPoint y: 353, endPoint x: 604, endPoint y: 126, distance: 244.9
click at [462, 266] on image "Main content" at bounding box center [462, 265] width 9 height 9
click at [480, 269] on div "Pour activer le glissement avec le clavier, appuyez sur Alt+Entrée. Une fois ce…" at bounding box center [458, 362] width 858 height 434
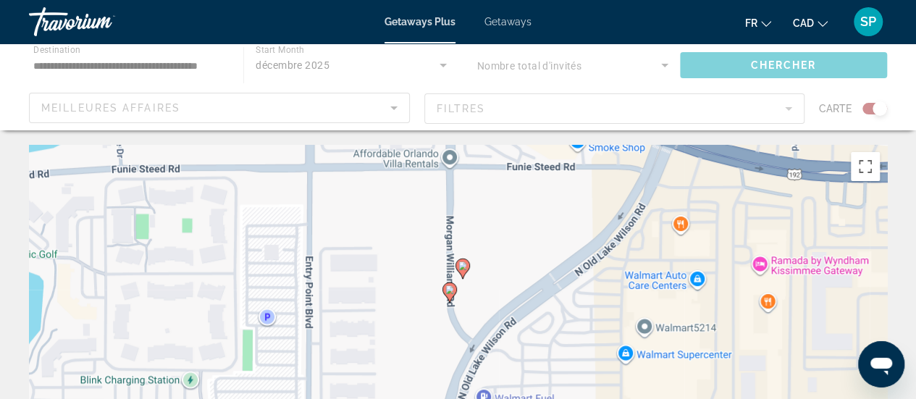
click at [480, 269] on div "Pour activer le glissement avec le clavier, appuyez sur Alt+Entrée. Une fois ce…" at bounding box center [458, 362] width 858 height 434
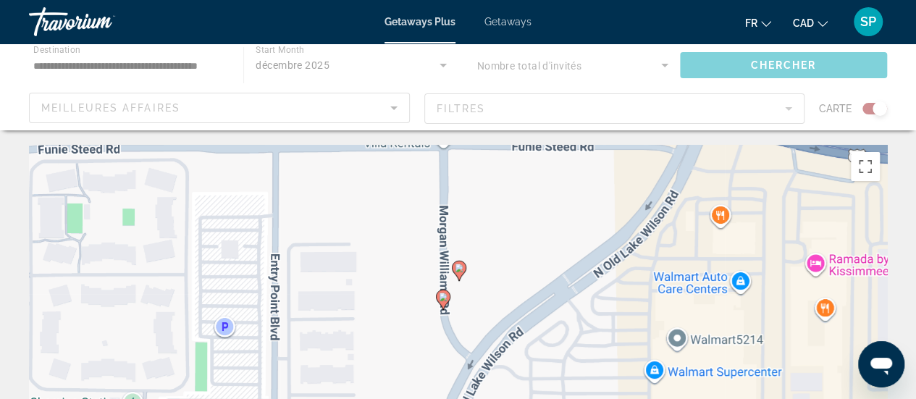
click at [480, 269] on div "Pour activer le glissement avec le clavier, appuyez sur Alt+Entrée. Une fois ce…" at bounding box center [458, 362] width 858 height 434
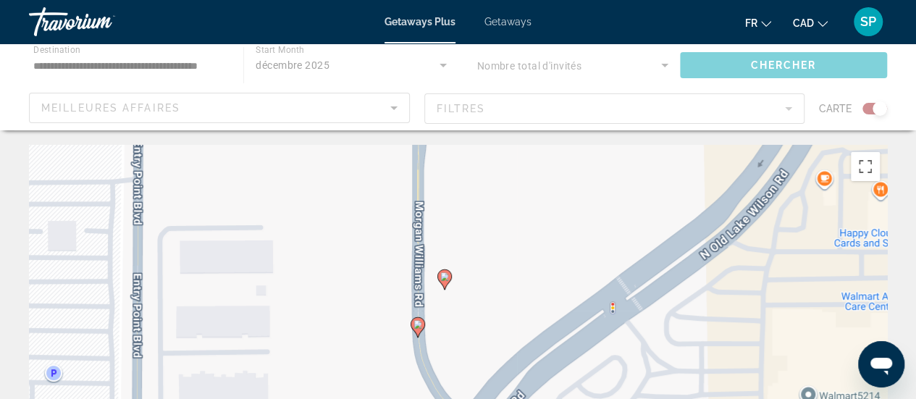
click at [480, 266] on div "Pour activer le glissement avec le clavier, appuyez sur Alt+Entrée. Une fois ce…" at bounding box center [458, 362] width 858 height 434
click at [479, 254] on div "Pour activer le glissement avec le clavier, appuyez sur Alt+Entrée. Une fois ce…" at bounding box center [458, 362] width 858 height 434
